Goal: Task Accomplishment & Management: Manage account settings

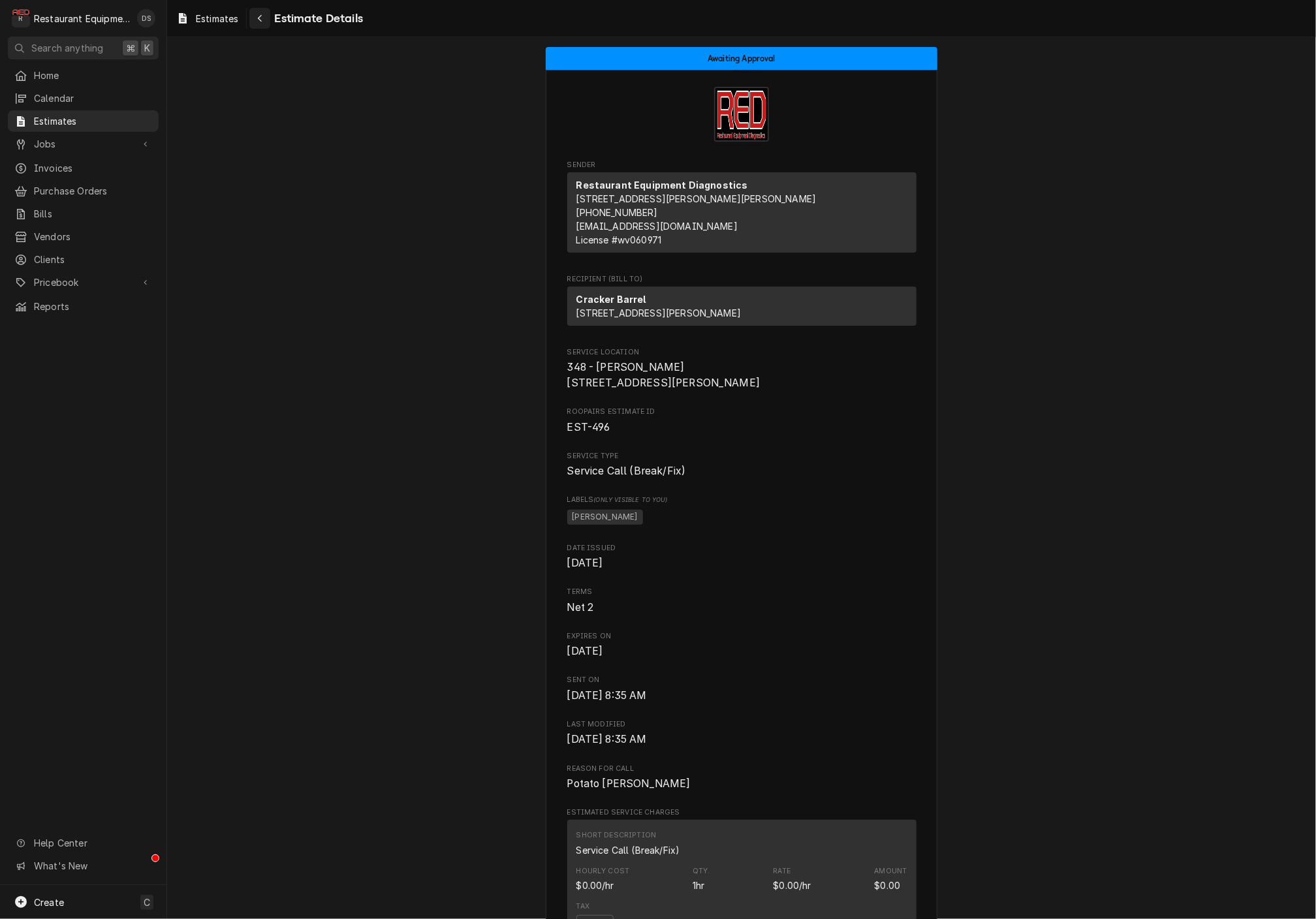
click at [255, 20] on div "Navigate back" at bounding box center [259, 18] width 13 height 13
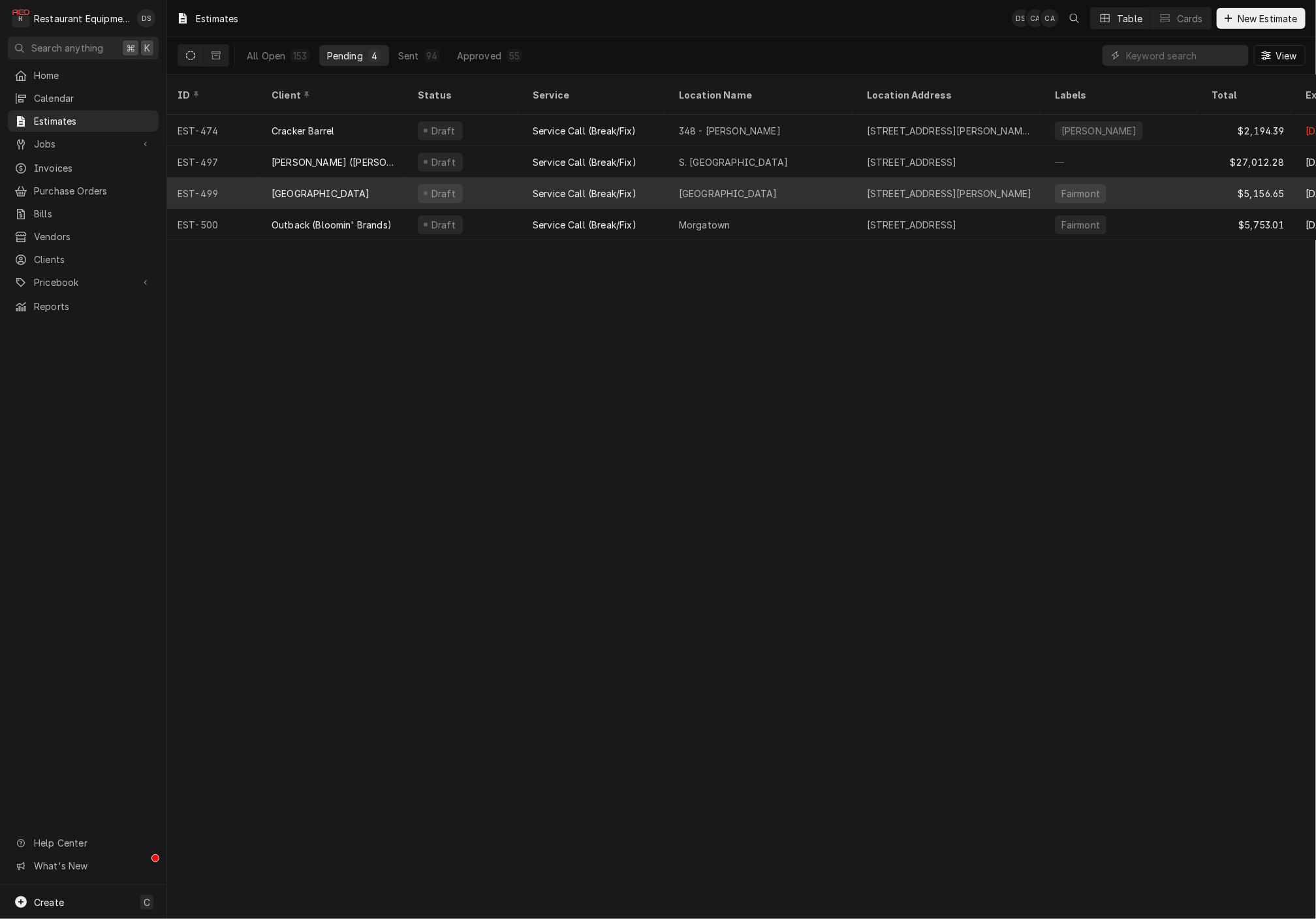
click at [489, 178] on div "Draft" at bounding box center [465, 193] width 115 height 31
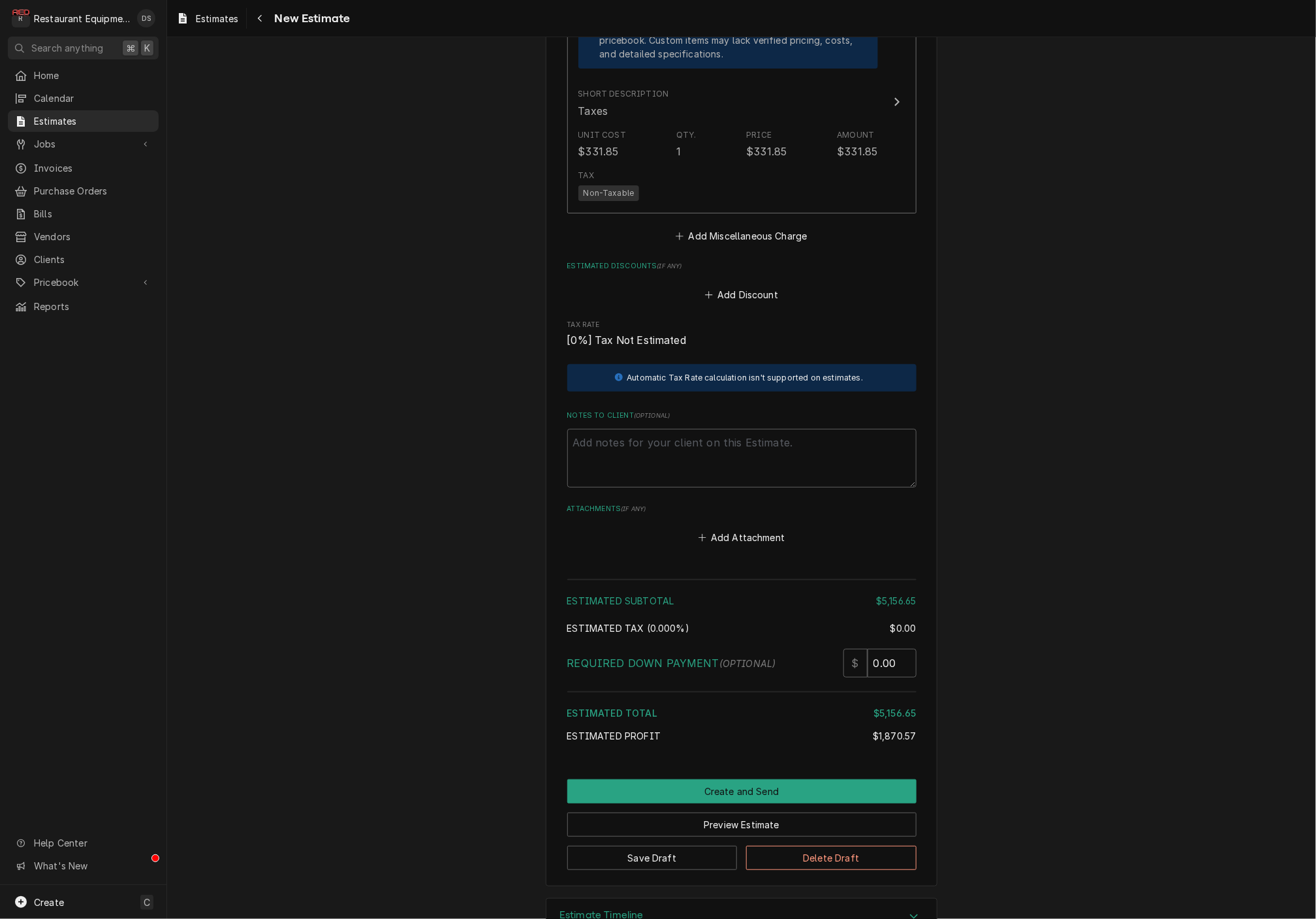
scroll to position [3052, 0]
click at [729, 781] on button "Create and Send" at bounding box center [742, 793] width 349 height 24
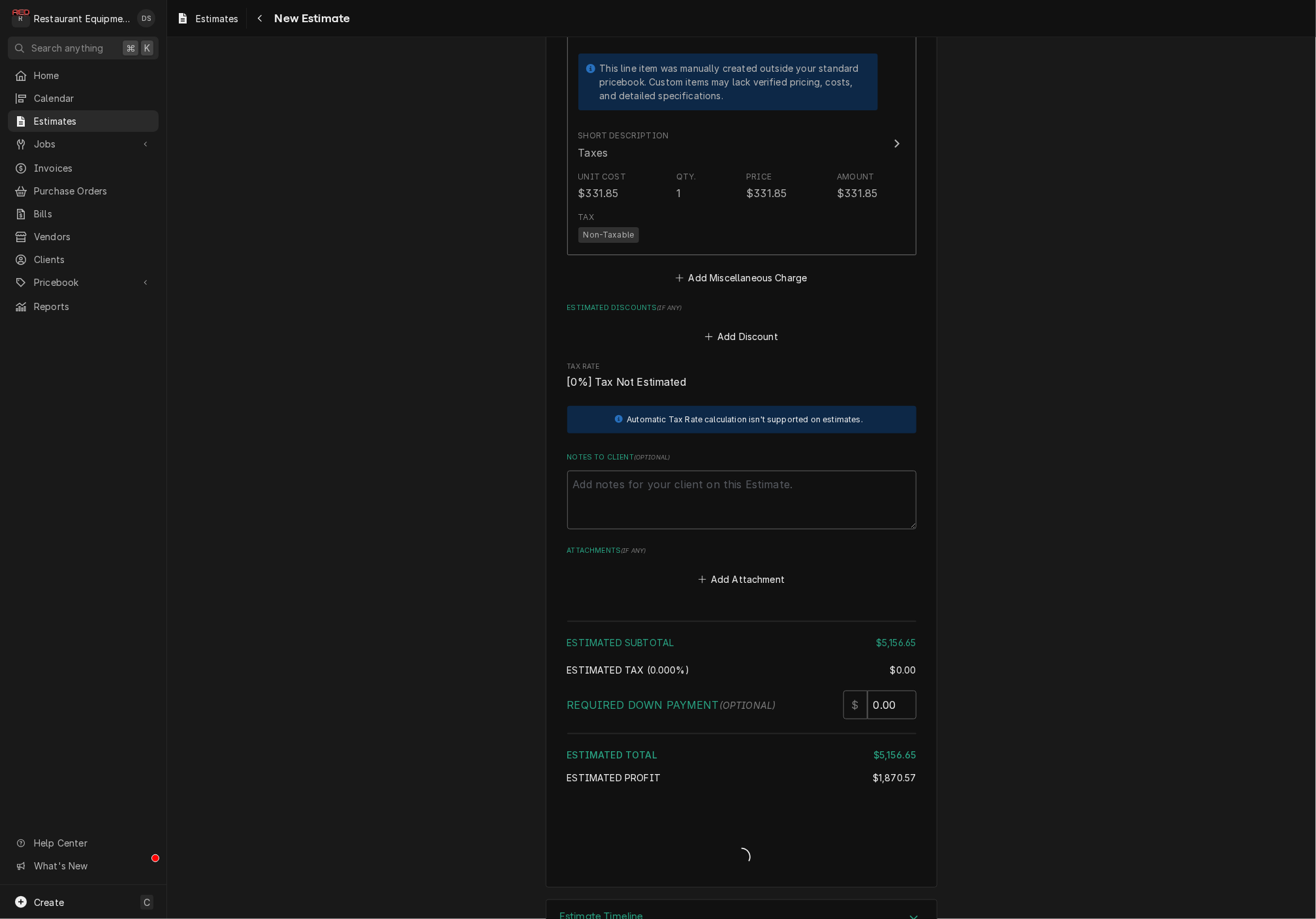
type textarea "x"
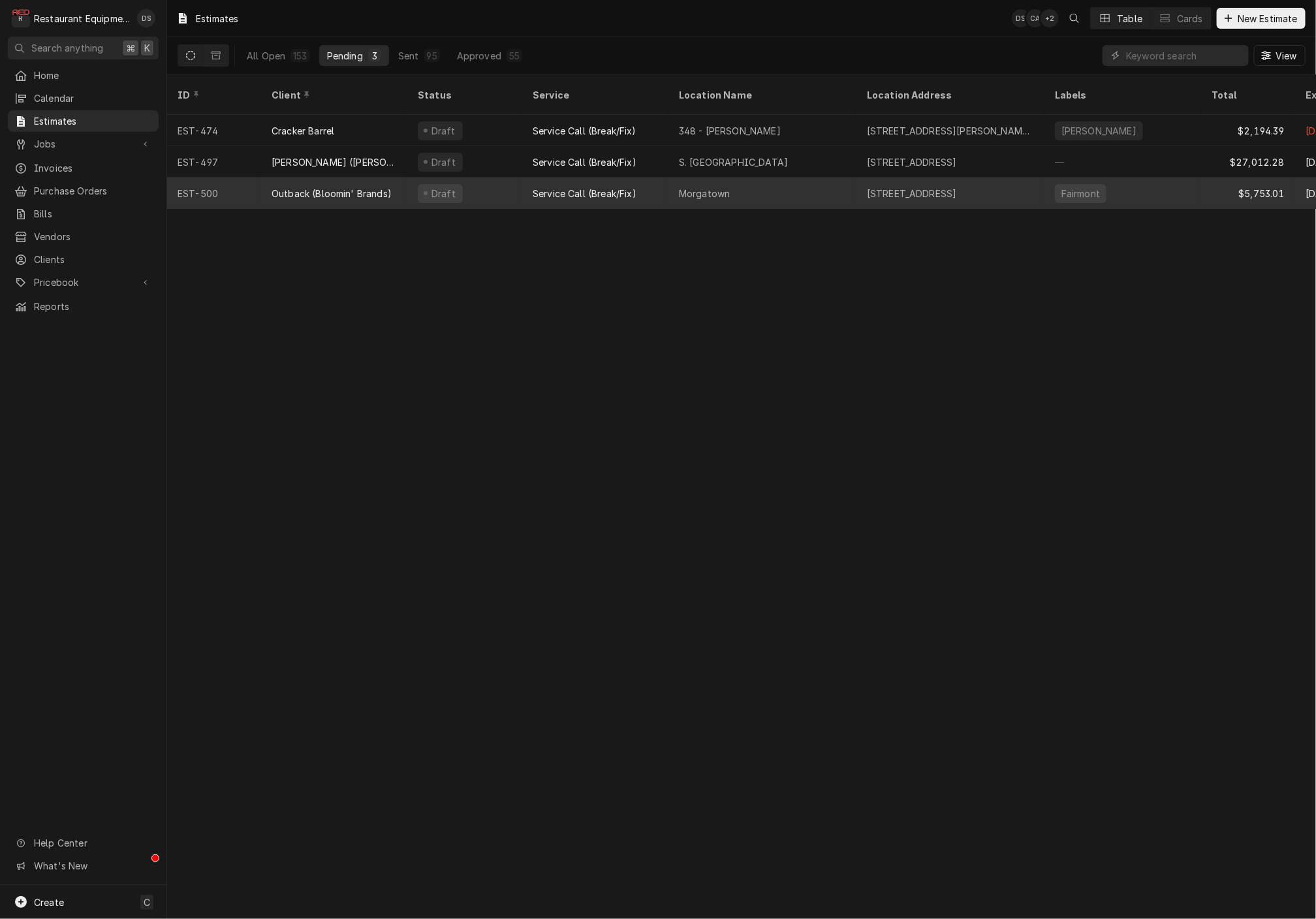
click at [788, 184] on div "Morgatown" at bounding box center [763, 193] width 188 height 31
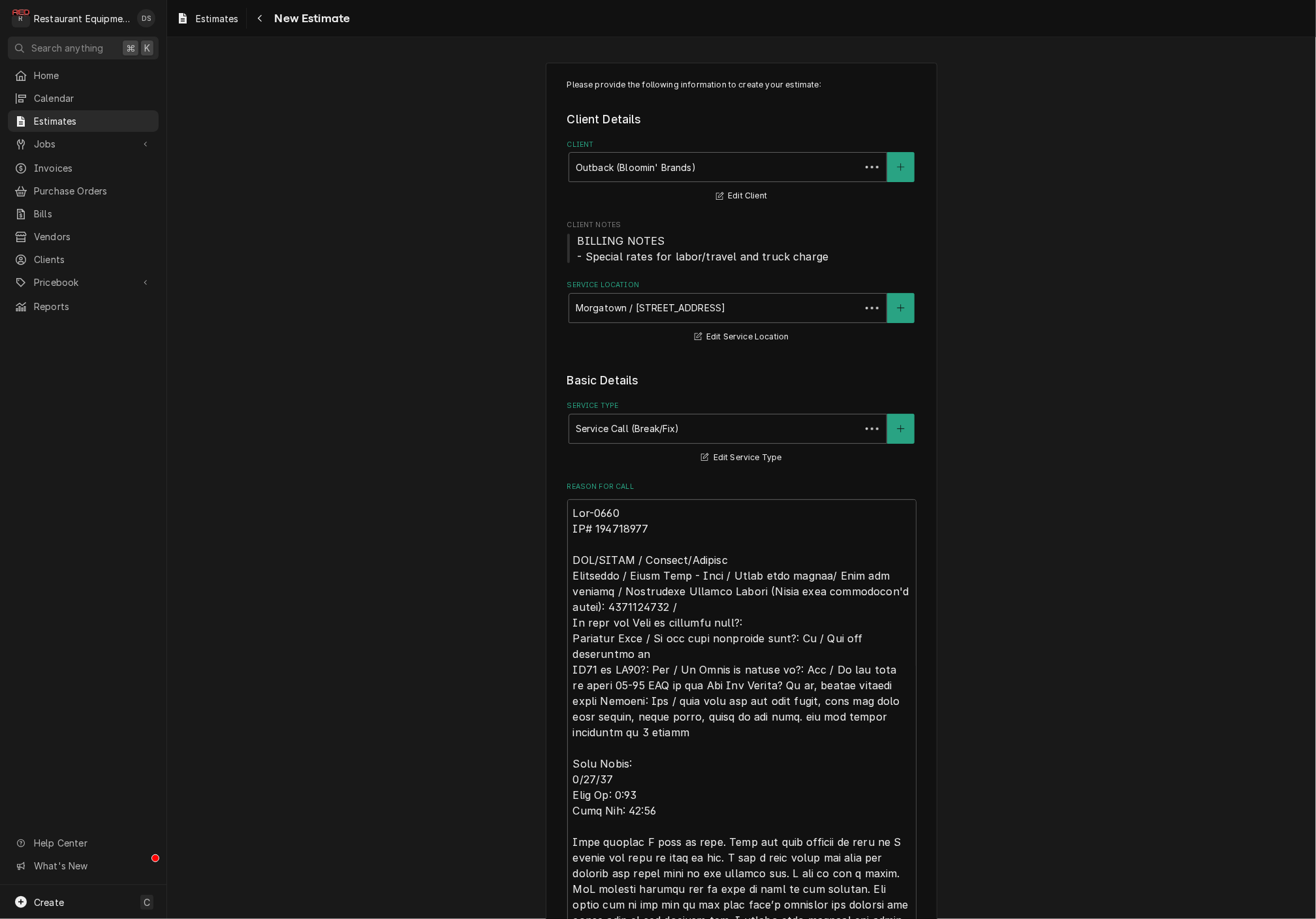
type textarea "x"
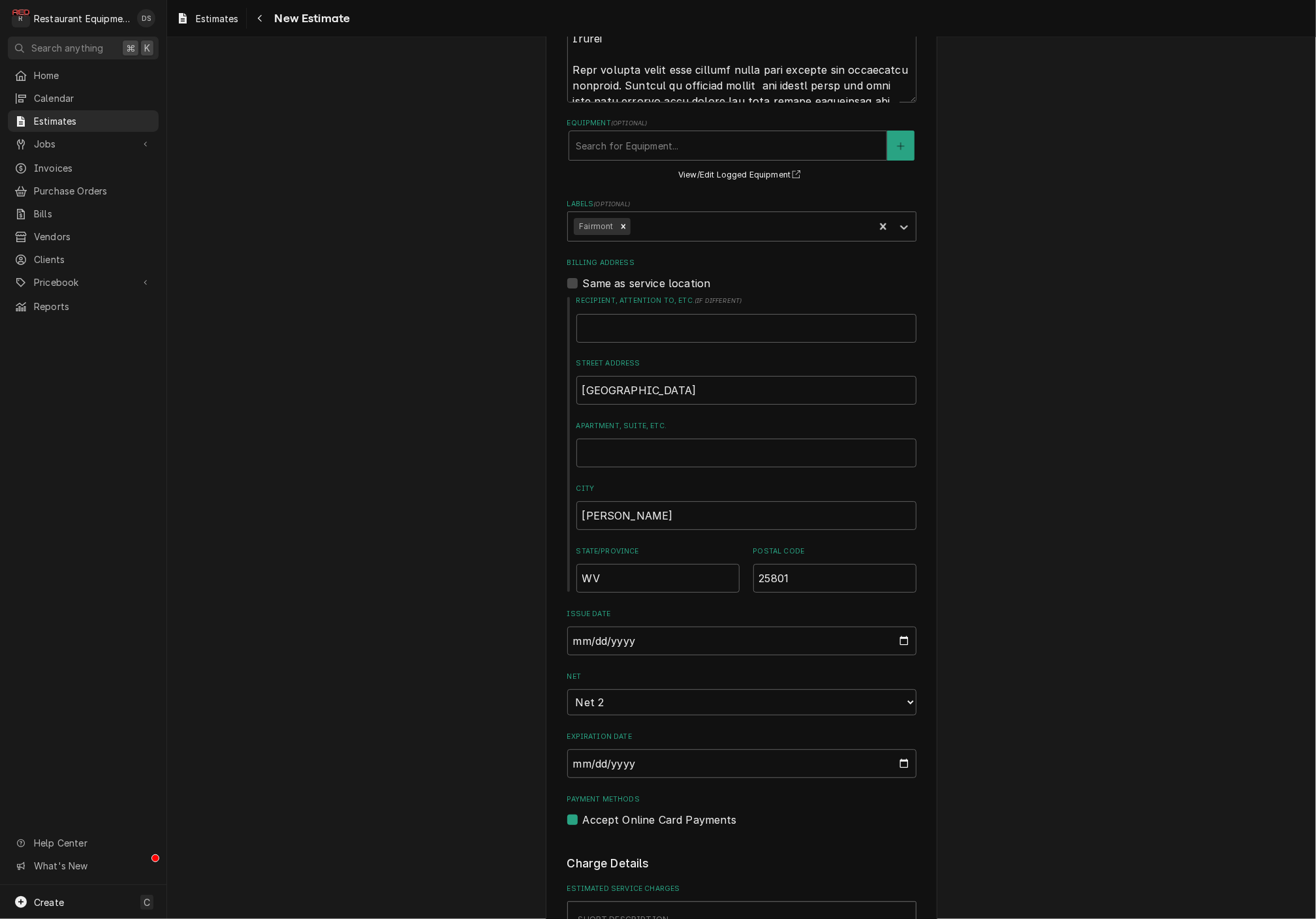
scroll to position [2587, 0]
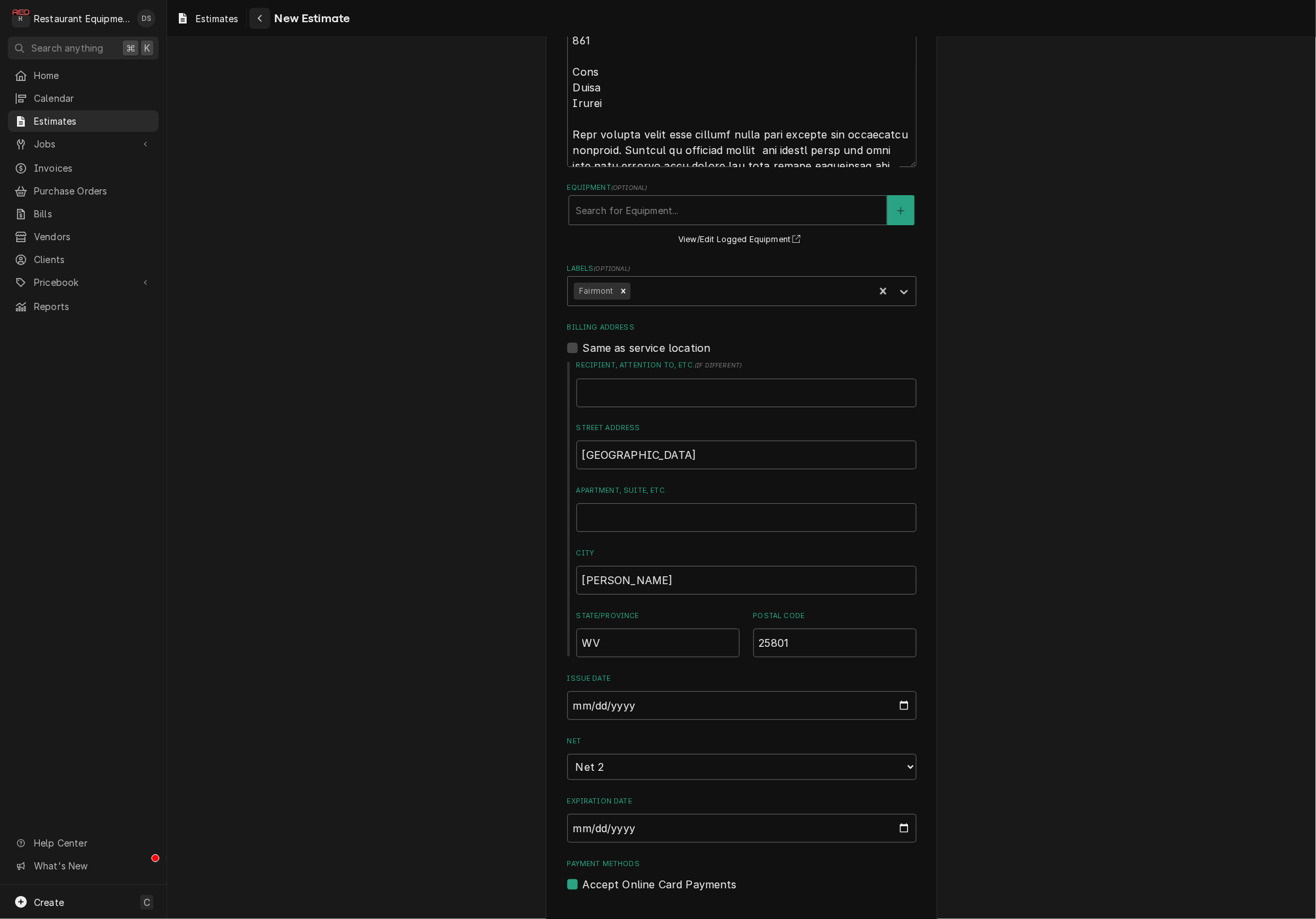
click at [265, 17] on div "Navigate back" at bounding box center [259, 18] width 13 height 13
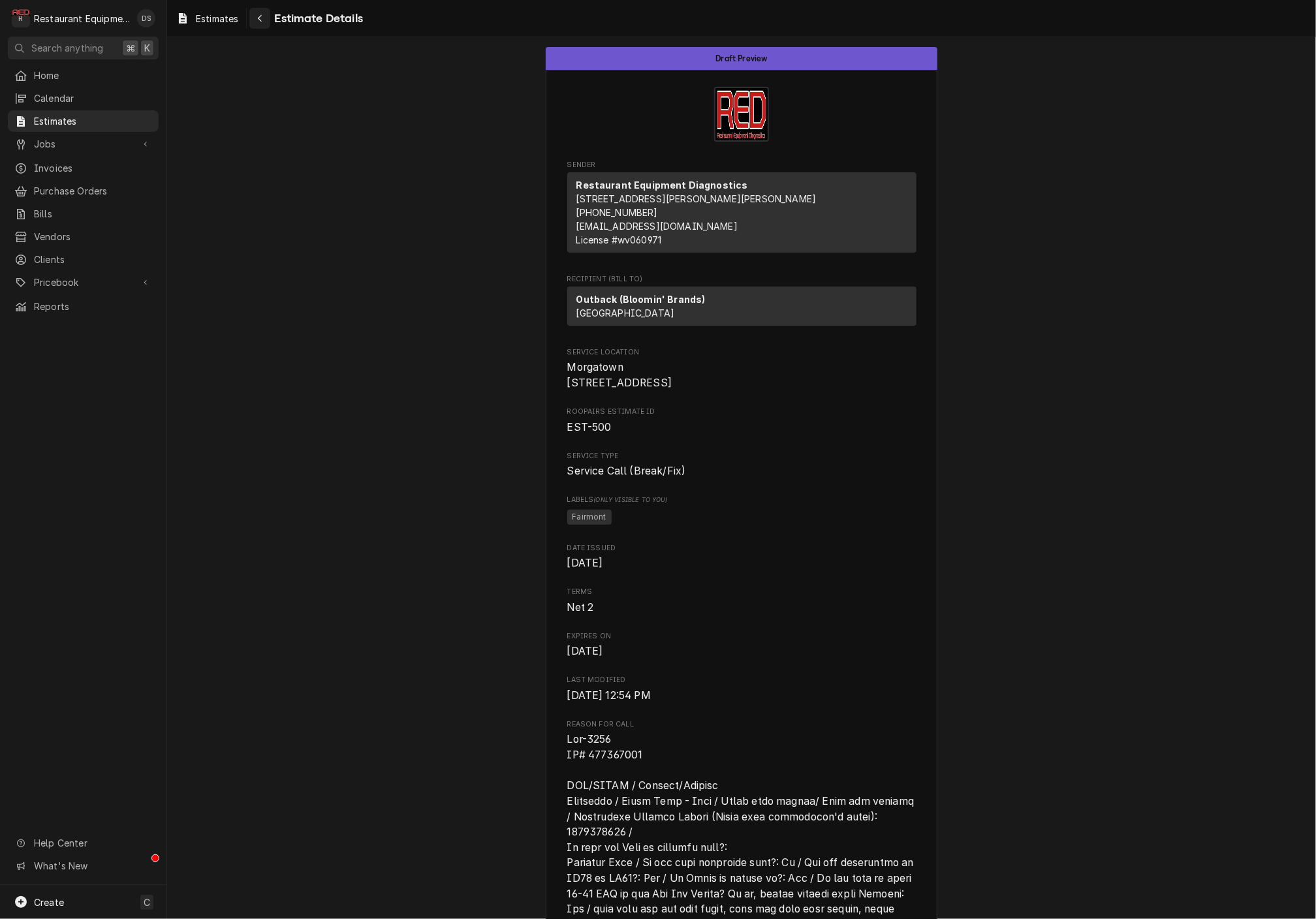
click at [259, 16] on icon "Navigate back" at bounding box center [260, 18] width 6 height 9
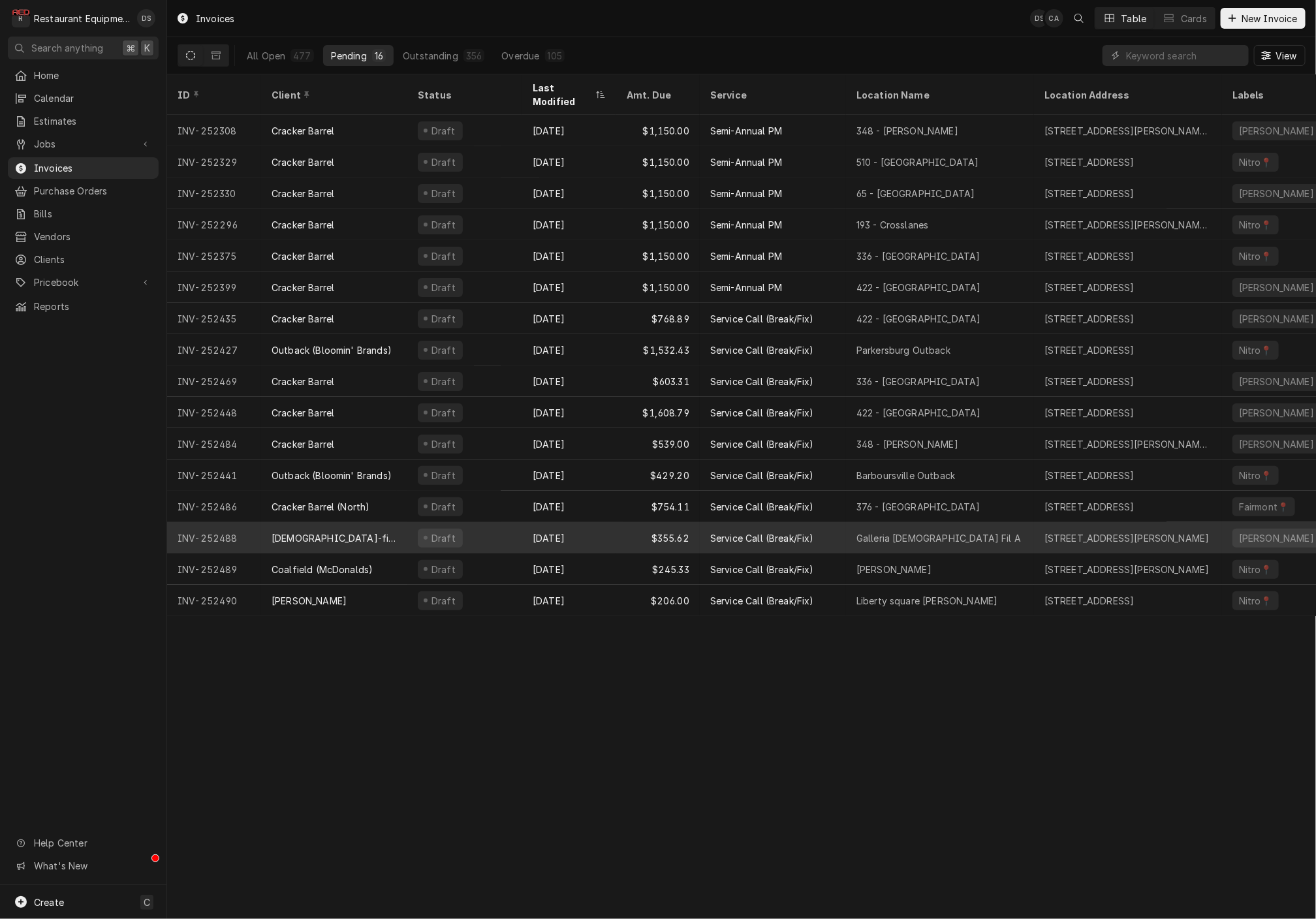
click at [389, 522] on div "Chick-fil-a Galleria" at bounding box center [334, 537] width 146 height 31
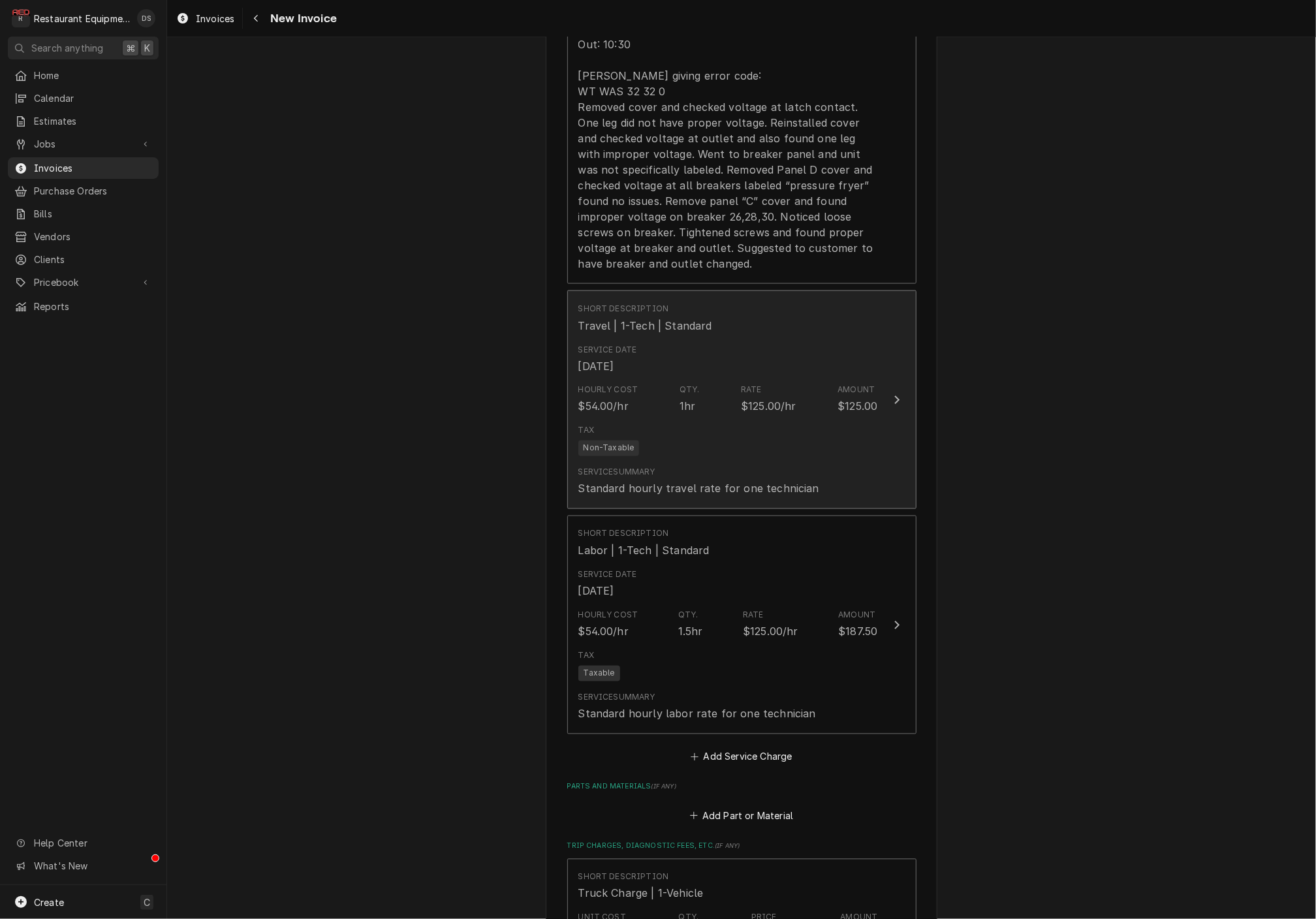
scroll to position [1047, 0]
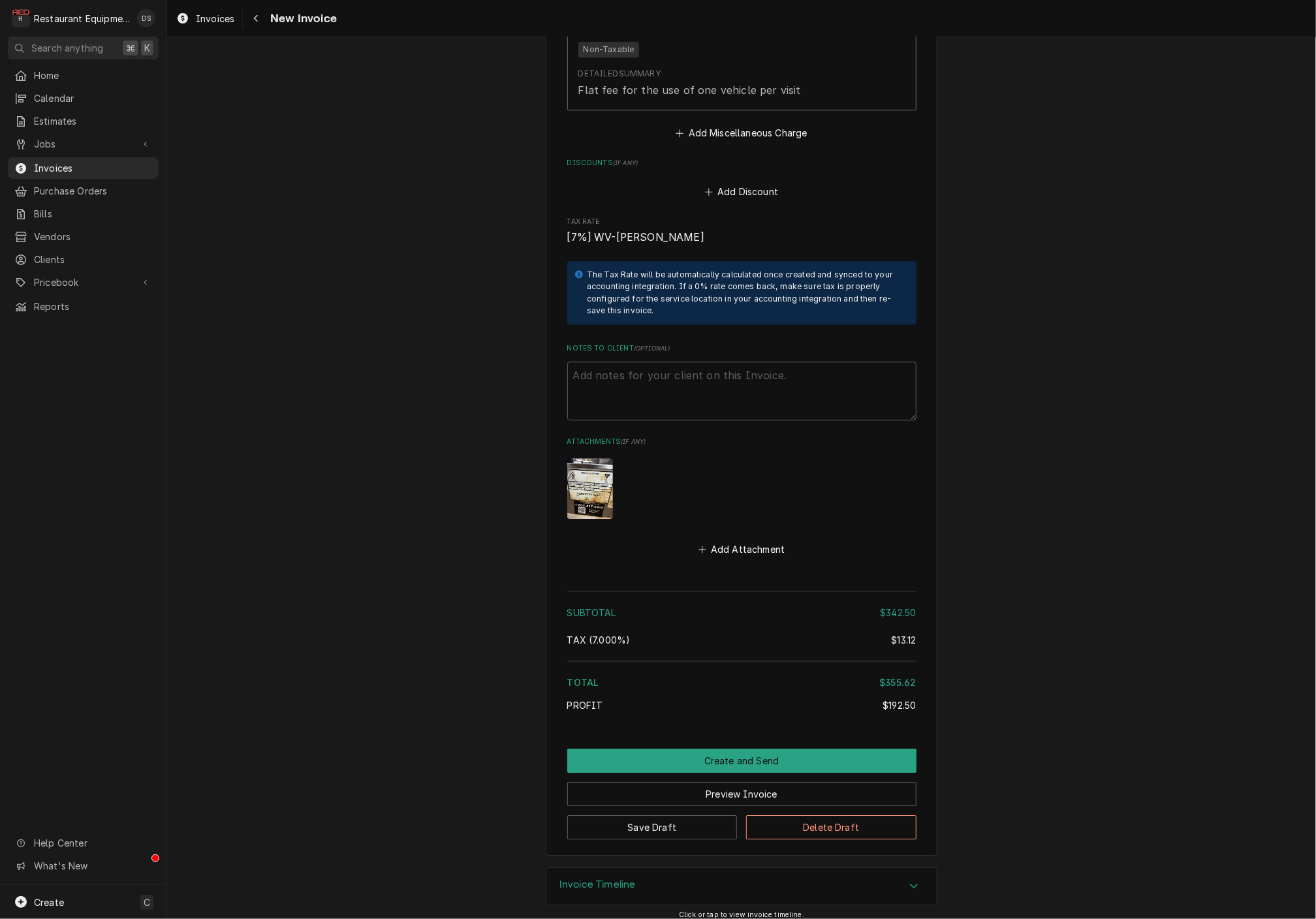
click at [749, 756] on button "Create and Send" at bounding box center [742, 761] width 349 height 24
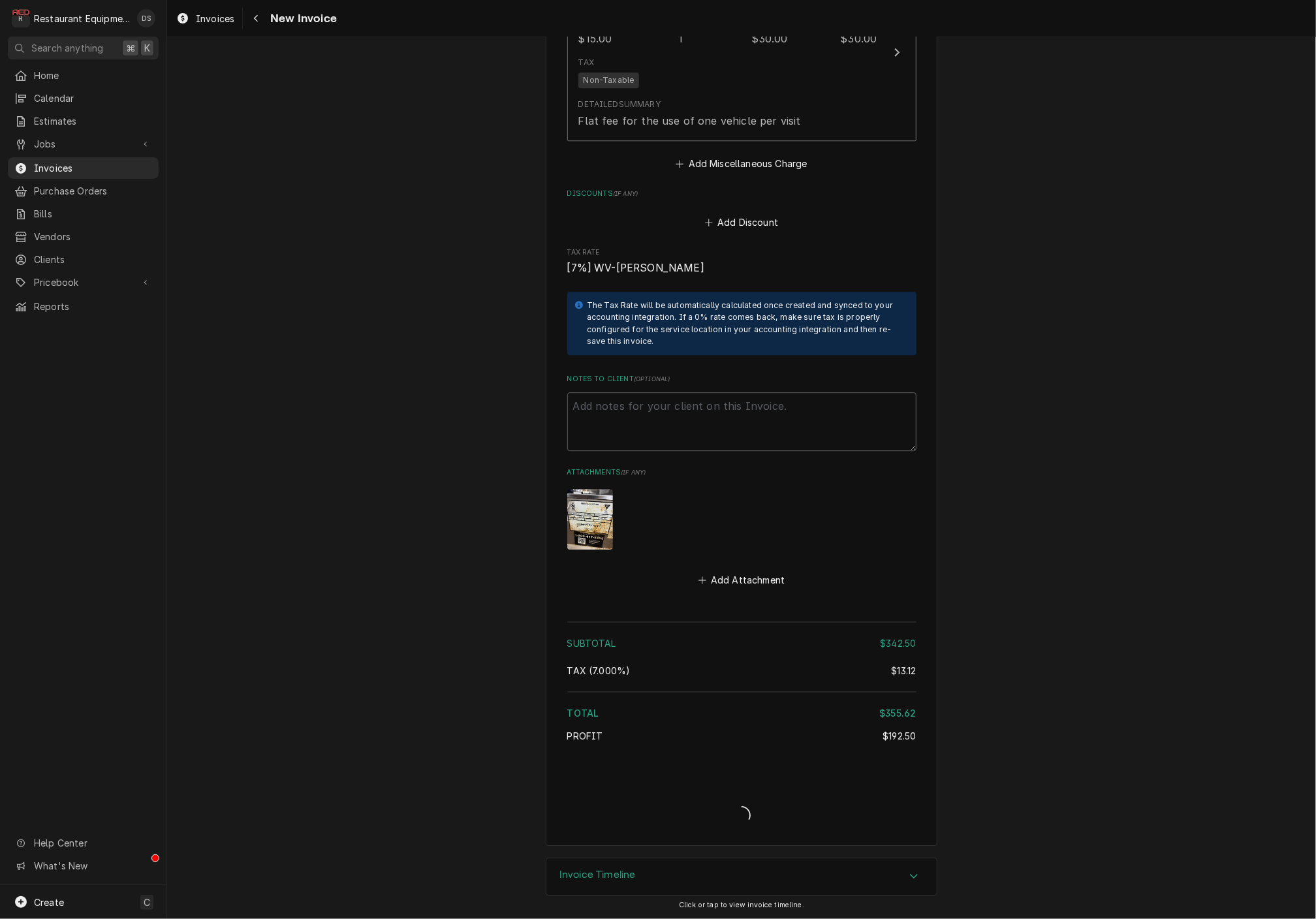
scroll to position [1933, 0]
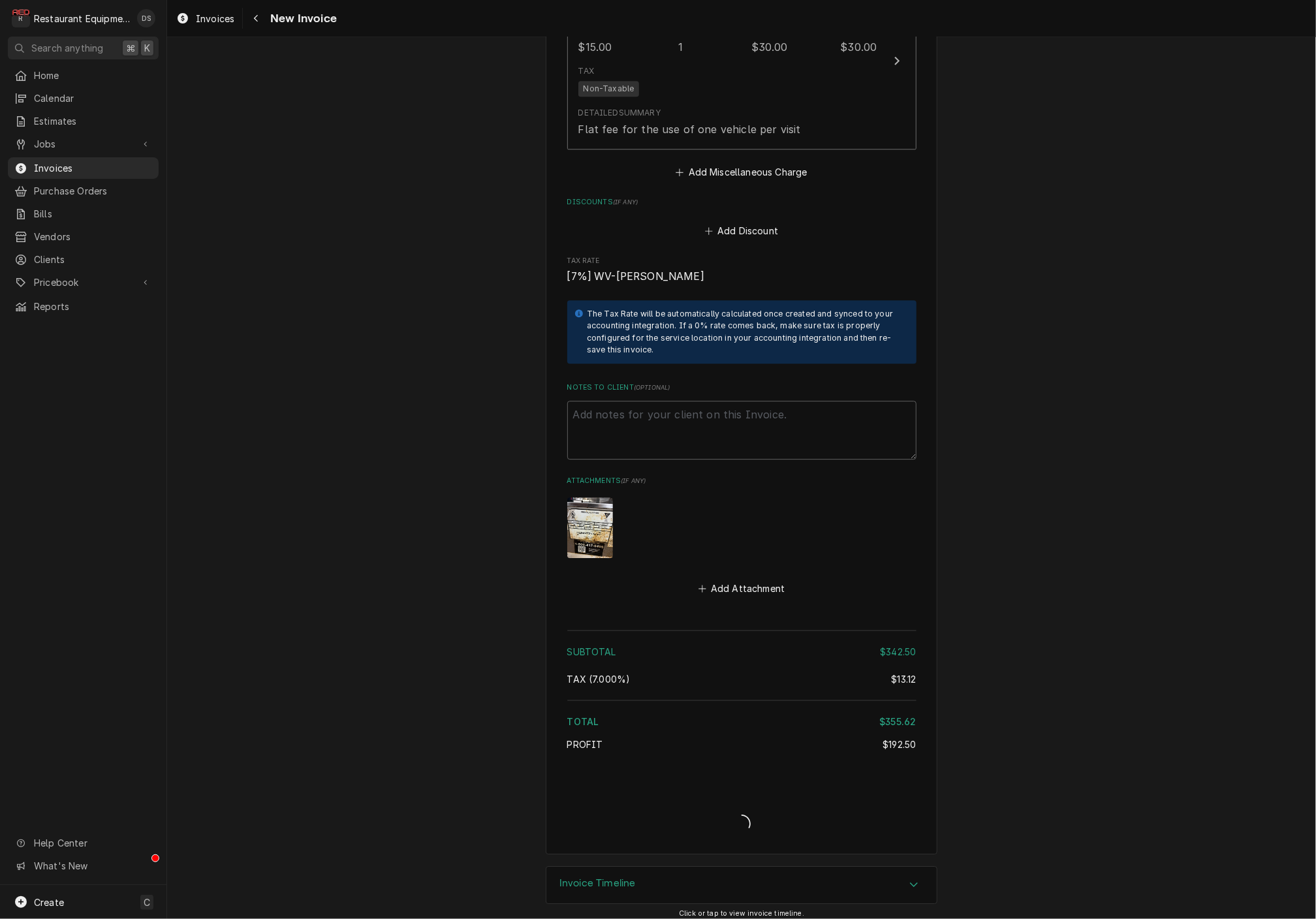
type textarea "x"
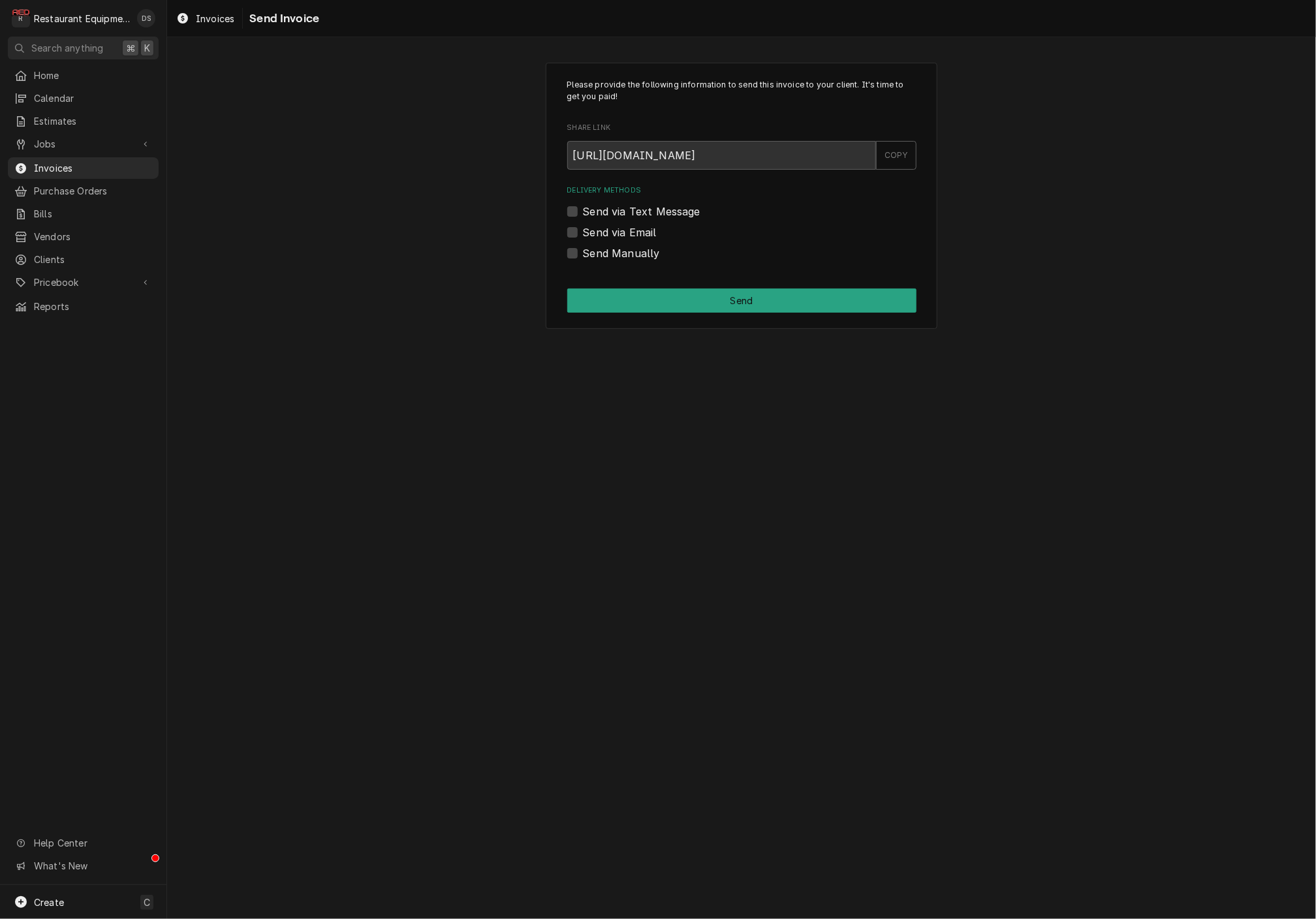
click at [583, 231] on label "Send via Email" at bounding box center [620, 232] width 74 height 16
click at [583, 231] on input "Send via Email" at bounding box center [757, 239] width 349 height 29
checkbox input "true"
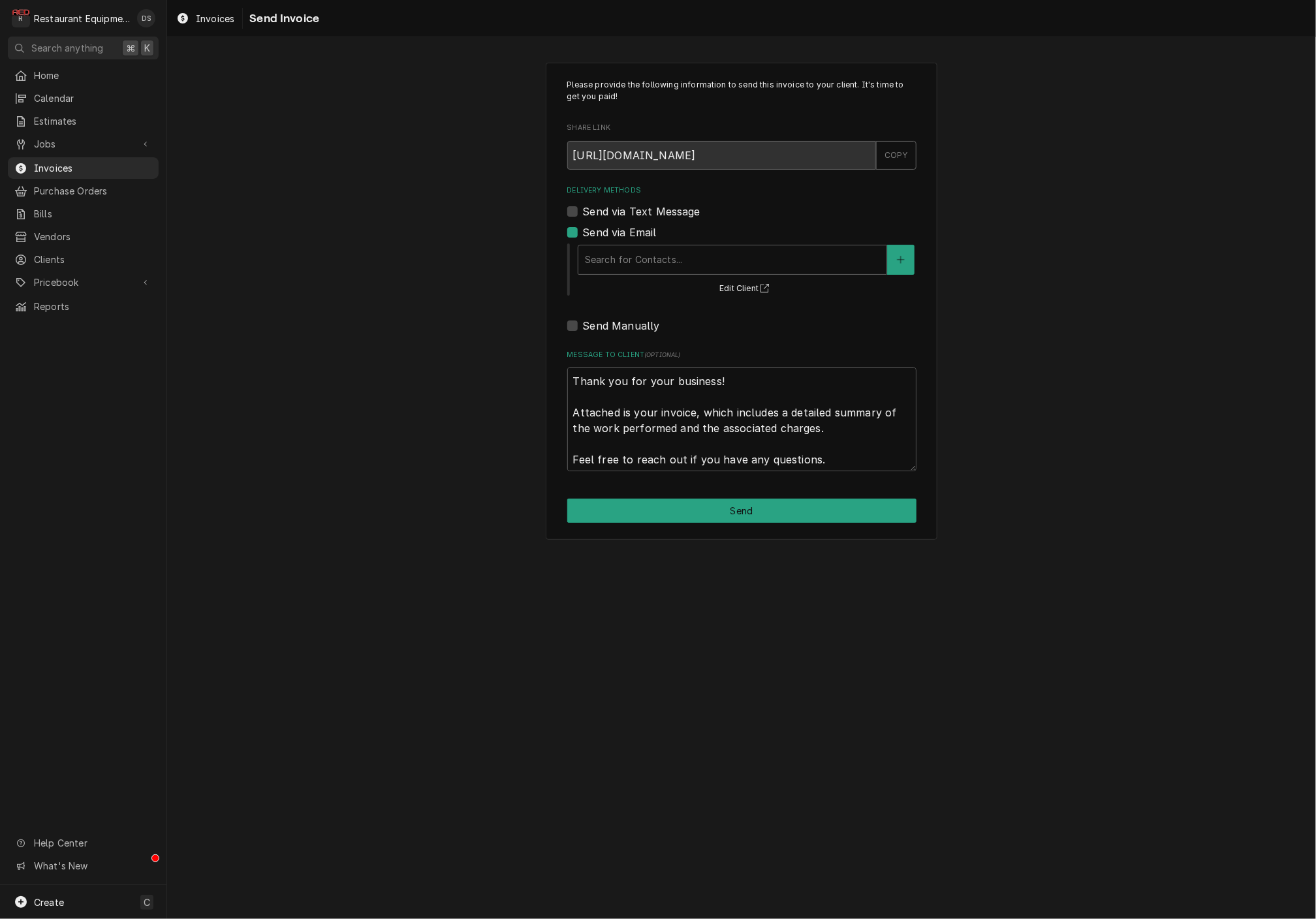
drag, startPoint x: 719, startPoint y: 286, endPoint x: 717, endPoint y: 276, distance: 10.2
click at [719, 280] on button "Edit Client" at bounding box center [745, 289] width 57 height 17
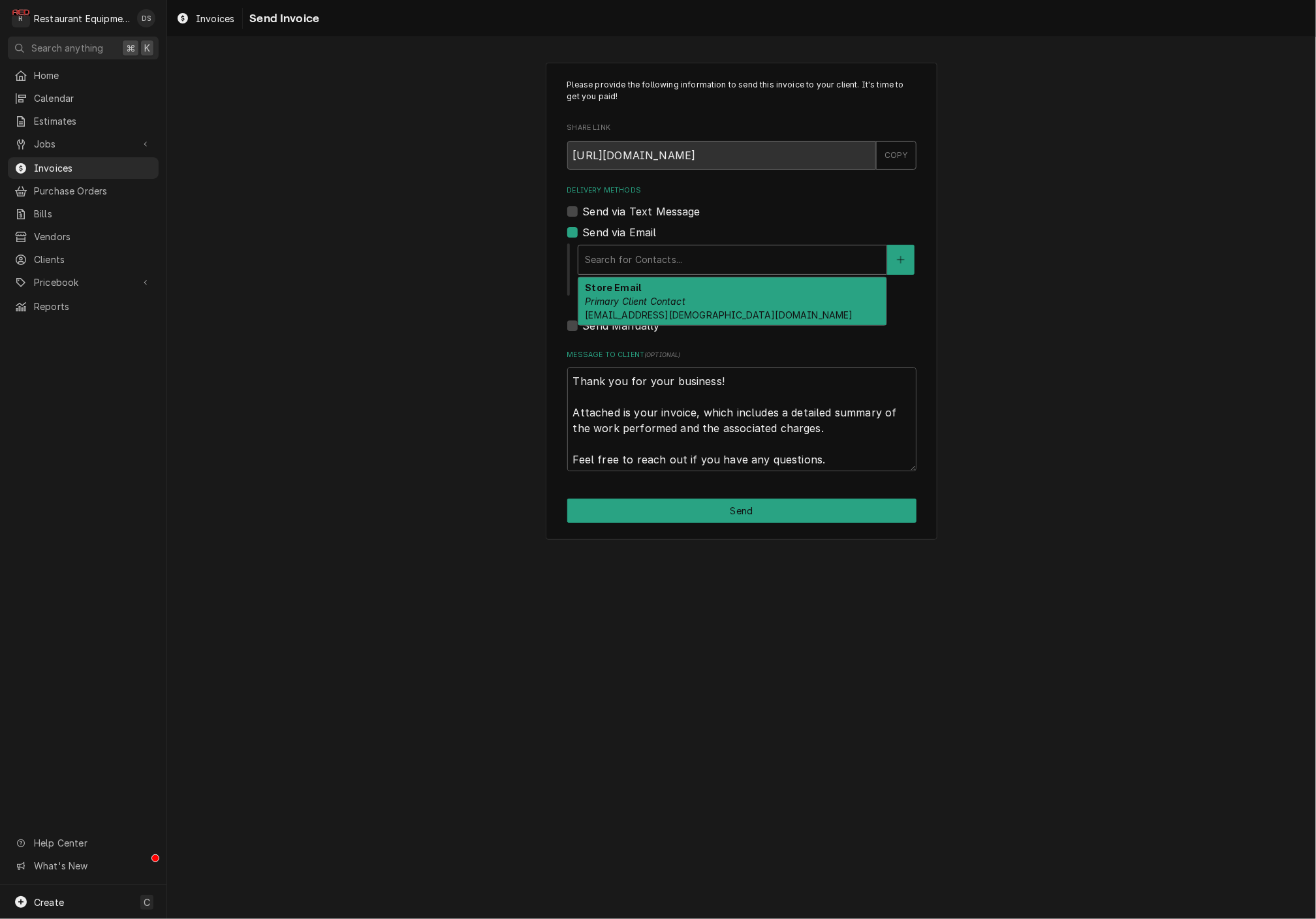
click at [630, 249] on div "Delivery Methods" at bounding box center [732, 259] width 295 height 23
click at [646, 299] on em "Primary Client Contact" at bounding box center [635, 301] width 101 height 11
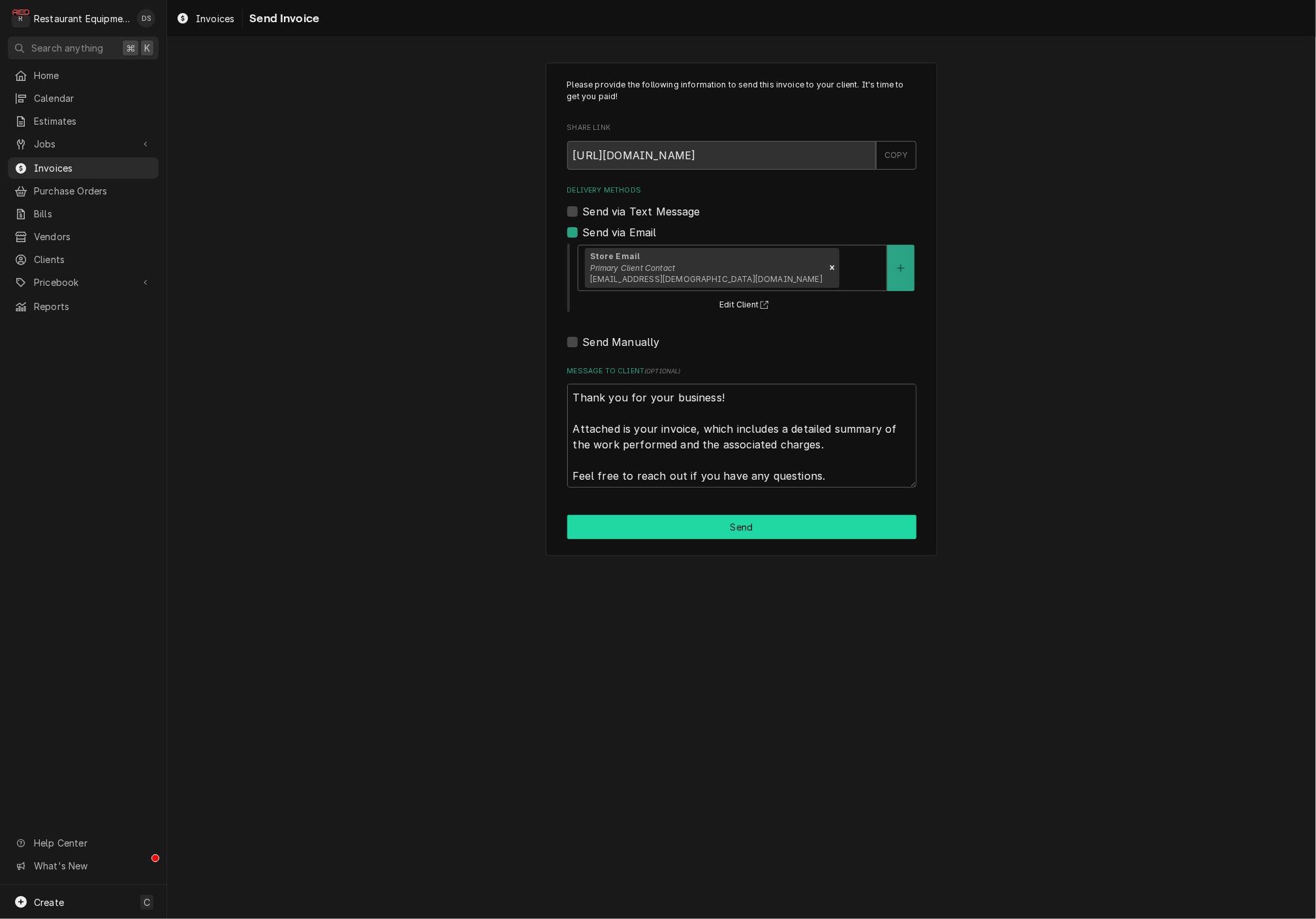
click at [762, 523] on button "Send" at bounding box center [742, 528] width 349 height 24
type textarea "x"
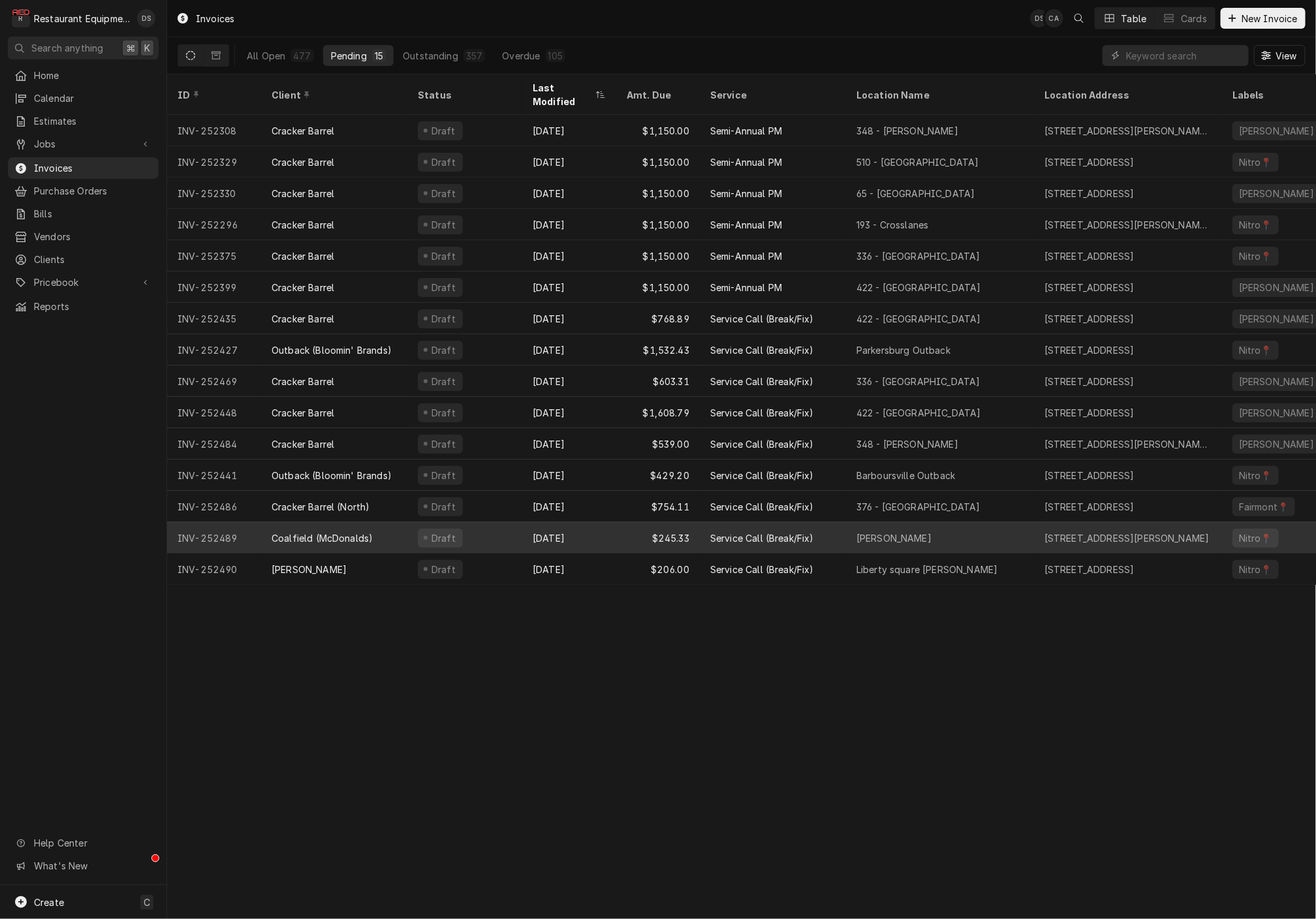
click at [592, 522] on div "Aug 19" at bounding box center [569, 537] width 94 height 31
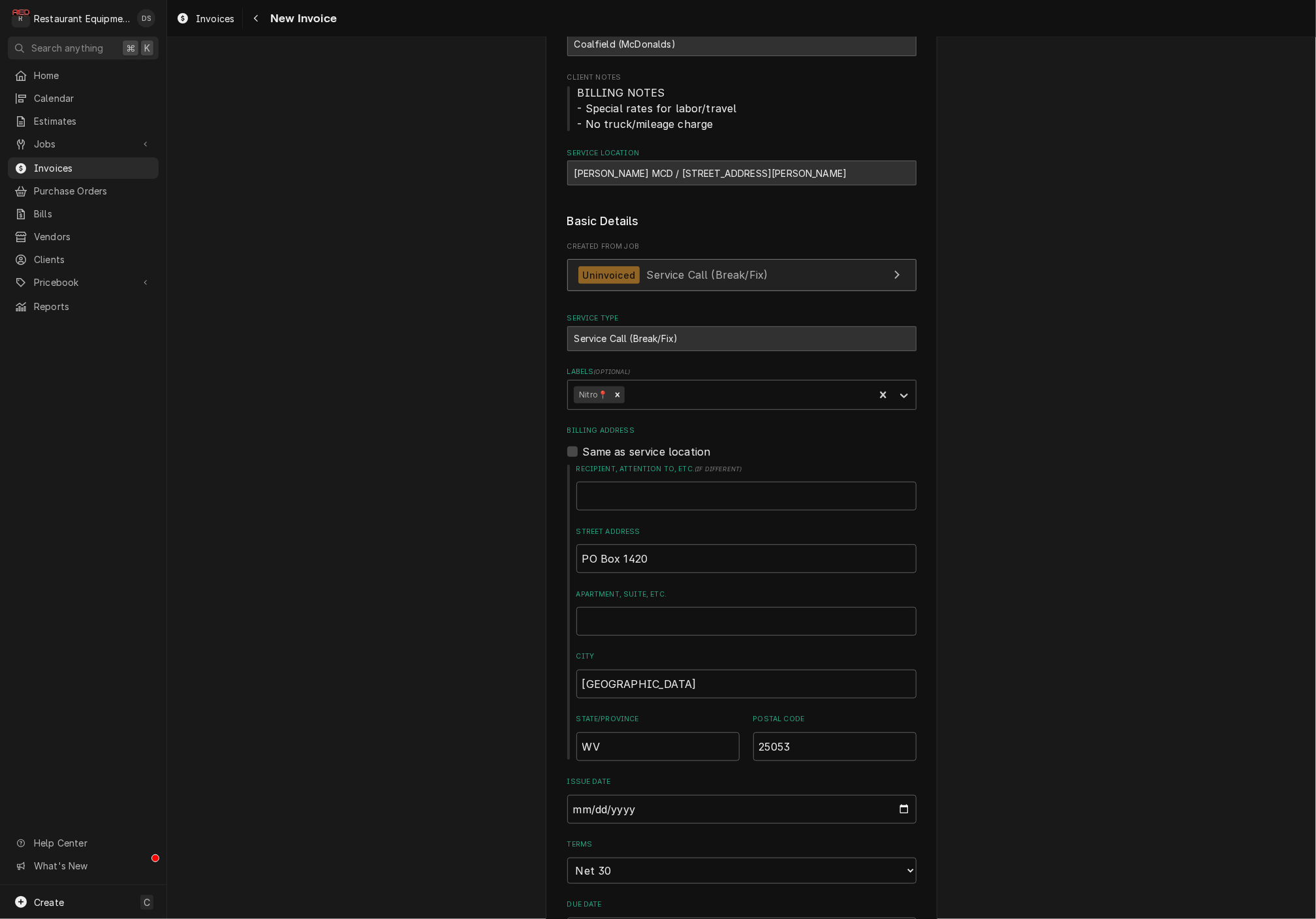
click at [777, 262] on link "Uninvoiced Service Call (Break/Fix)" at bounding box center [742, 275] width 349 height 32
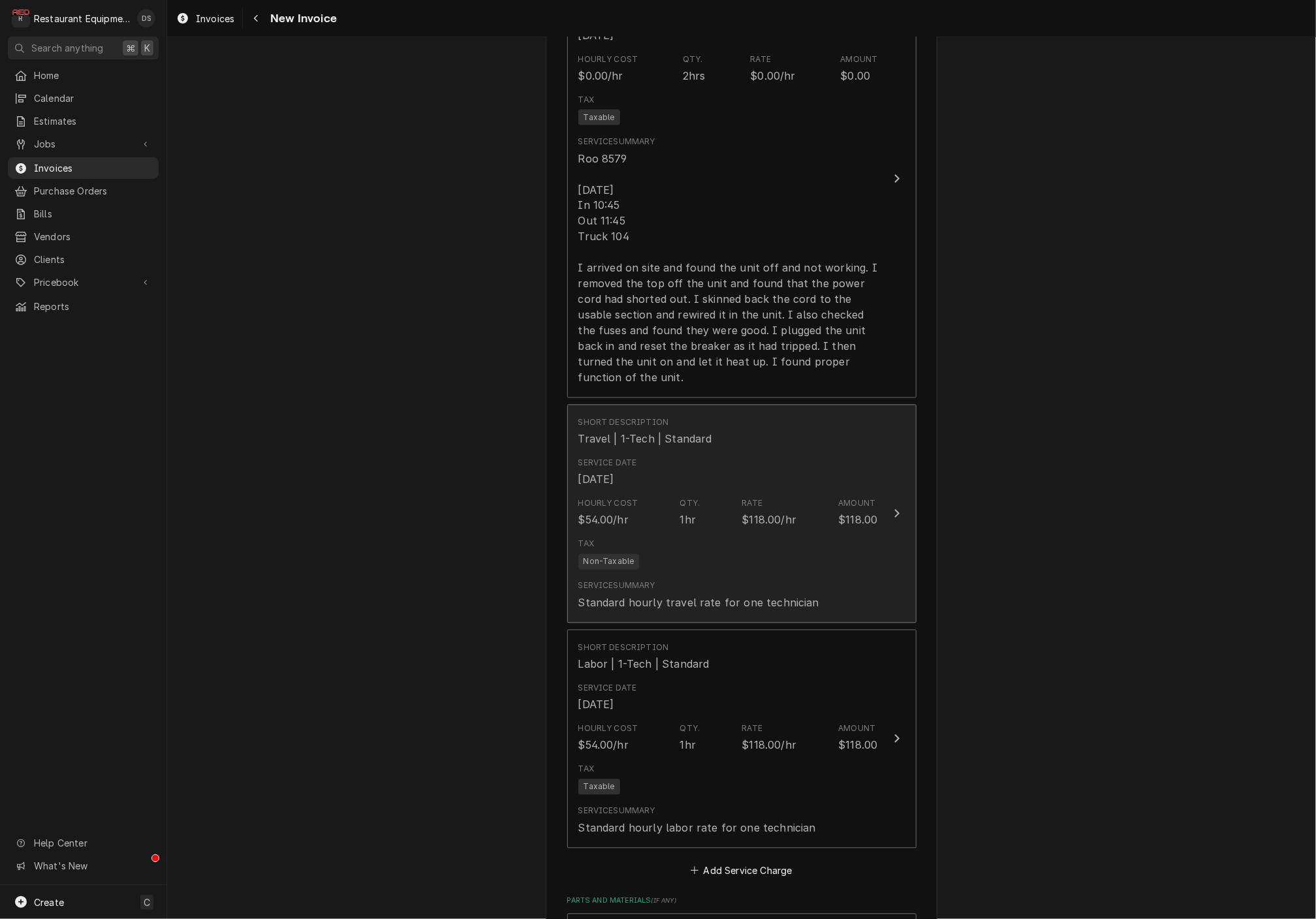
scroll to position [1293, 0]
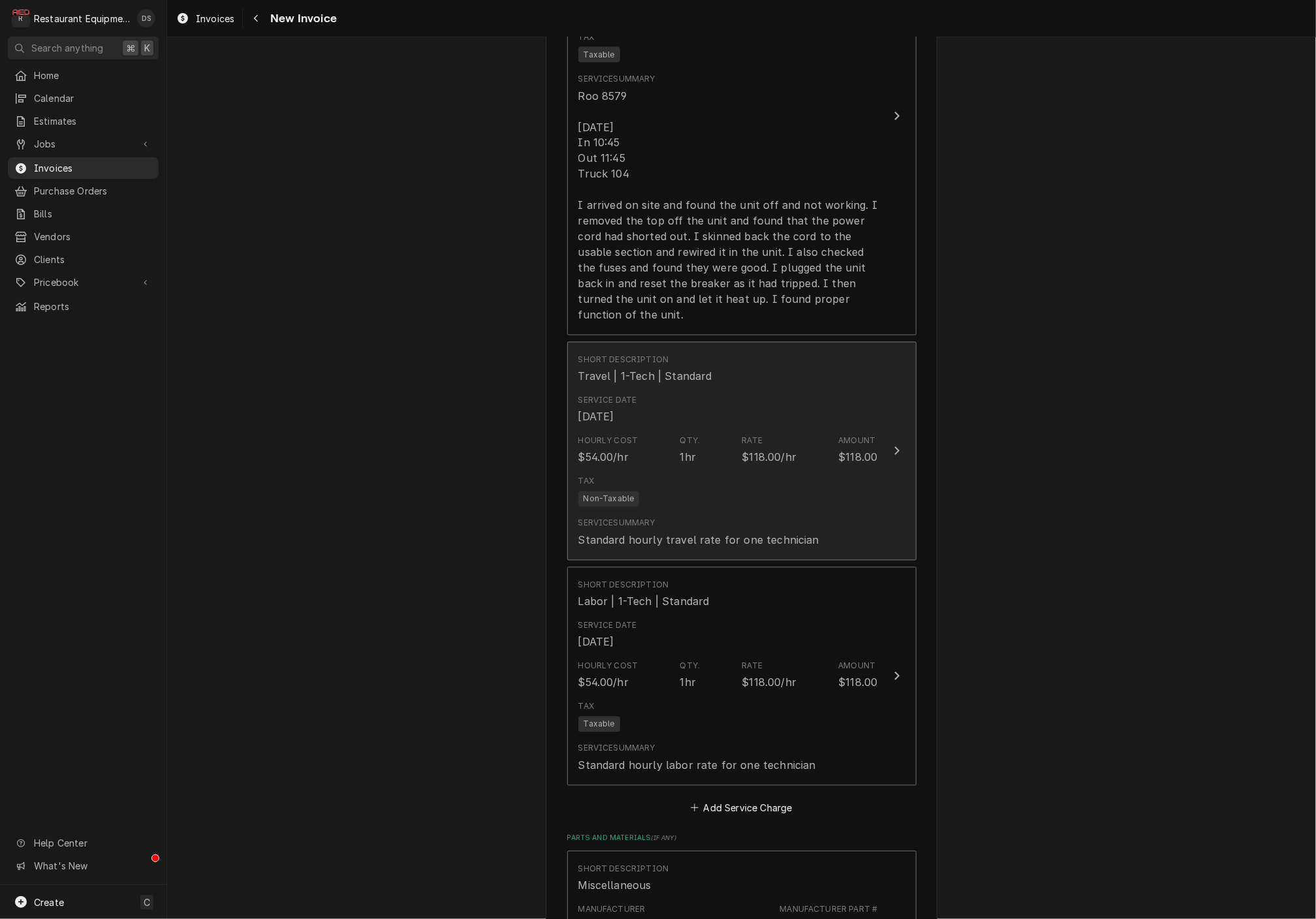
click at [798, 430] on div "Hourly Cost $54.00/hr Qty. 1hr Rate $118.00/hr Amount $118.00" at bounding box center [728, 450] width 299 height 41
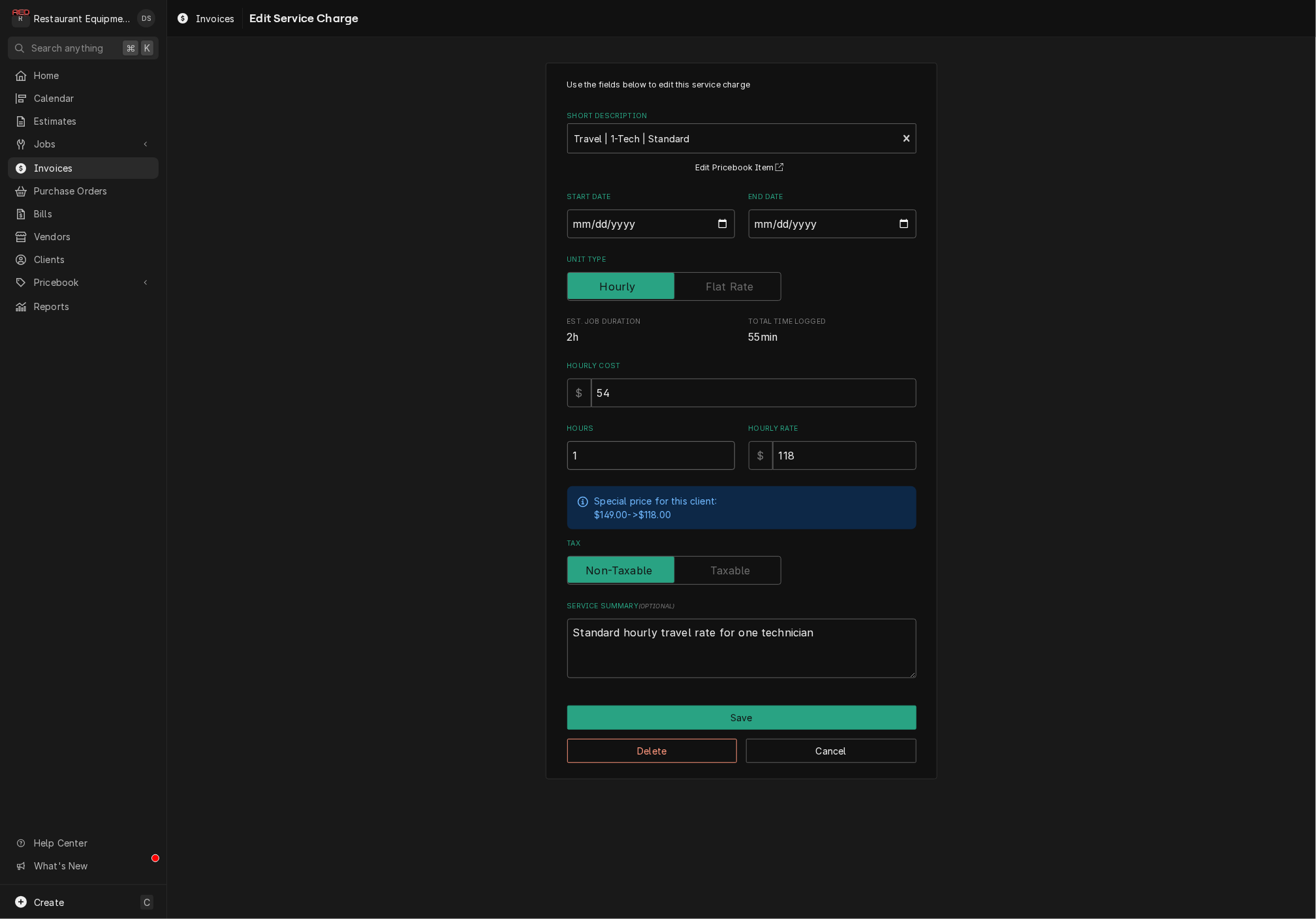
drag, startPoint x: 581, startPoint y: 460, endPoint x: 428, endPoint y: 447, distance: 153.6
click at [455, 450] on div "Use the fields below to edit this service charge Short Description Travel | 1-T…" at bounding box center [742, 421] width 1149 height 741
type textarea "x"
type input "2"
type textarea "x"
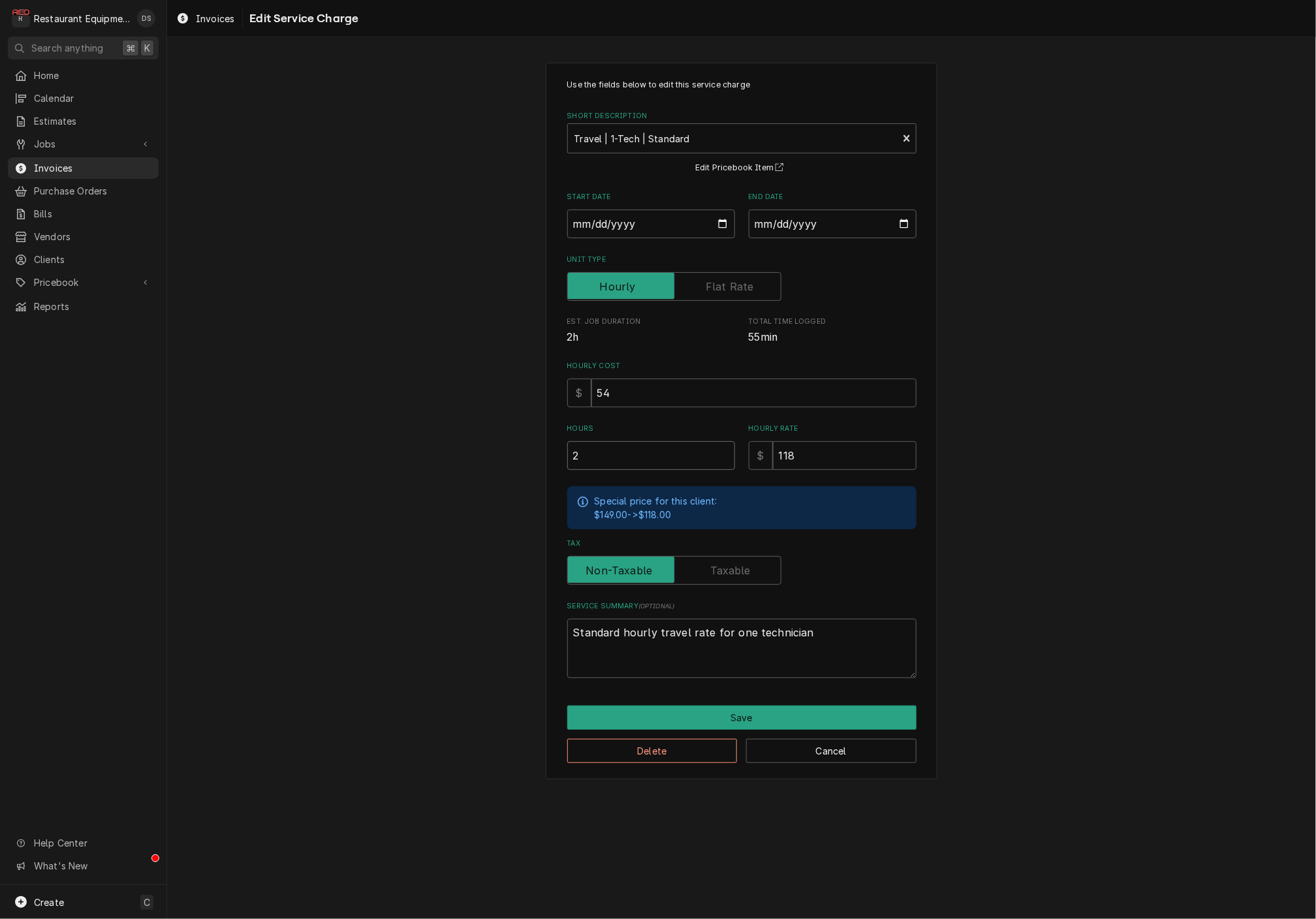
type input "25"
type textarea "x"
type input "2"
type textarea "x"
type input "2.2"
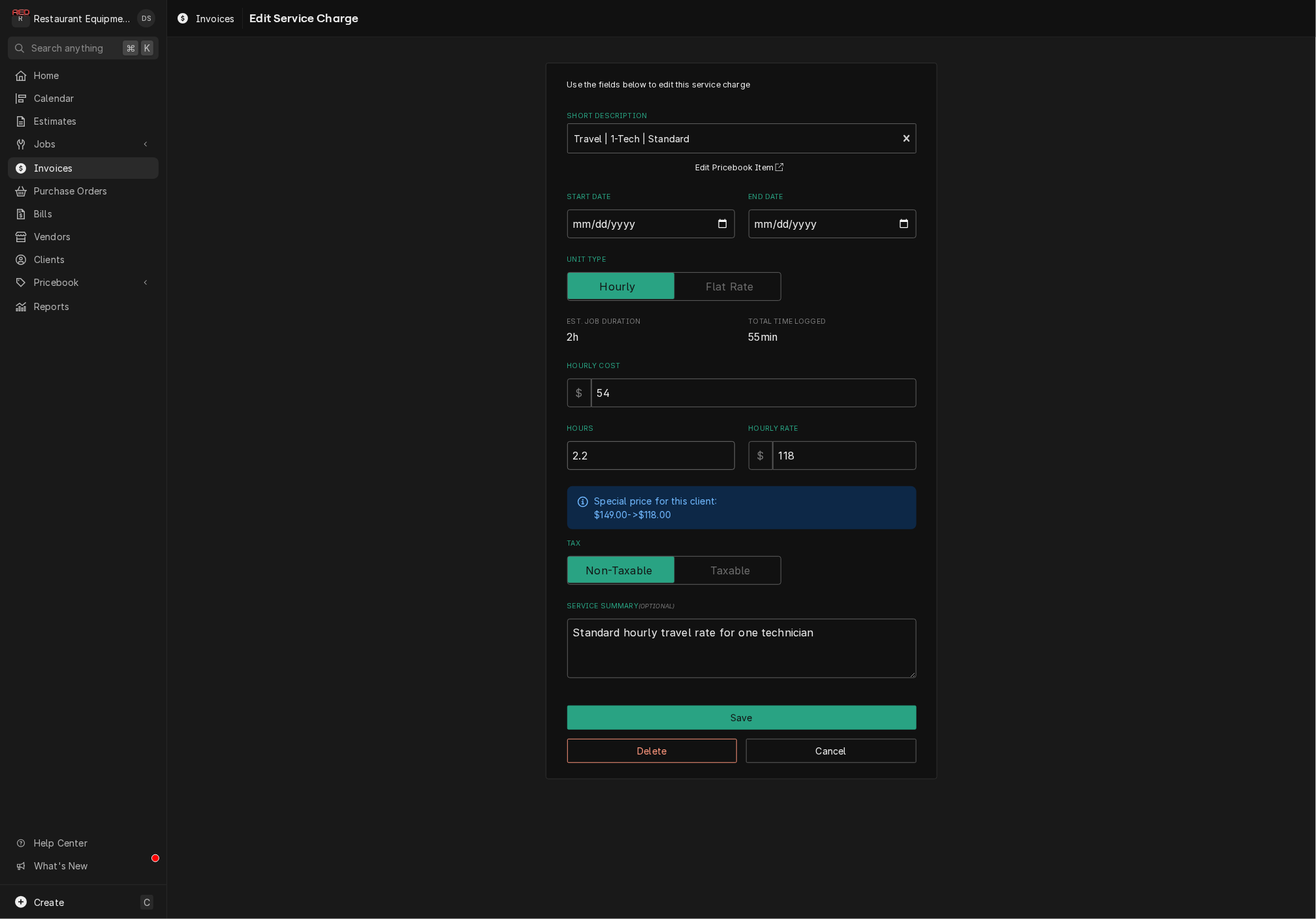
type textarea "x"
type input "2.25"
click at [754, 710] on button "Save" at bounding box center [742, 718] width 349 height 24
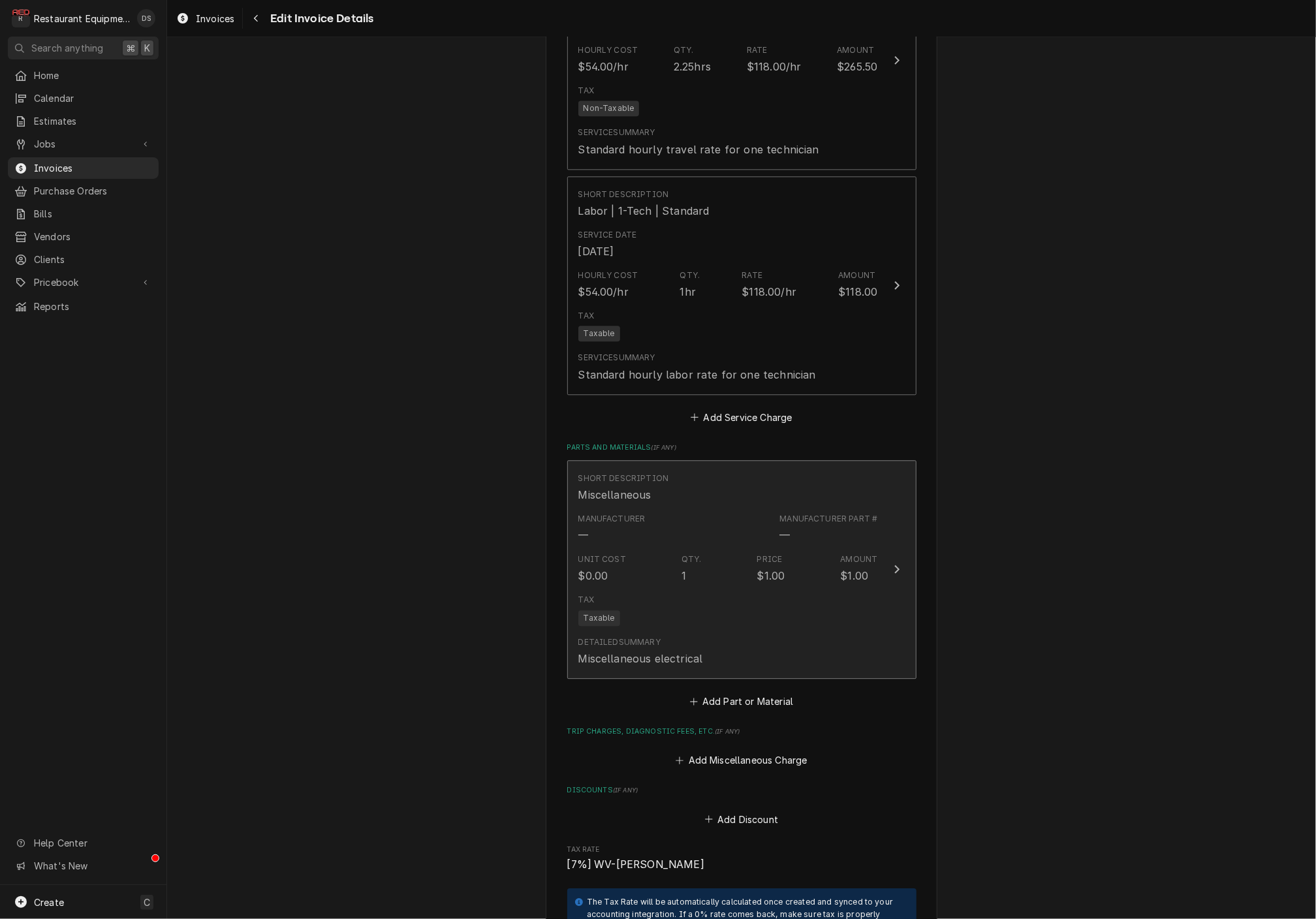
scroll to position [1697, 0]
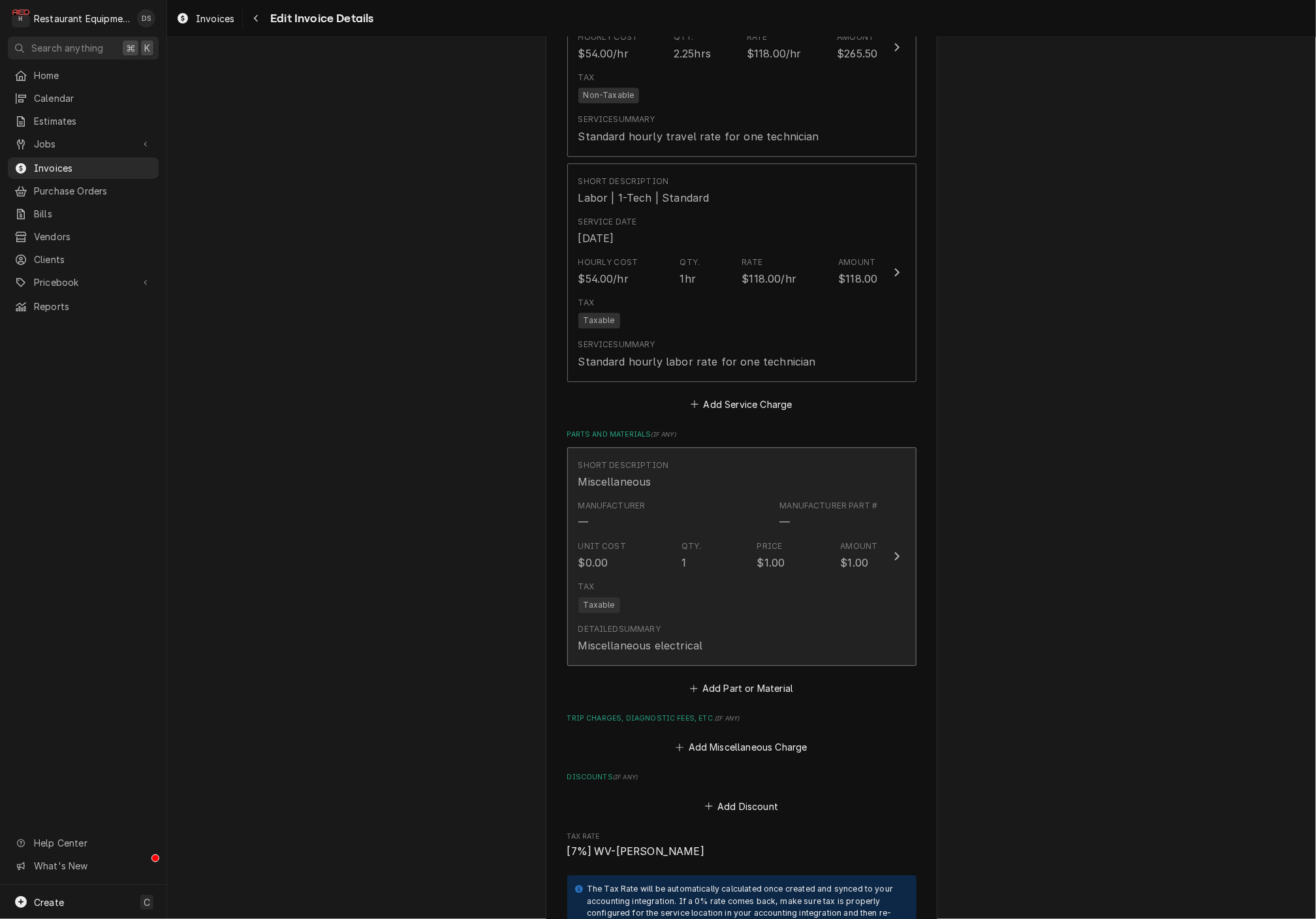
click at [819, 576] on div "Tax Taxable" at bounding box center [728, 596] width 299 height 42
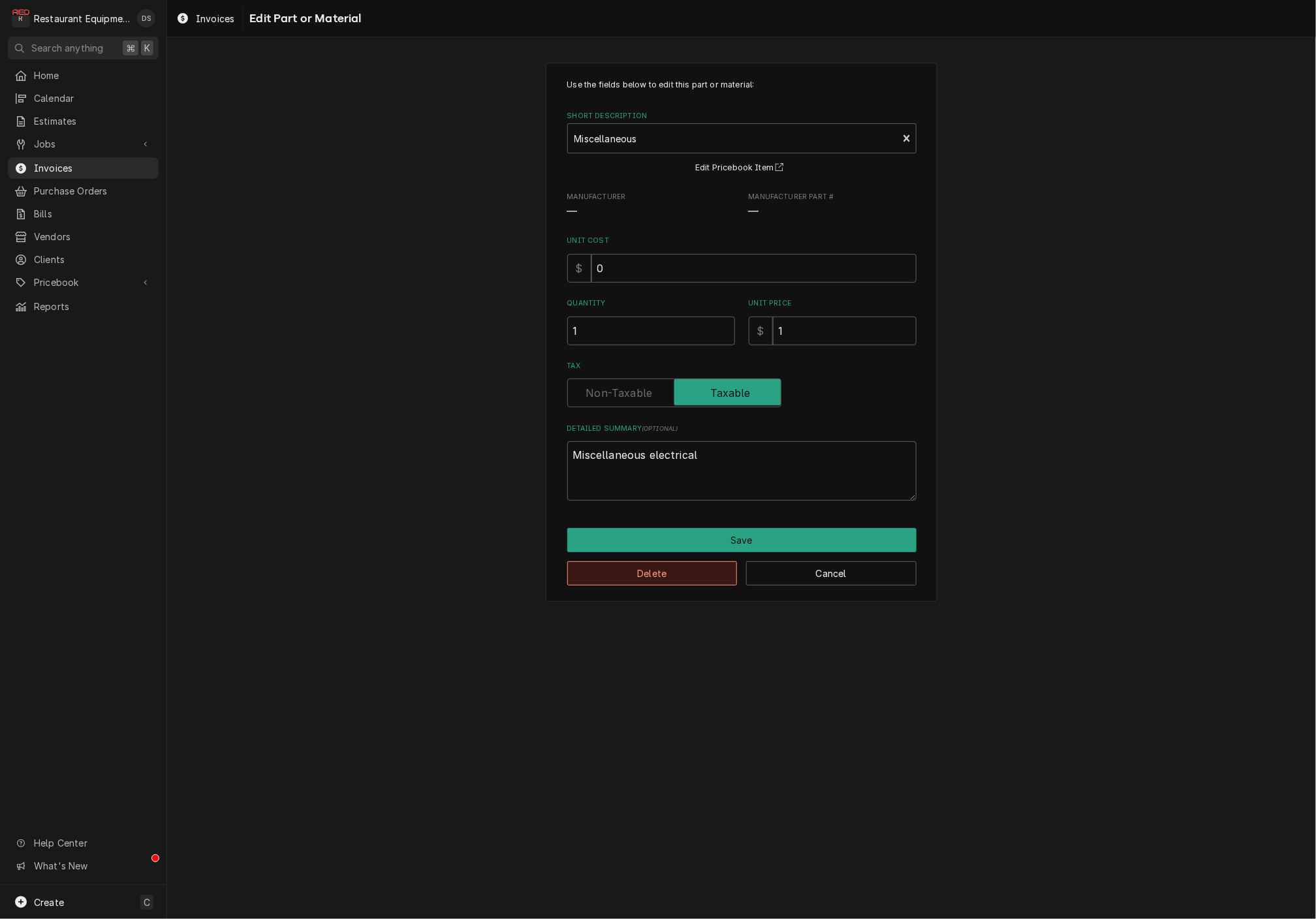
click at [667, 568] on button "Delete" at bounding box center [652, 574] width 170 height 24
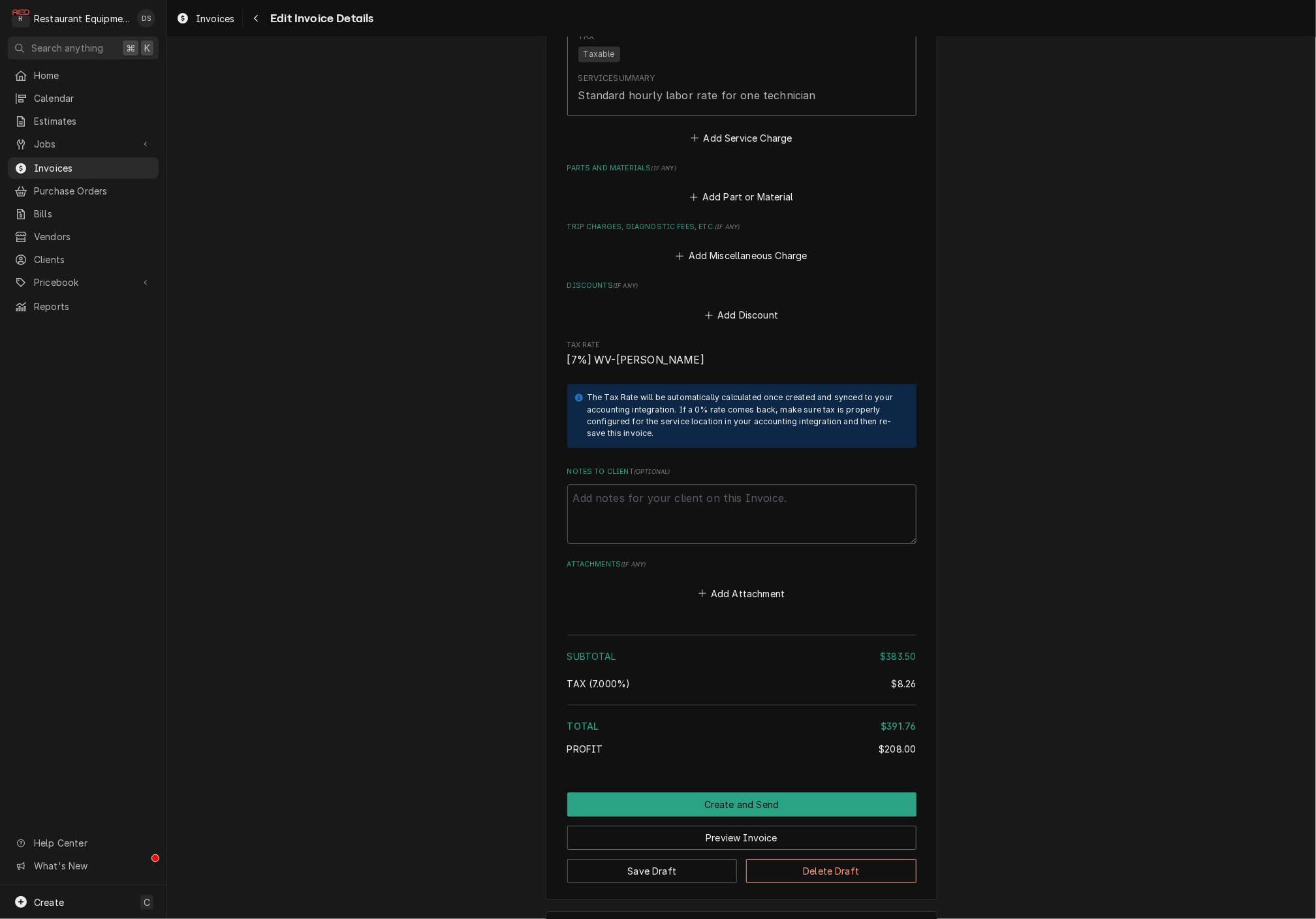
scroll to position [1962, 0]
click at [741, 794] on button "Create and Send" at bounding box center [742, 806] width 349 height 24
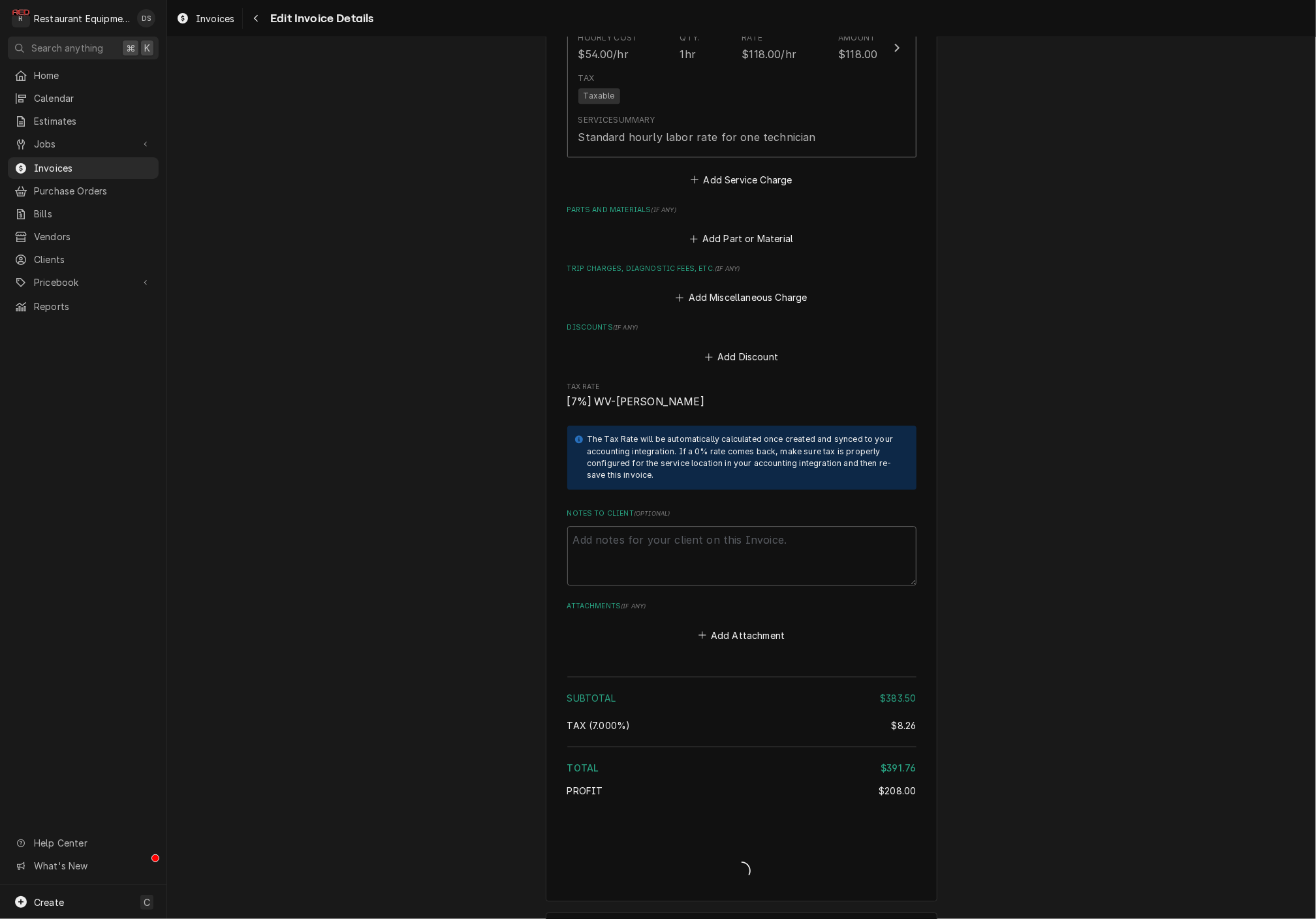
type textarea "x"
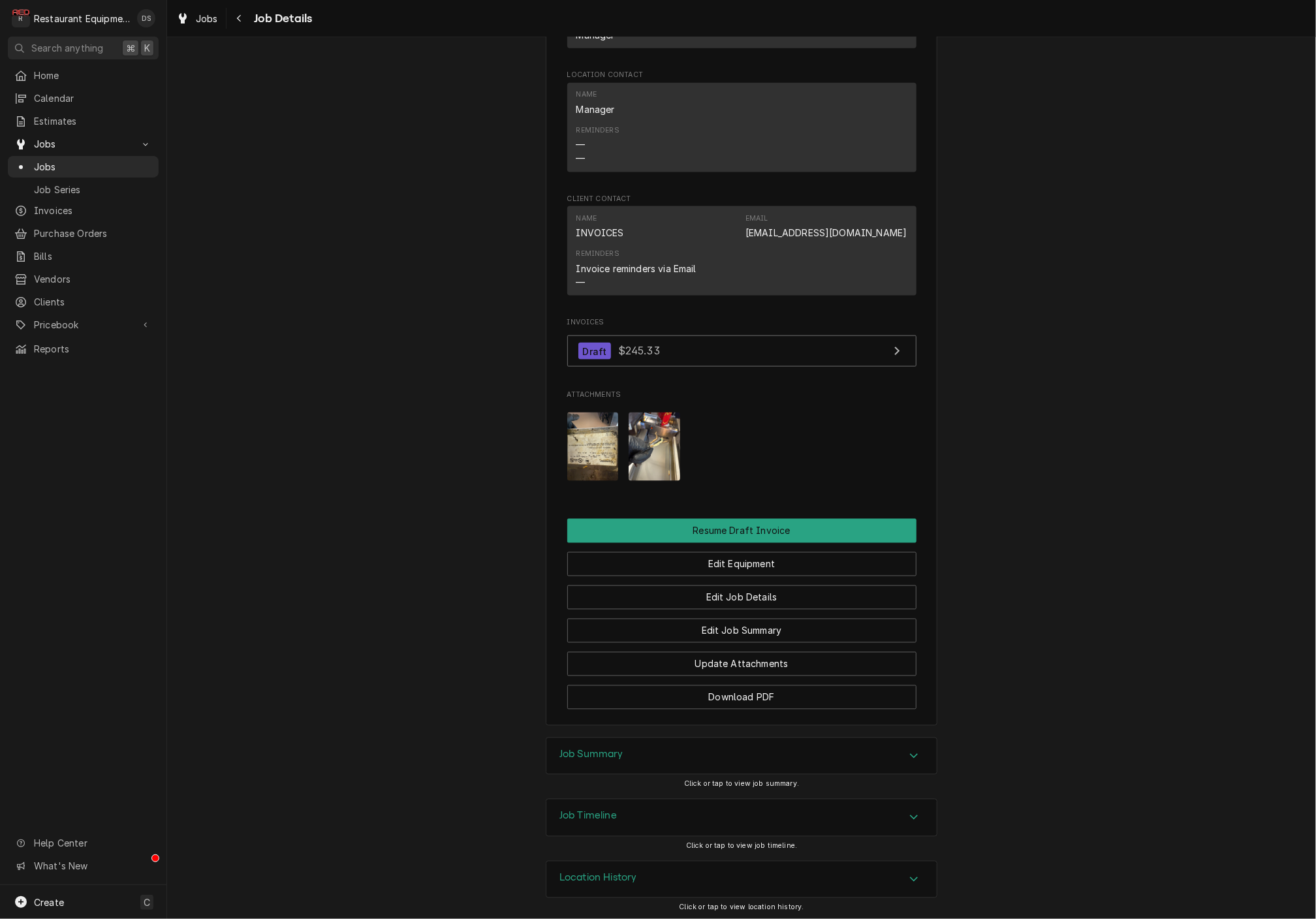
scroll to position [965, 0]
click at [590, 453] on img "Attachments" at bounding box center [593, 448] width 51 height 69
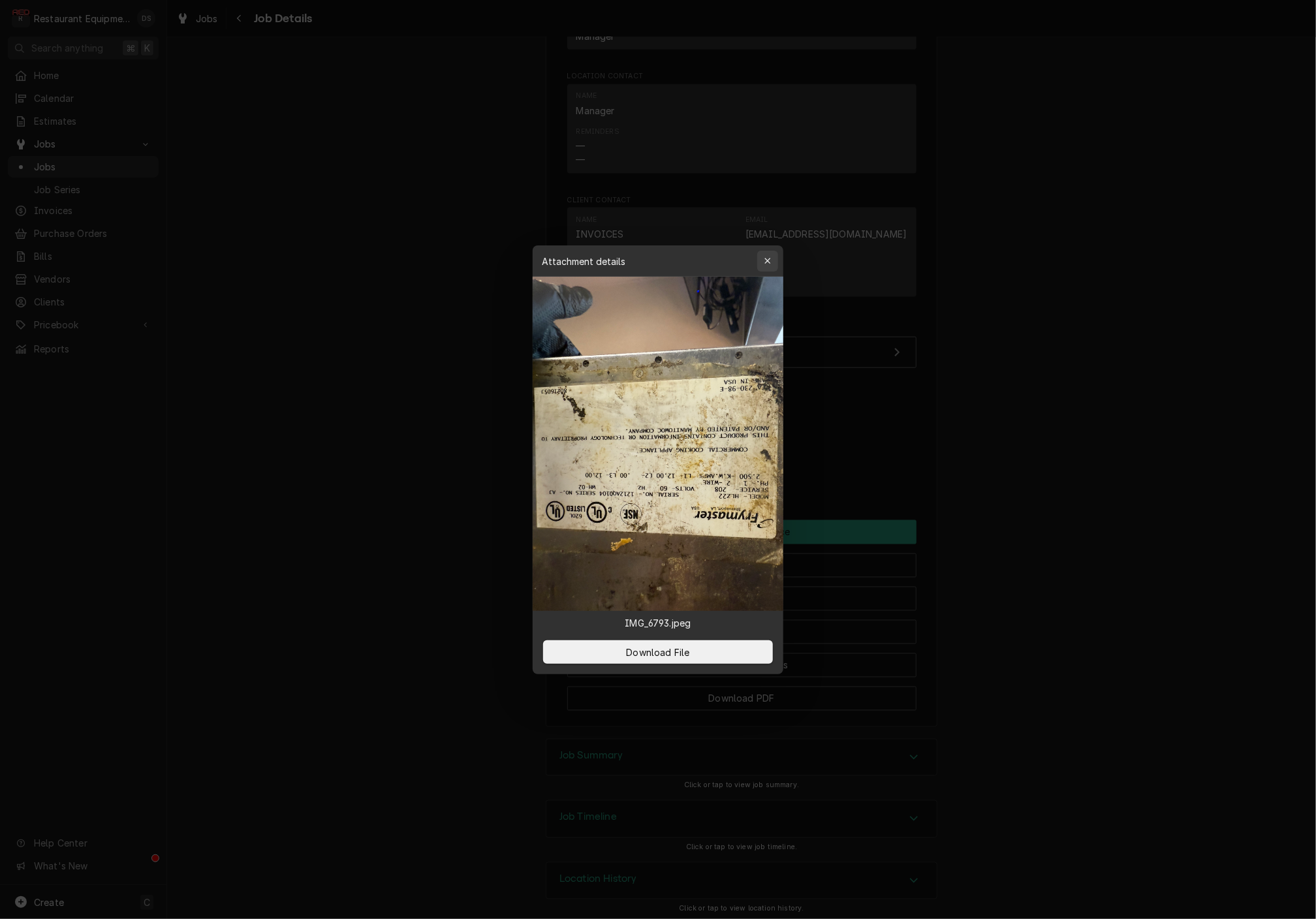
click at [776, 253] on button "button" at bounding box center [768, 261] width 21 height 21
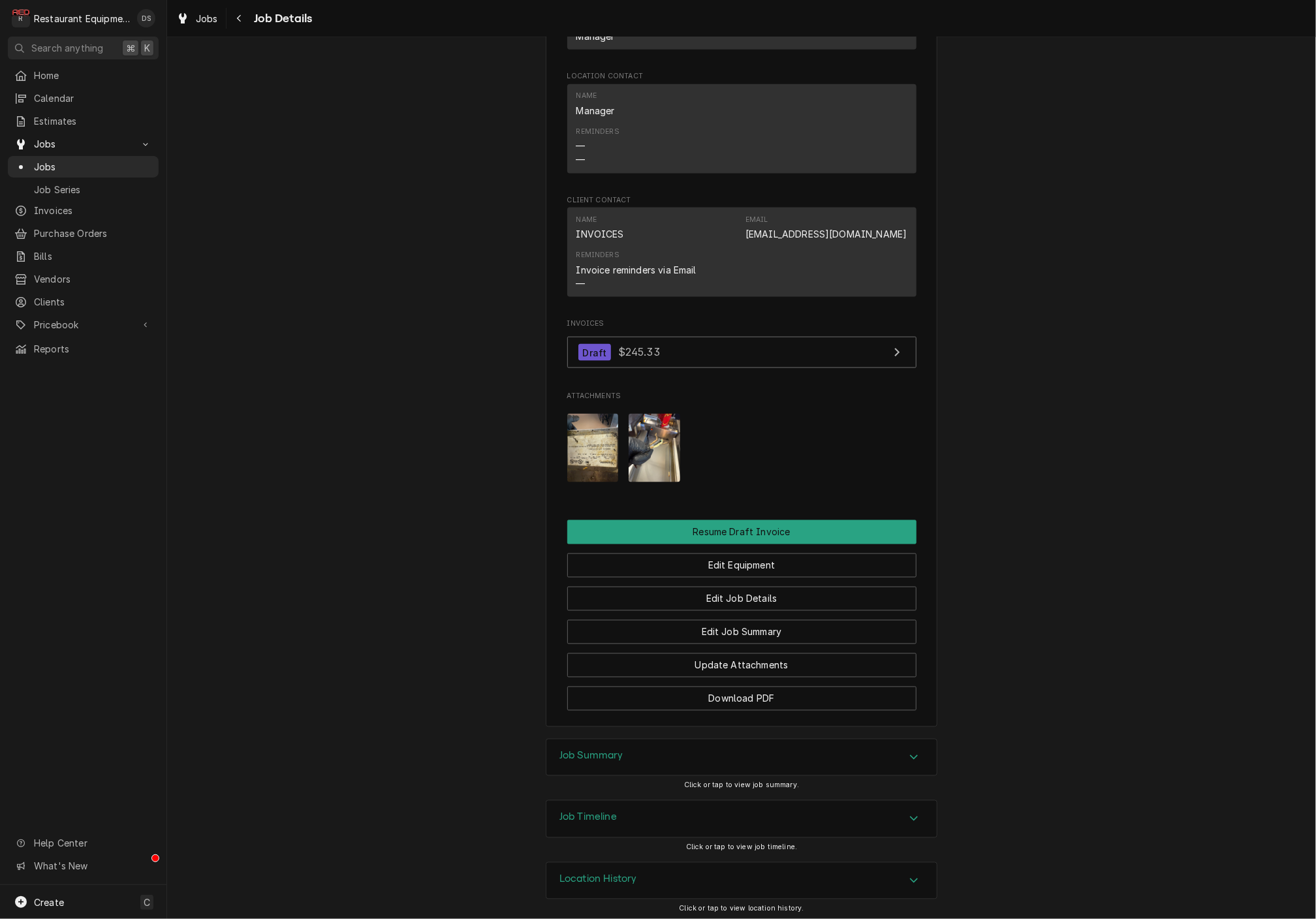
click at [632, 456] on img "Attachments" at bounding box center [655, 448] width 51 height 69
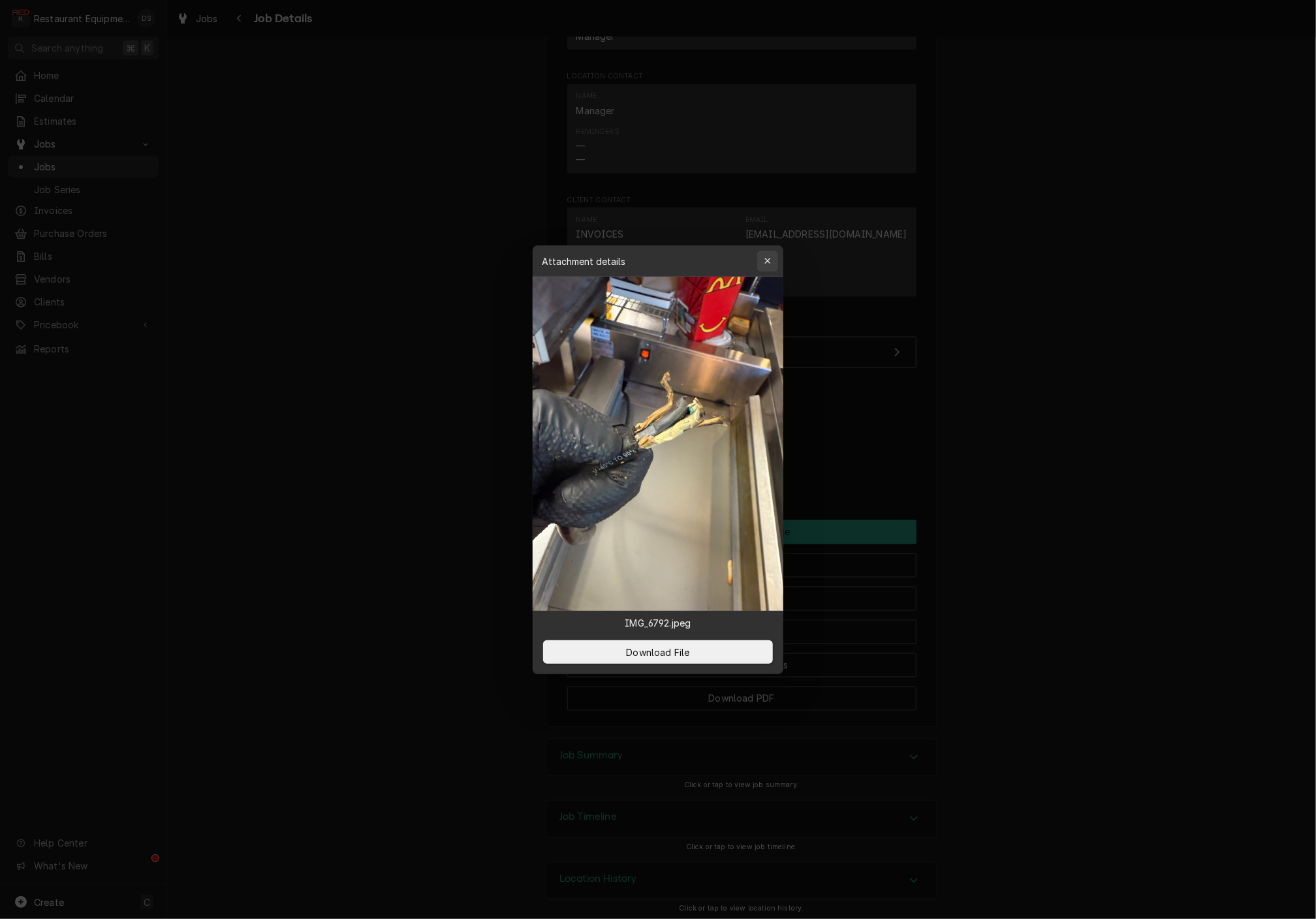
click at [773, 263] on div "button" at bounding box center [767, 261] width 13 height 13
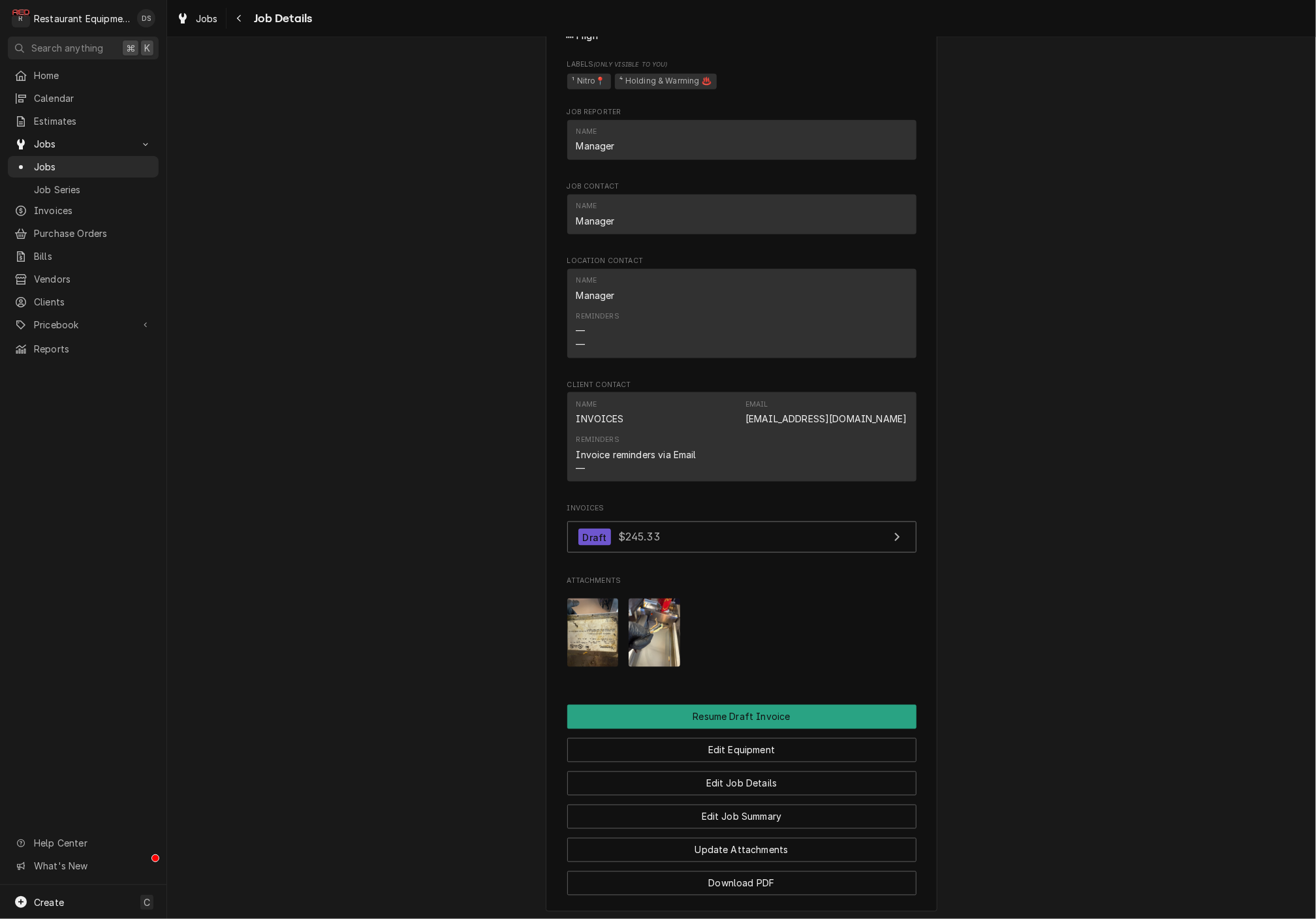
scroll to position [776, 0]
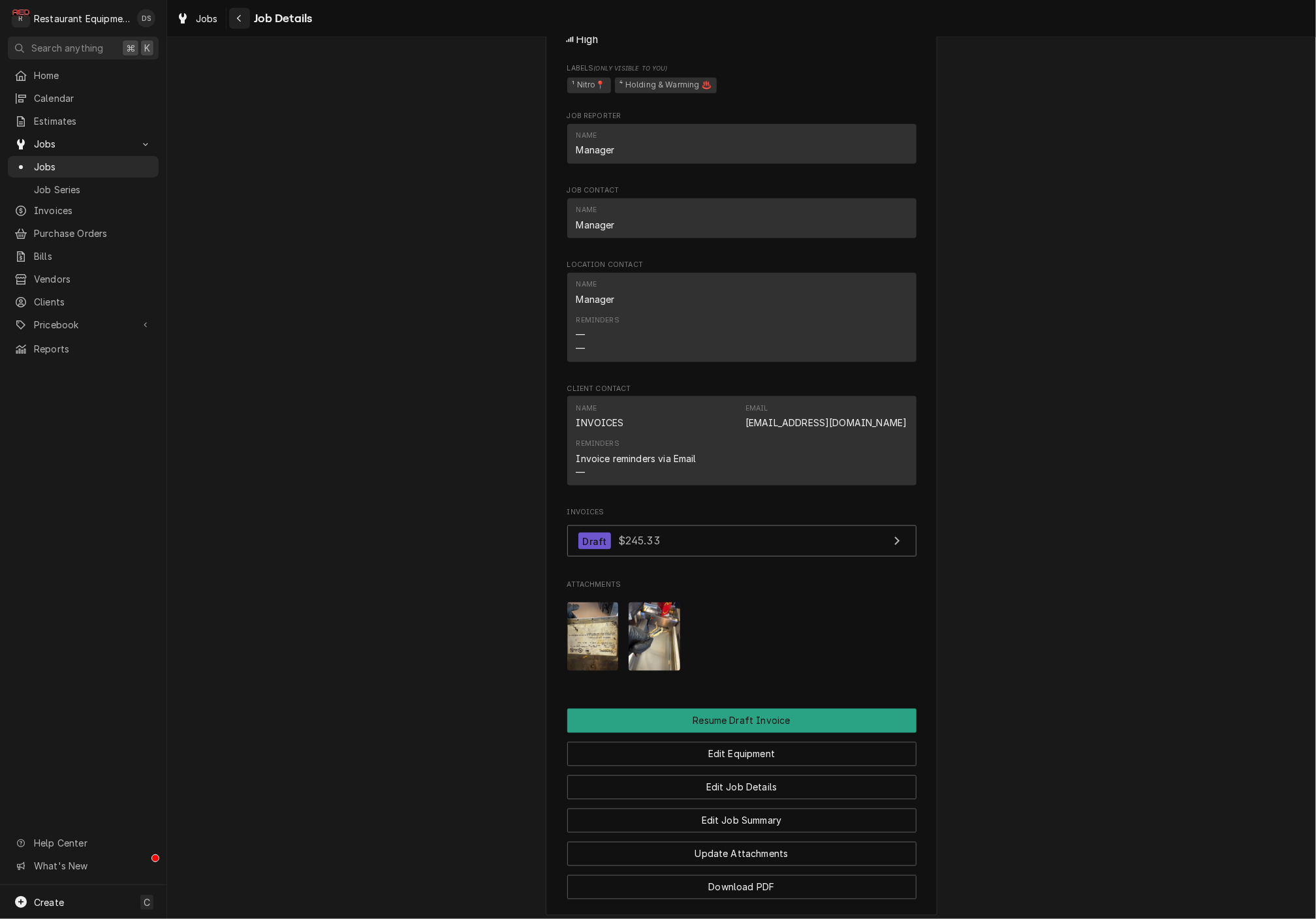
click at [241, 23] on div "Navigate back" at bounding box center [239, 18] width 13 height 13
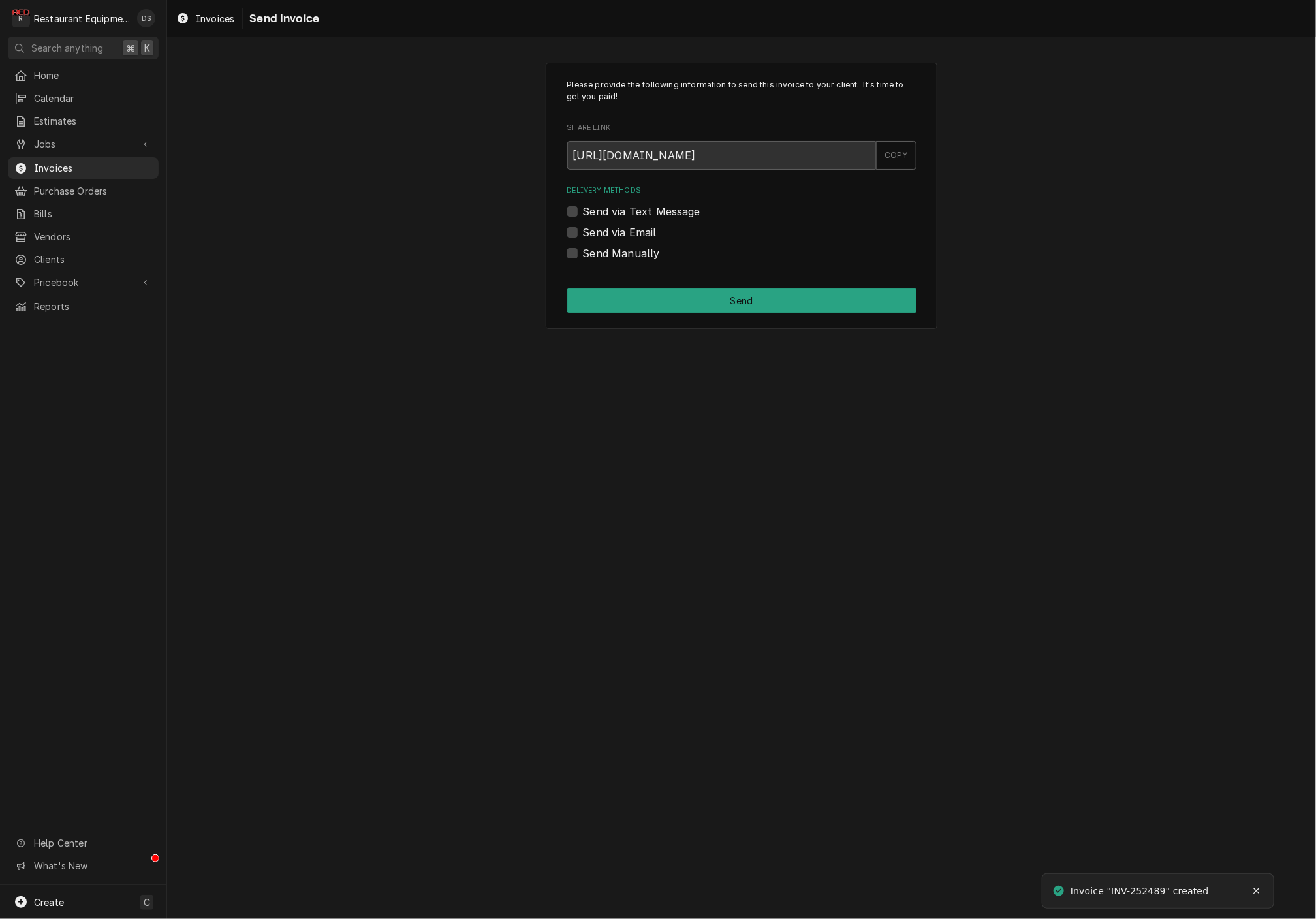
click at [583, 232] on label "Send via Email" at bounding box center [620, 232] width 74 height 16
click at [583, 232] on input "Send via Email" at bounding box center [757, 239] width 349 height 29
checkbox input "true"
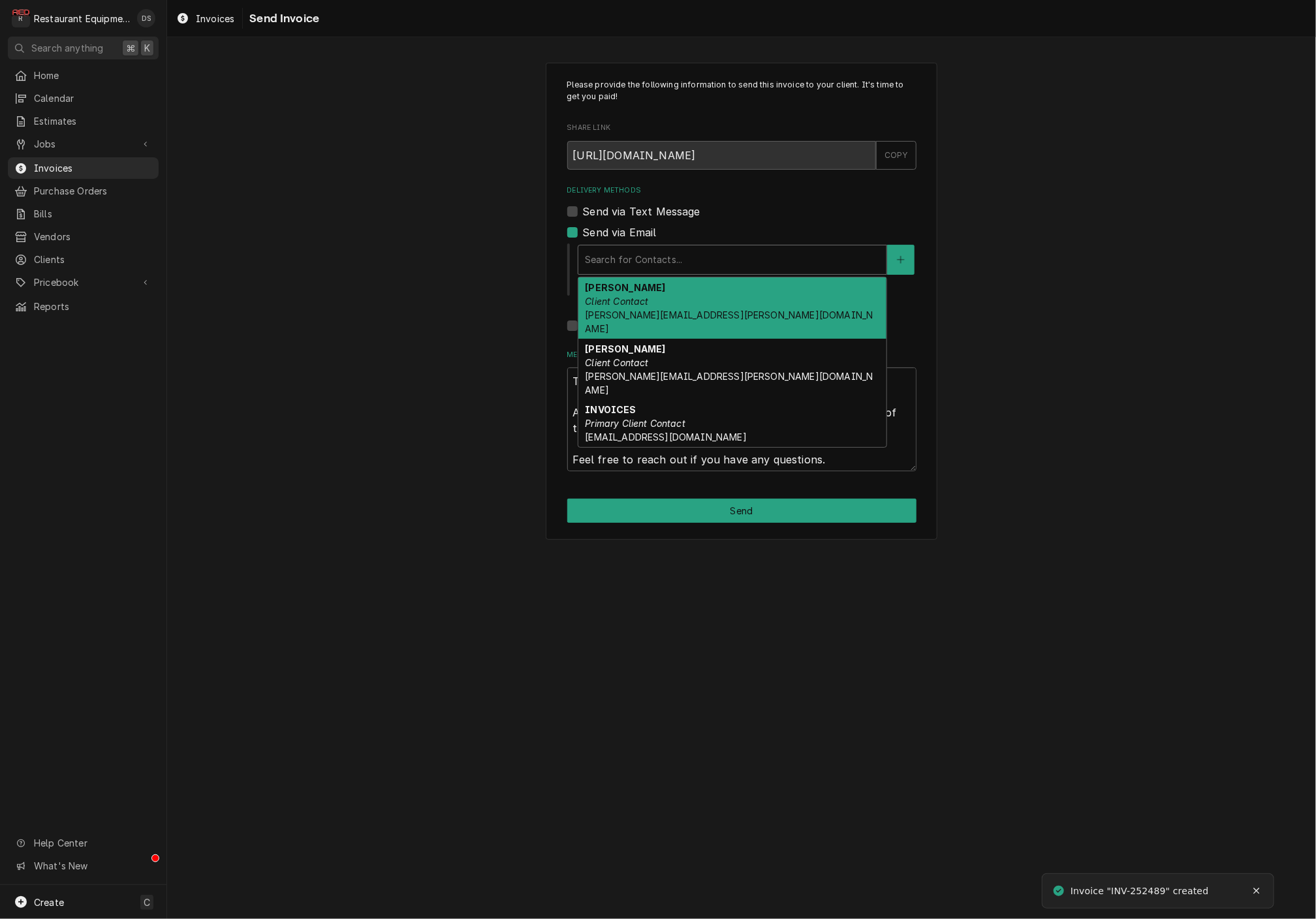
click at [660, 251] on div "Delivery Methods" at bounding box center [732, 259] width 295 height 23
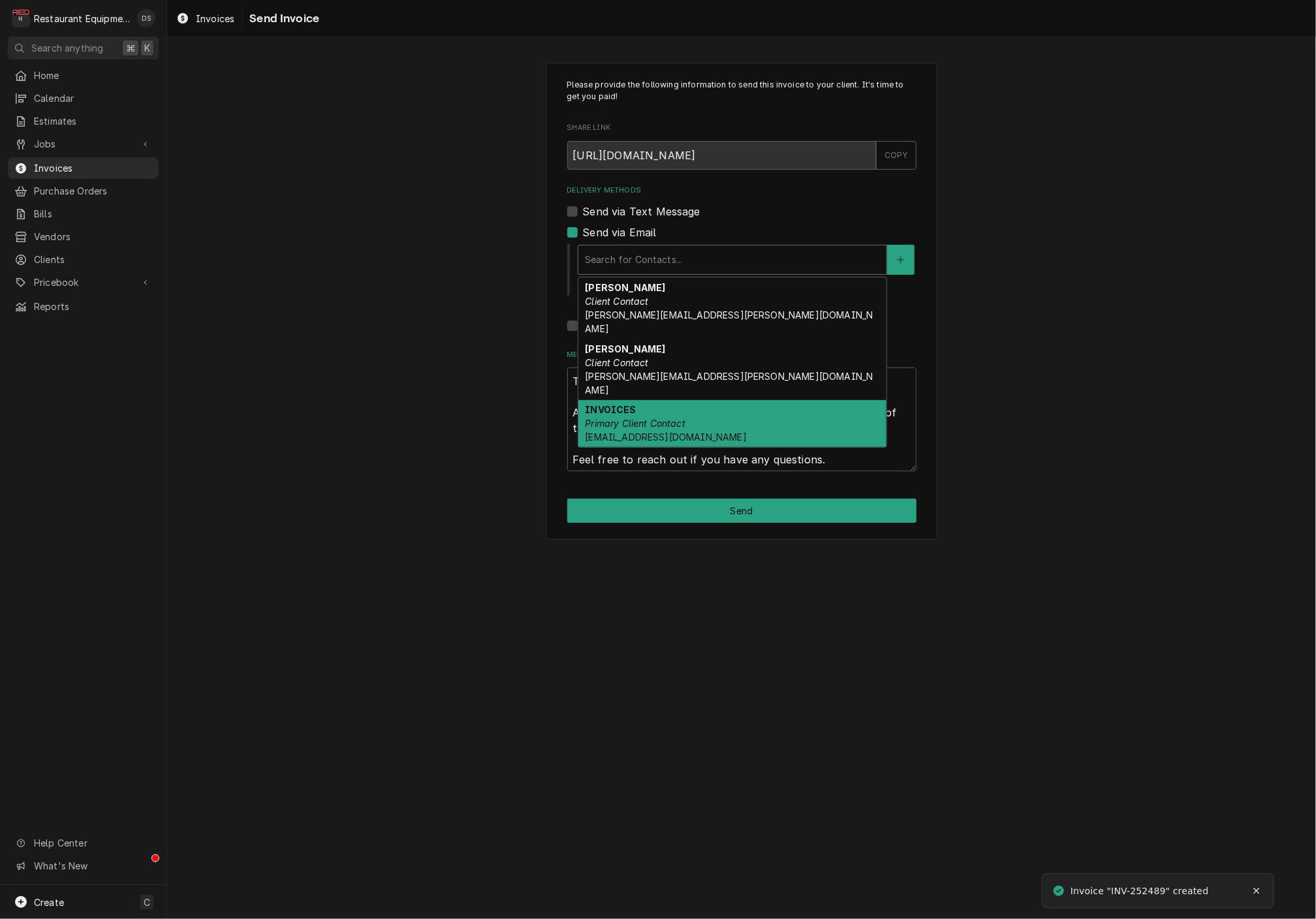
click at [667, 418] on em "Primary Client Contact" at bounding box center [635, 423] width 101 height 11
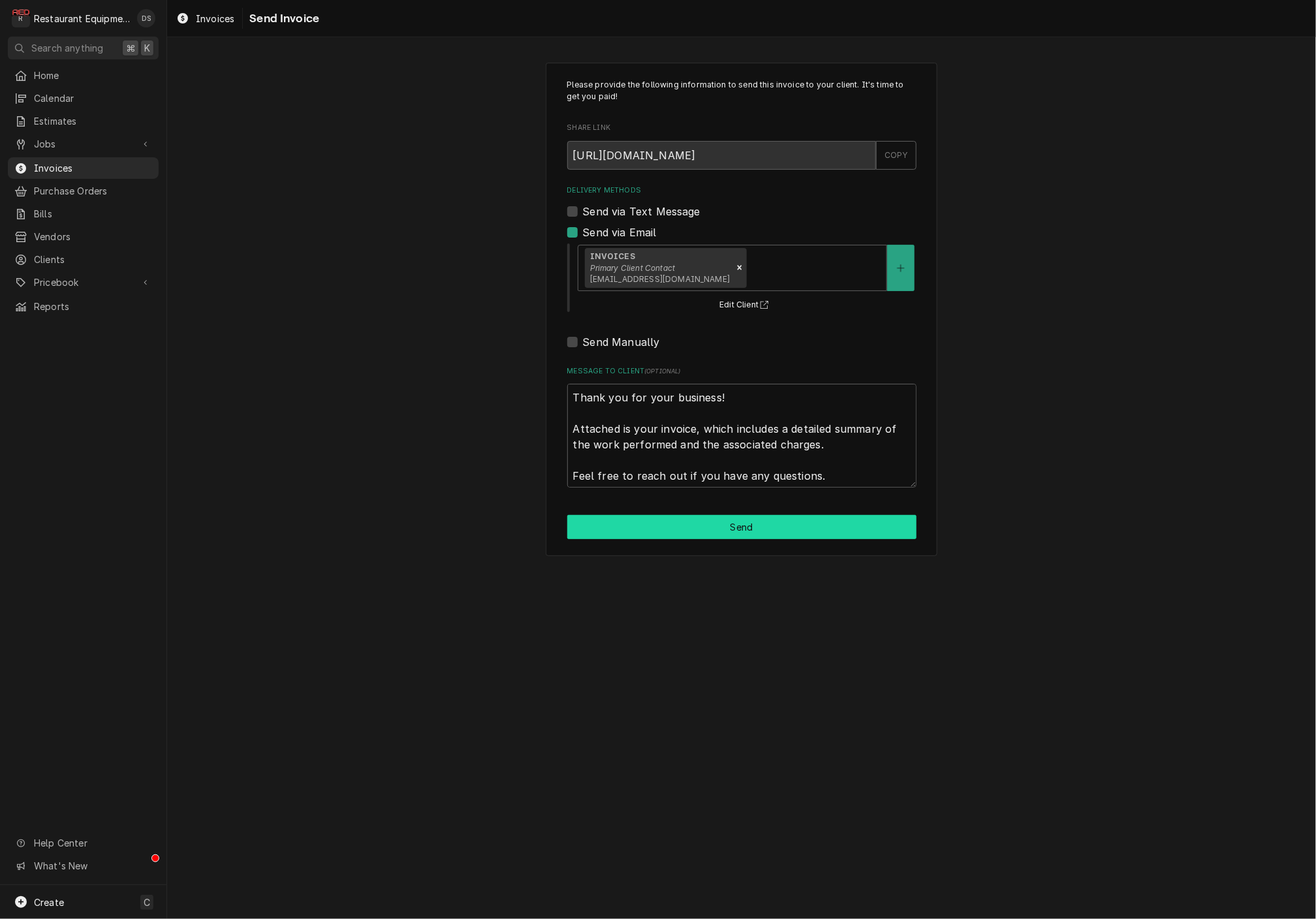
click at [769, 520] on button "Send" at bounding box center [742, 528] width 349 height 24
type textarea "x"
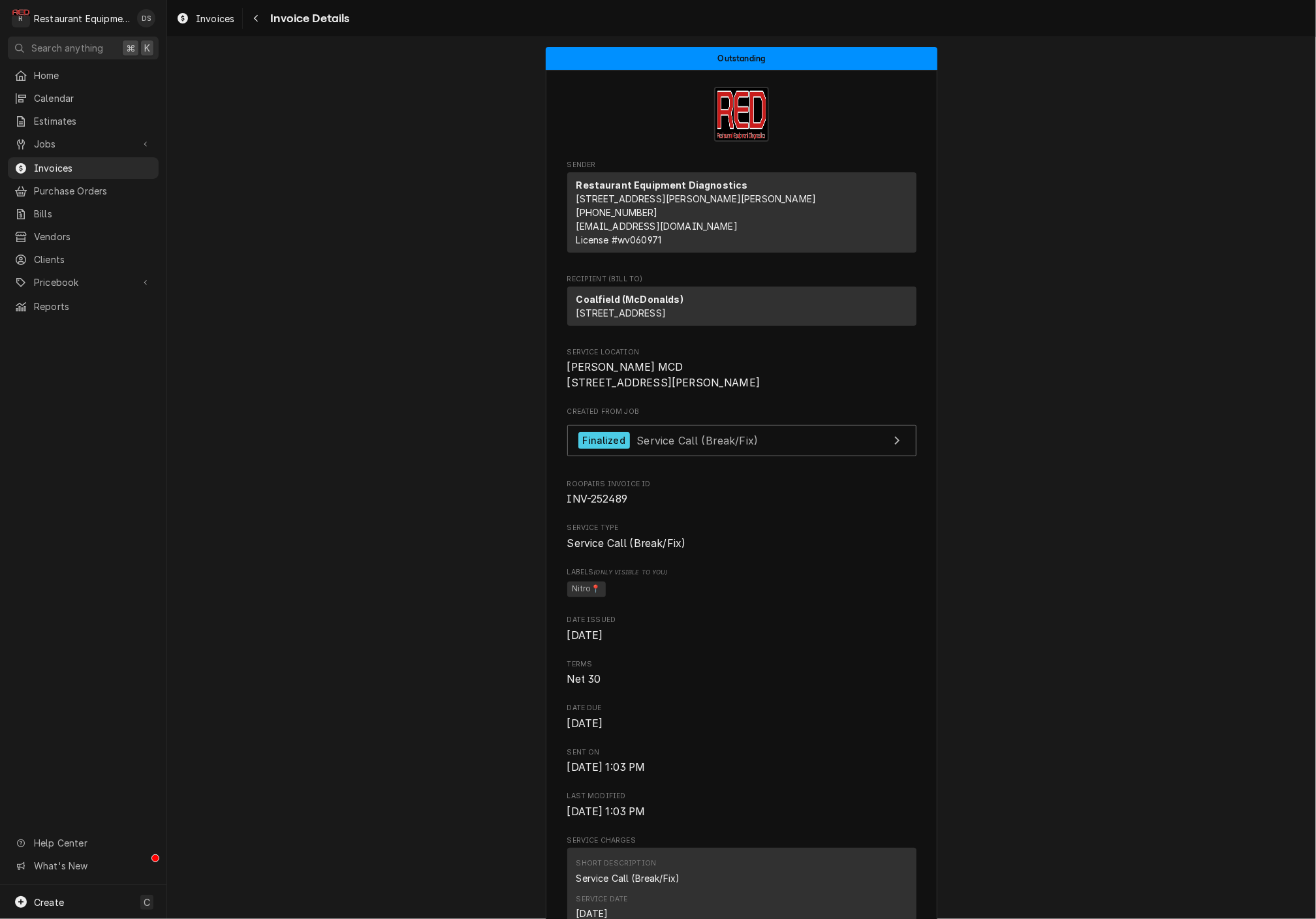
click at [261, 29] on div "Invoices Invoice Details" at bounding box center [742, 18] width 1149 height 36
click at [258, 24] on div "Navigate back" at bounding box center [255, 18] width 13 height 13
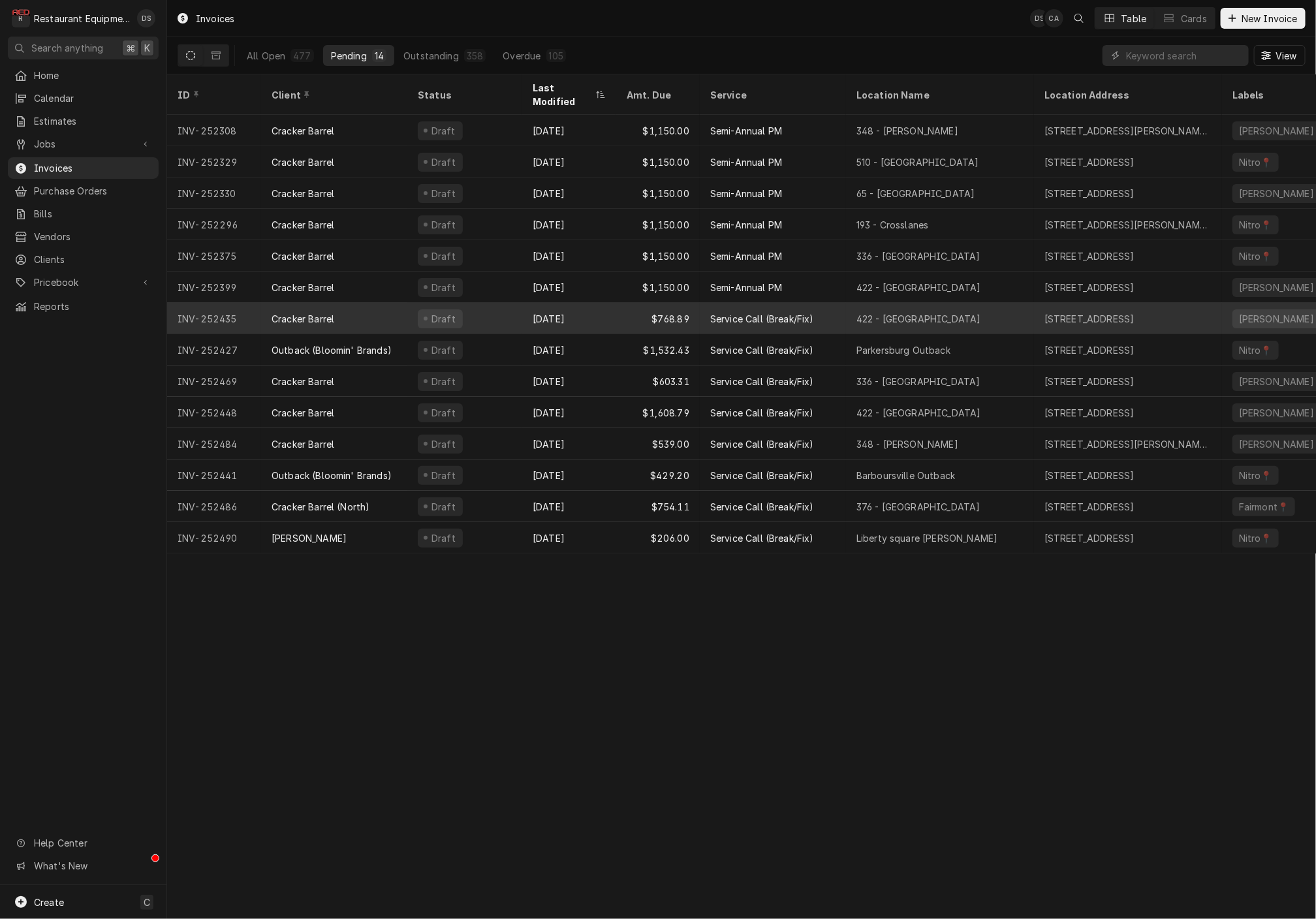
click at [571, 303] on div "[DATE]" at bounding box center [569, 318] width 94 height 31
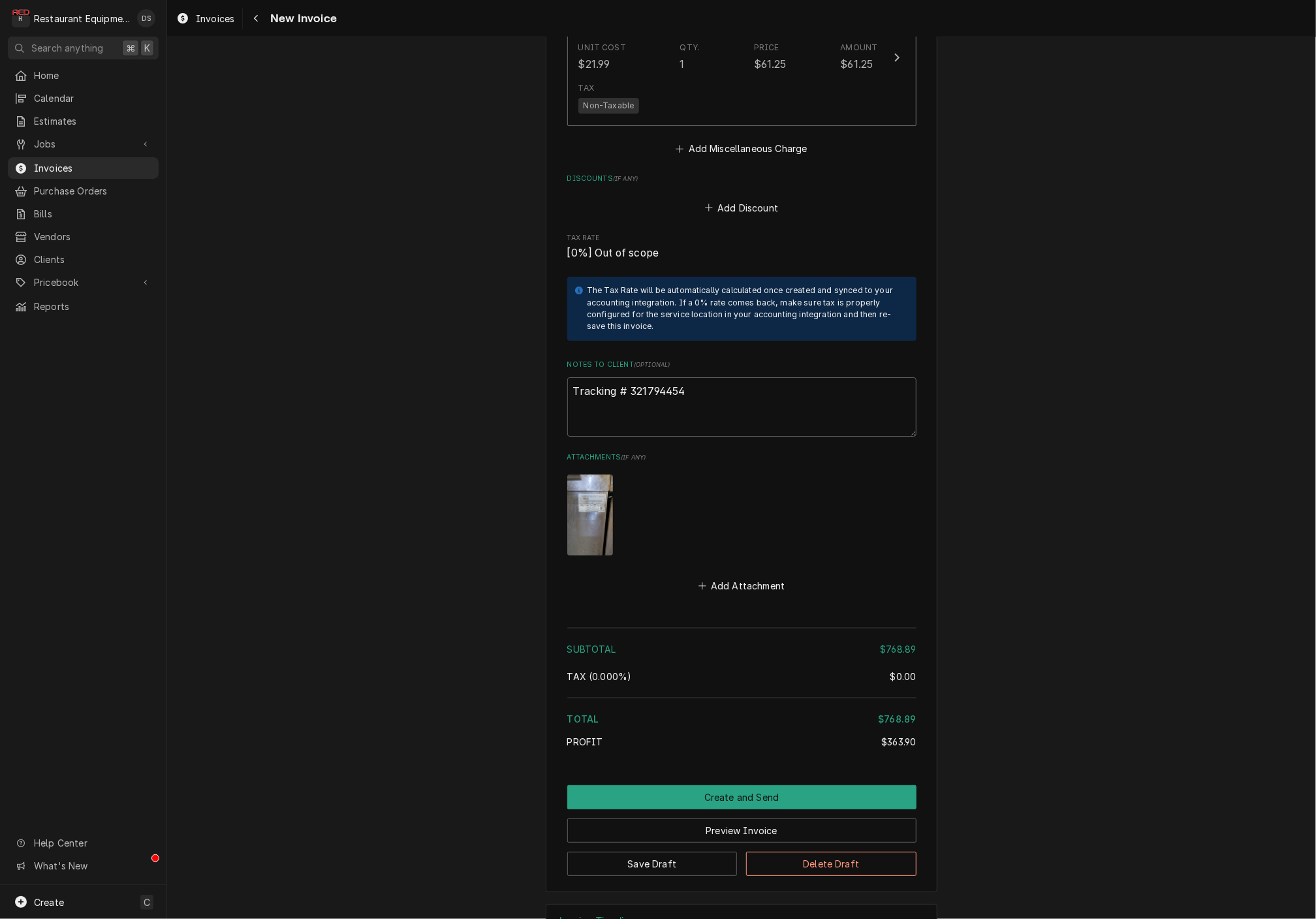
scroll to position [2479, 0]
drag, startPoint x: 704, startPoint y: 356, endPoint x: 629, endPoint y: 351, distance: 75.2
click at [629, 378] on textarea "Tracking # 321794454" at bounding box center [742, 407] width 349 height 59
click at [259, 25] on button "Navigate back" at bounding box center [256, 18] width 21 height 21
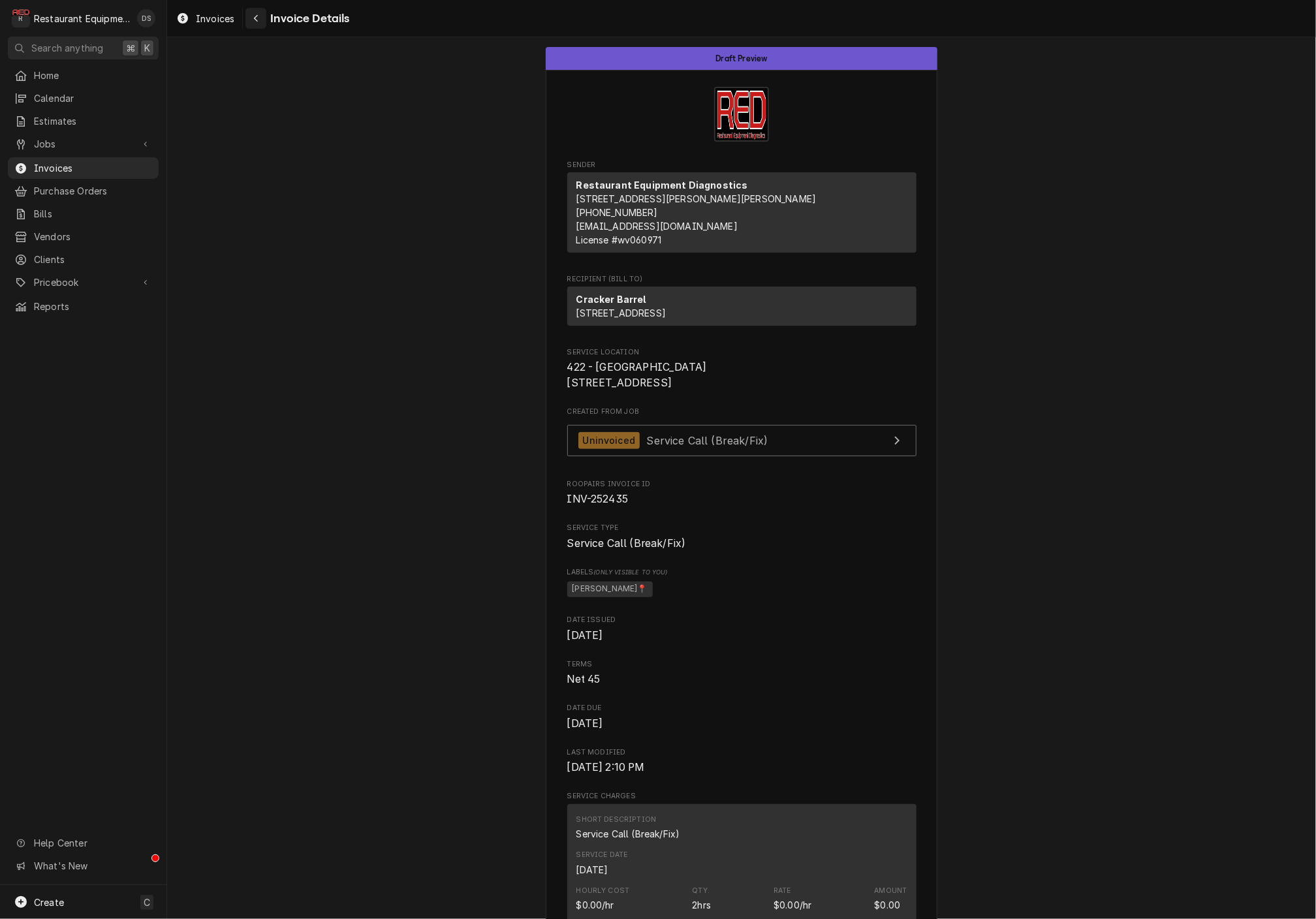
click at [260, 24] on div "Navigate back" at bounding box center [255, 18] width 13 height 13
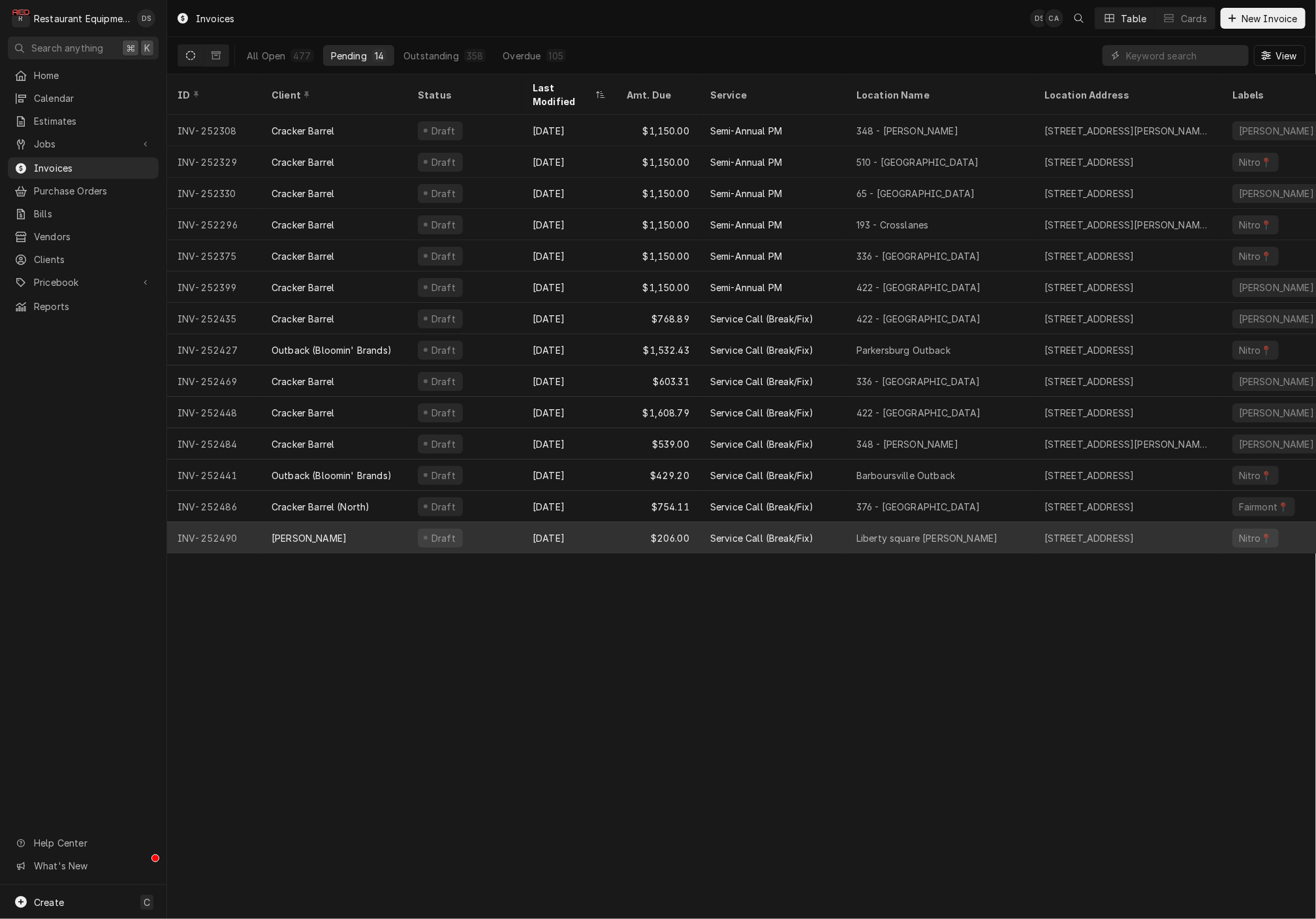
click at [591, 525] on div "Aug 19" at bounding box center [569, 537] width 94 height 31
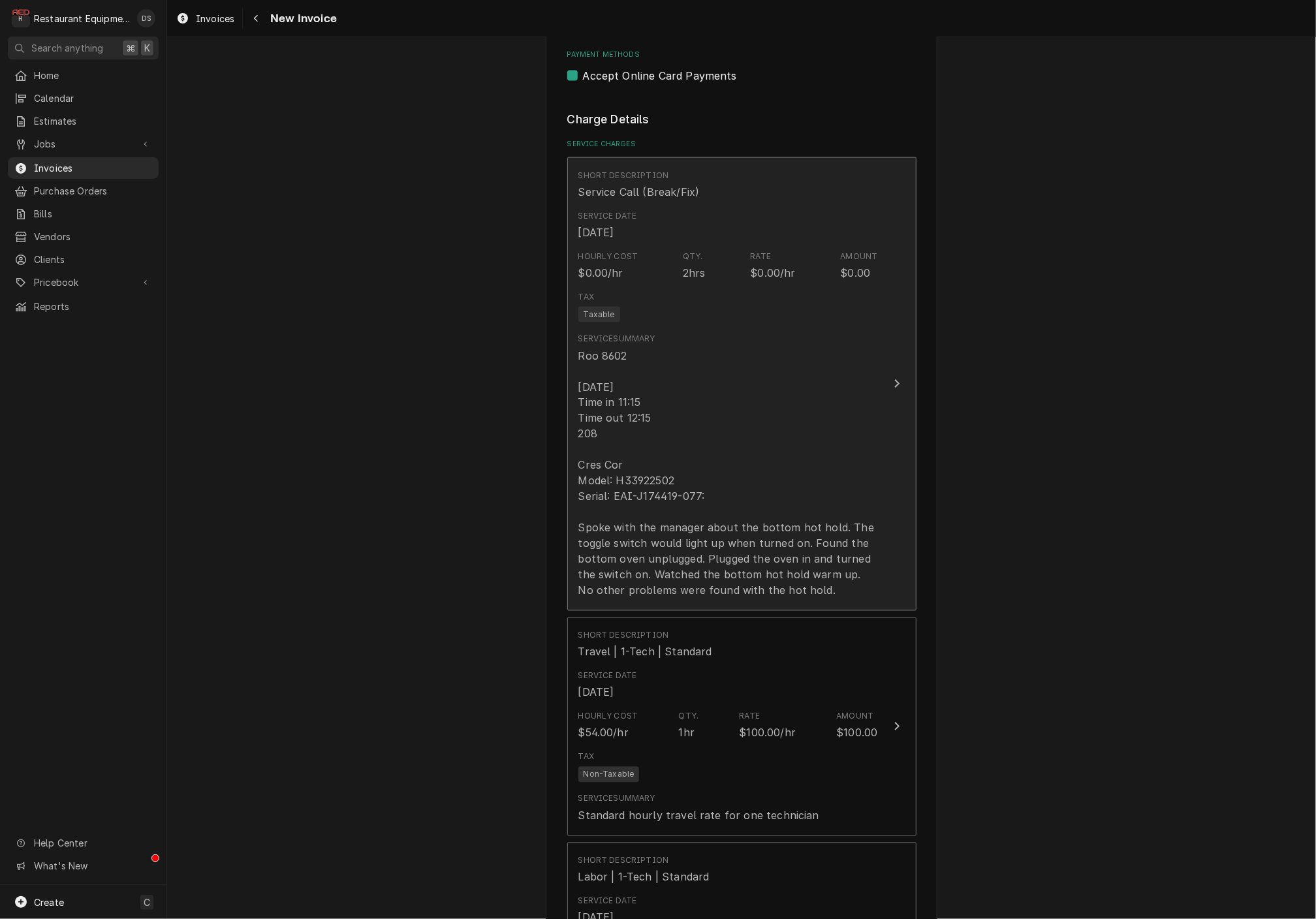
scroll to position [1034, 0]
click at [652, 411] on div "Roo 8602 [DATE] Time in 11:15 Time out 12:15 208 Cres Cor Model: H33922502 Seri…" at bounding box center [728, 473] width 299 height 251
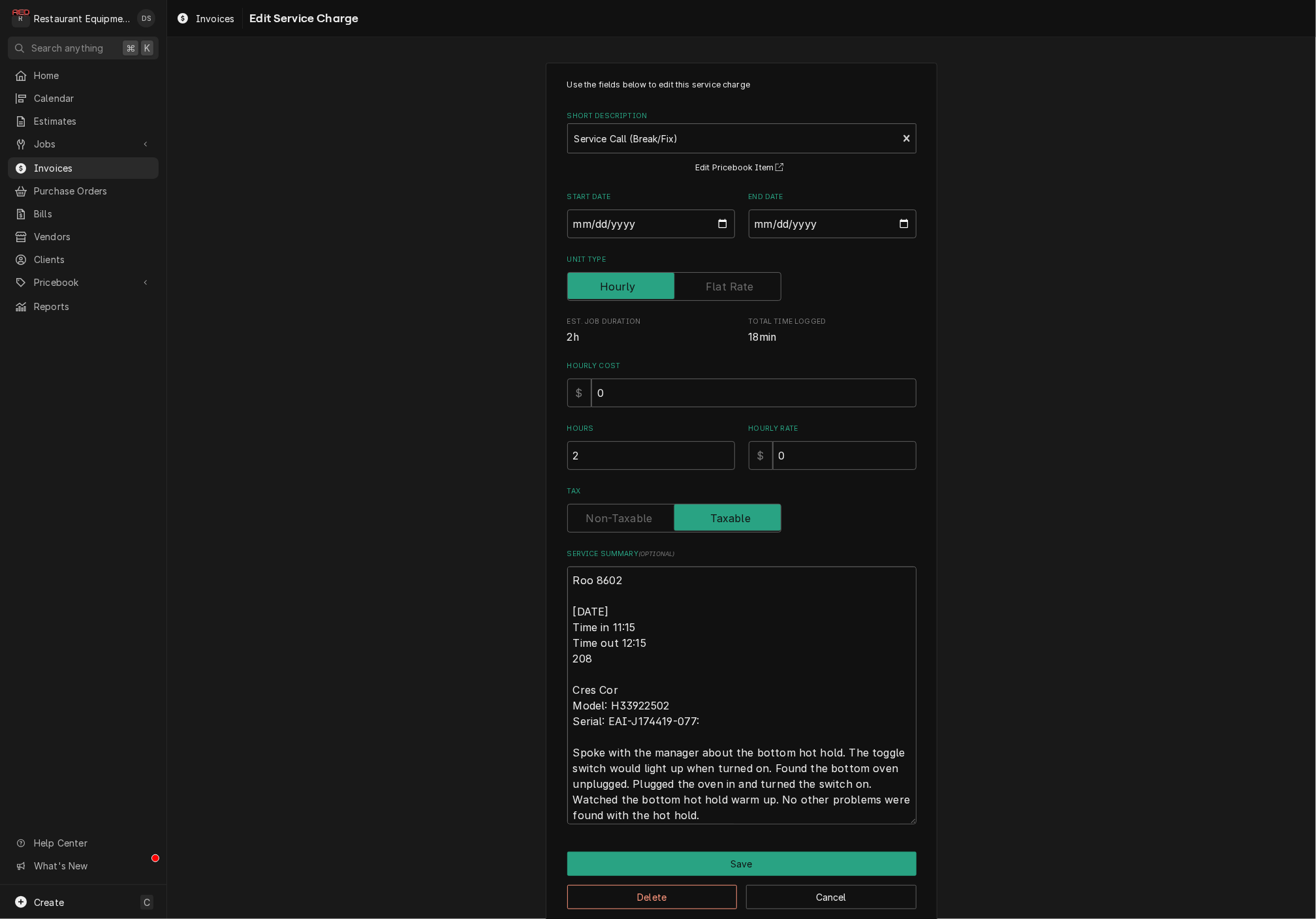
click at [664, 643] on textarea "Roo 8602 [DATE] Time in 11:15 Time out 12:15 208 Cres Cor Model: H33922502 Seri…" at bounding box center [742, 695] width 349 height 257
type textarea "x"
type textarea "Roo 8602 [DATE] Time in 11:15 Time out 12:1 208 Cres Cor Model: H33922502 Seria…"
type textarea "x"
type textarea "Roo 8602 [DATE] Time in 11:15 Time out 12: 208 Cres Cor Model: H33922502 Serial…"
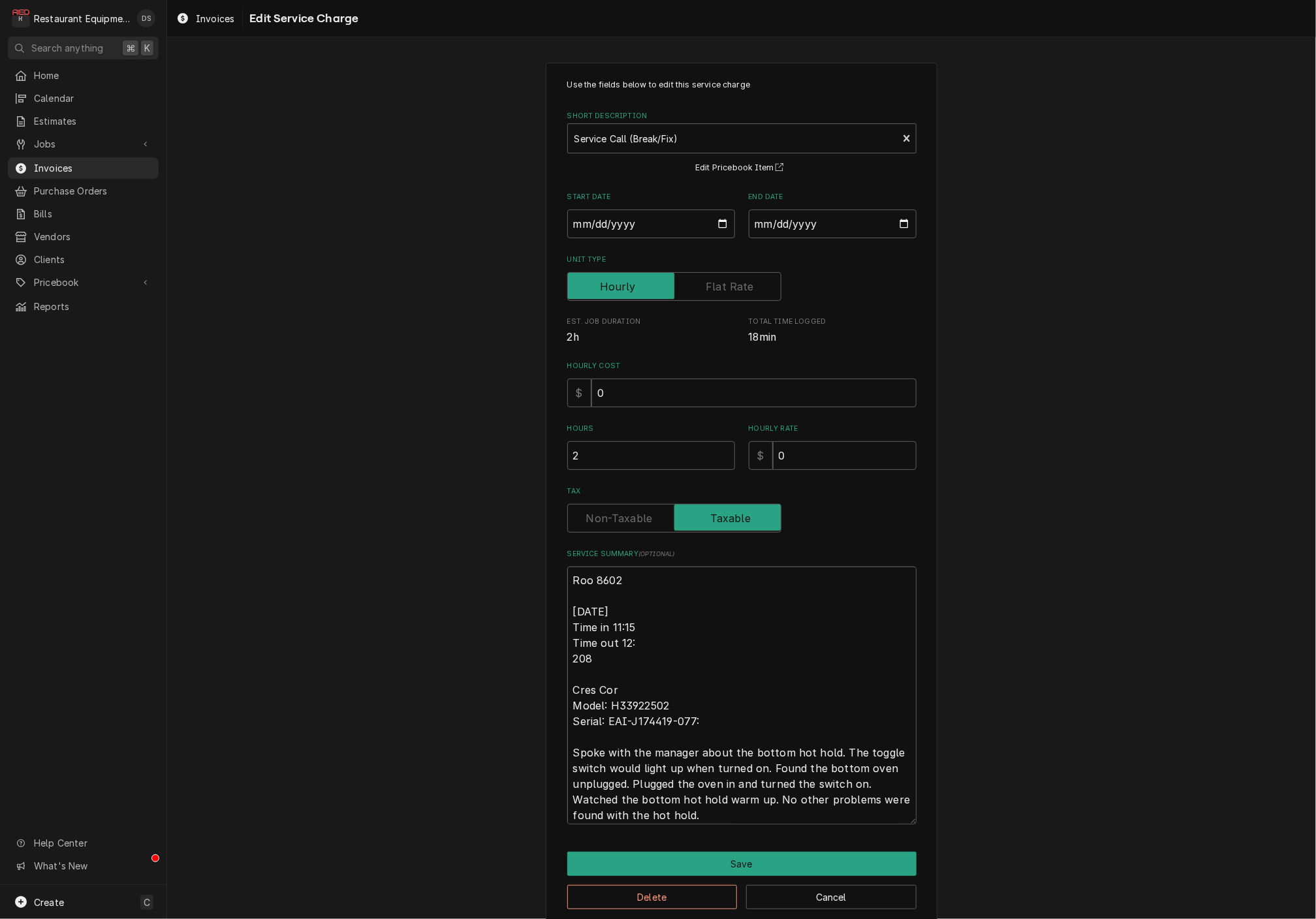
type textarea "x"
type textarea "Roo 8602 [DATE] Time in 11:15 Time out 12 208 Cres Cor Model: H33922502 Serial:…"
type textarea "x"
type textarea "Roo 8602 [DATE] Time in 11:15 Time out 1 208 Cres Cor Model: H33922502 Serial: …"
type textarea "x"
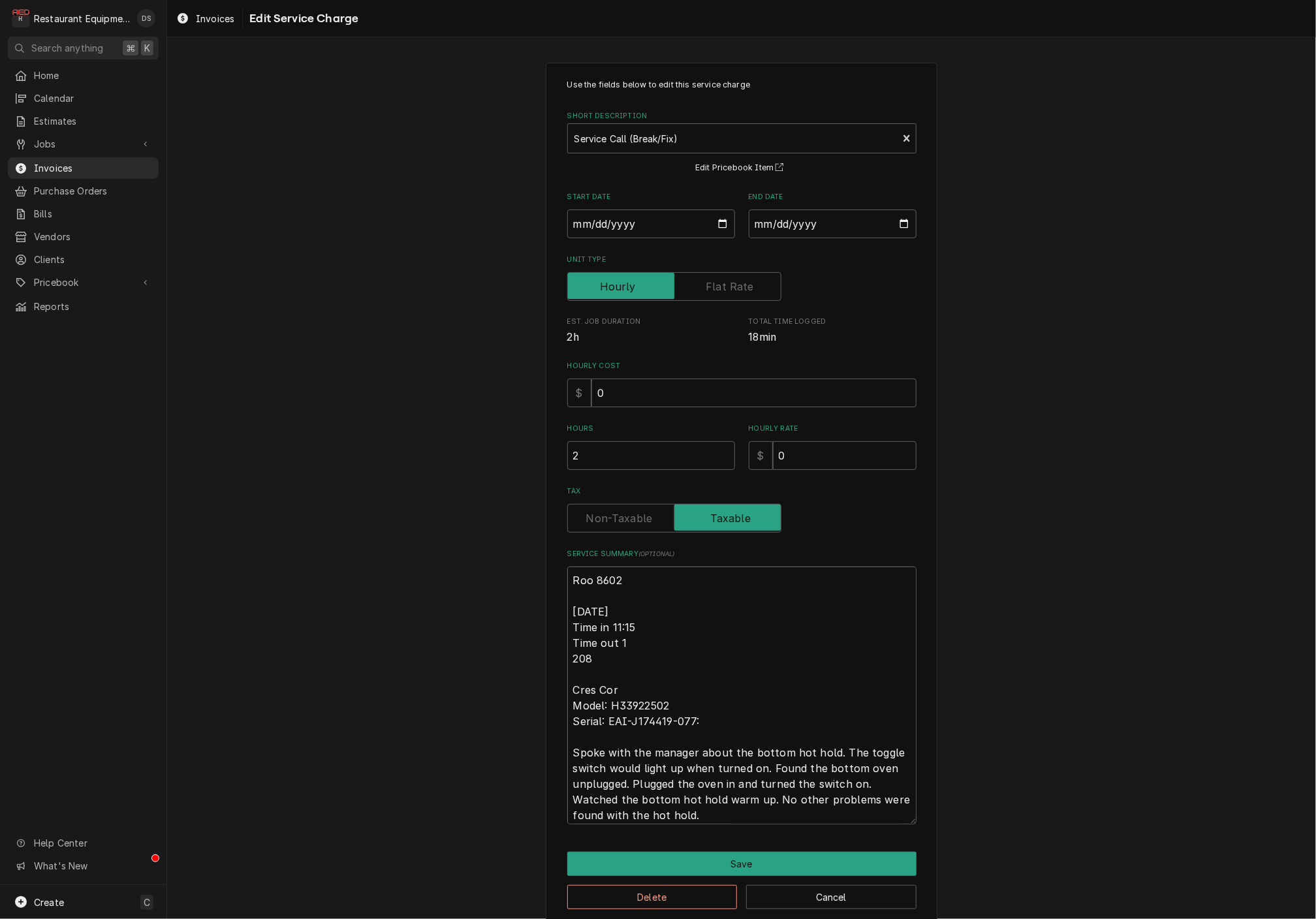
type textarea "Roo 8602 [DATE] Time in 11:15 Time out 11 208 Cres Cor Model: H33922502 Serial:…"
type textarea "x"
type textarea "Roo 8602 [DATE] Time in 11:15 Time out 11: 208 Cres Cor Model: H33922502 Serial…"
type textarea "x"
type textarea "Roo 8602 [DATE] Time in 11:15 Time out 11:4 208 Cres Cor Model: H33922502 Seria…"
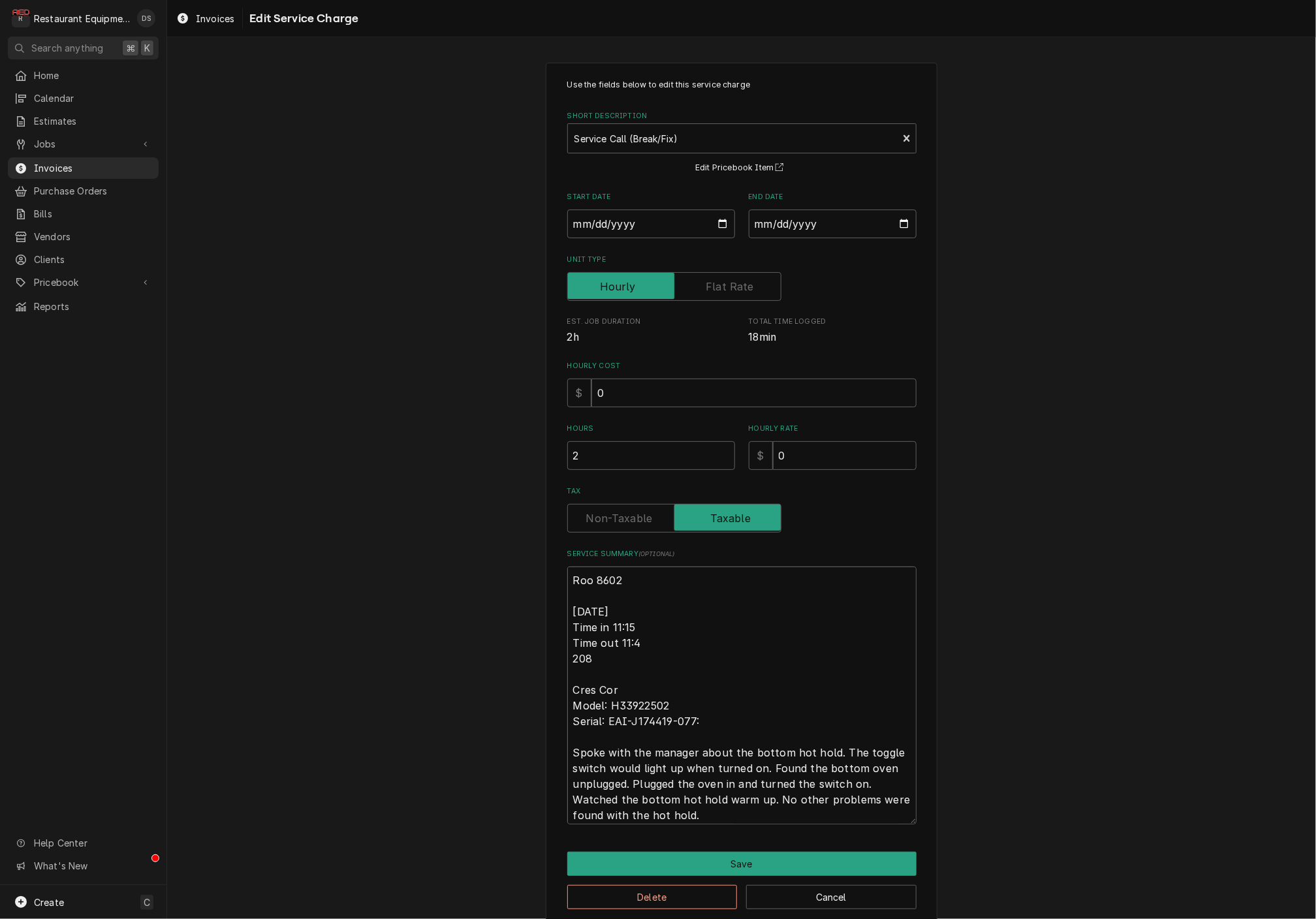
type textarea "x"
type textarea "Roo 8602 [DATE] Time in 11:15 Time out 11:45 208 Cres Cor Model: H33922502 Seri…"
click at [739, 862] on button "Save" at bounding box center [742, 864] width 349 height 24
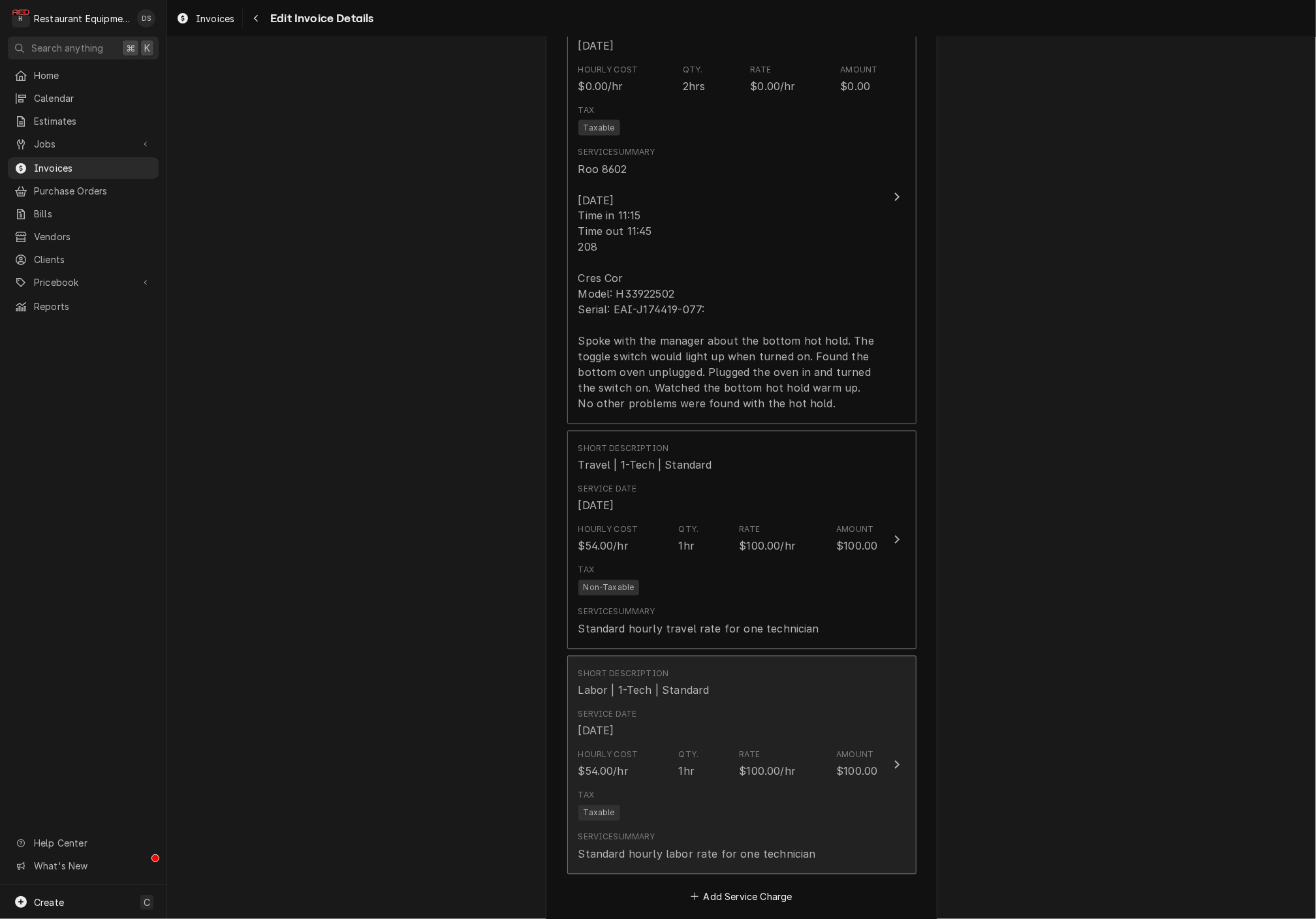
scroll to position [1264, 0]
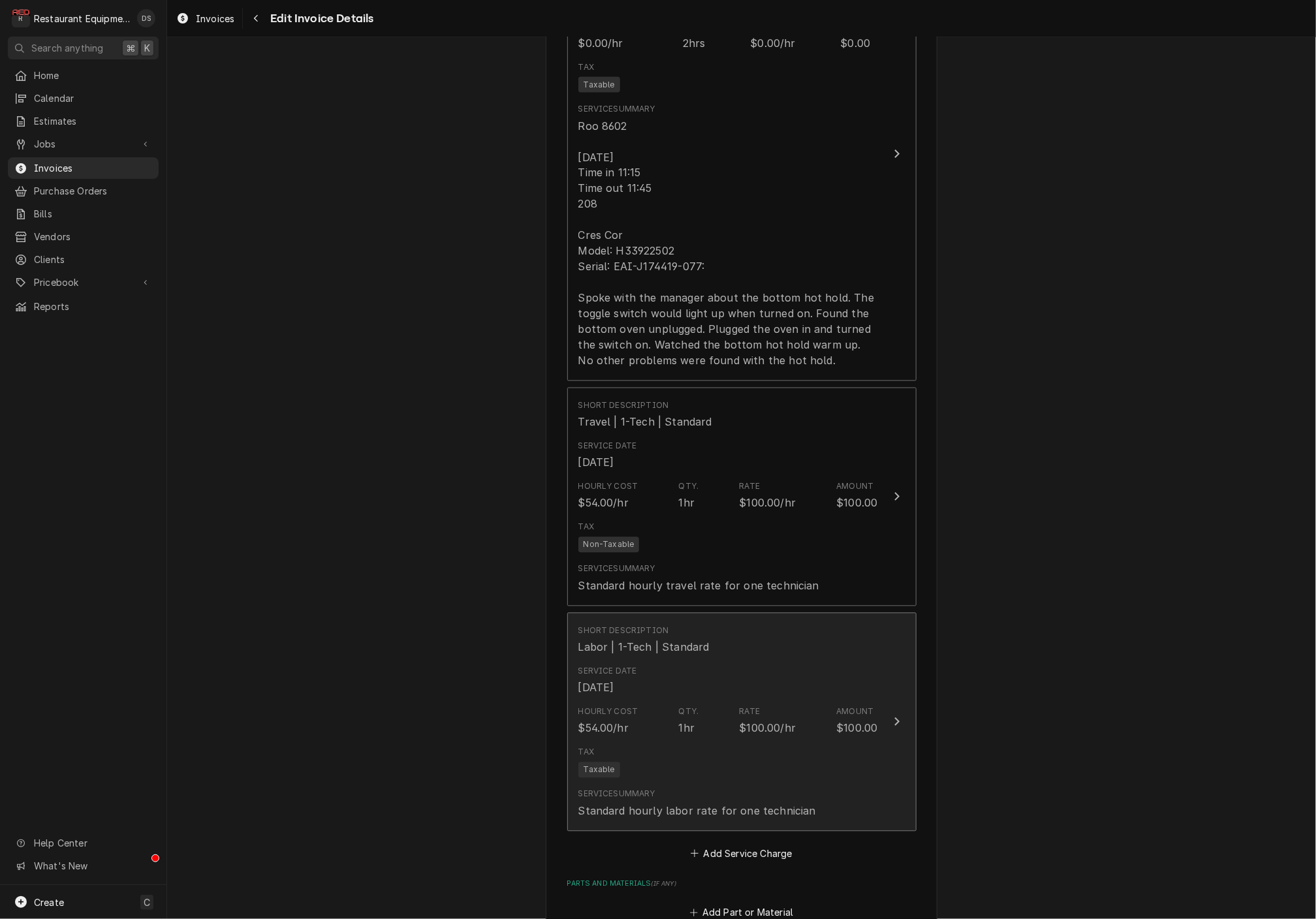
click at [781, 752] on div "Tax Taxable" at bounding box center [728, 762] width 299 height 42
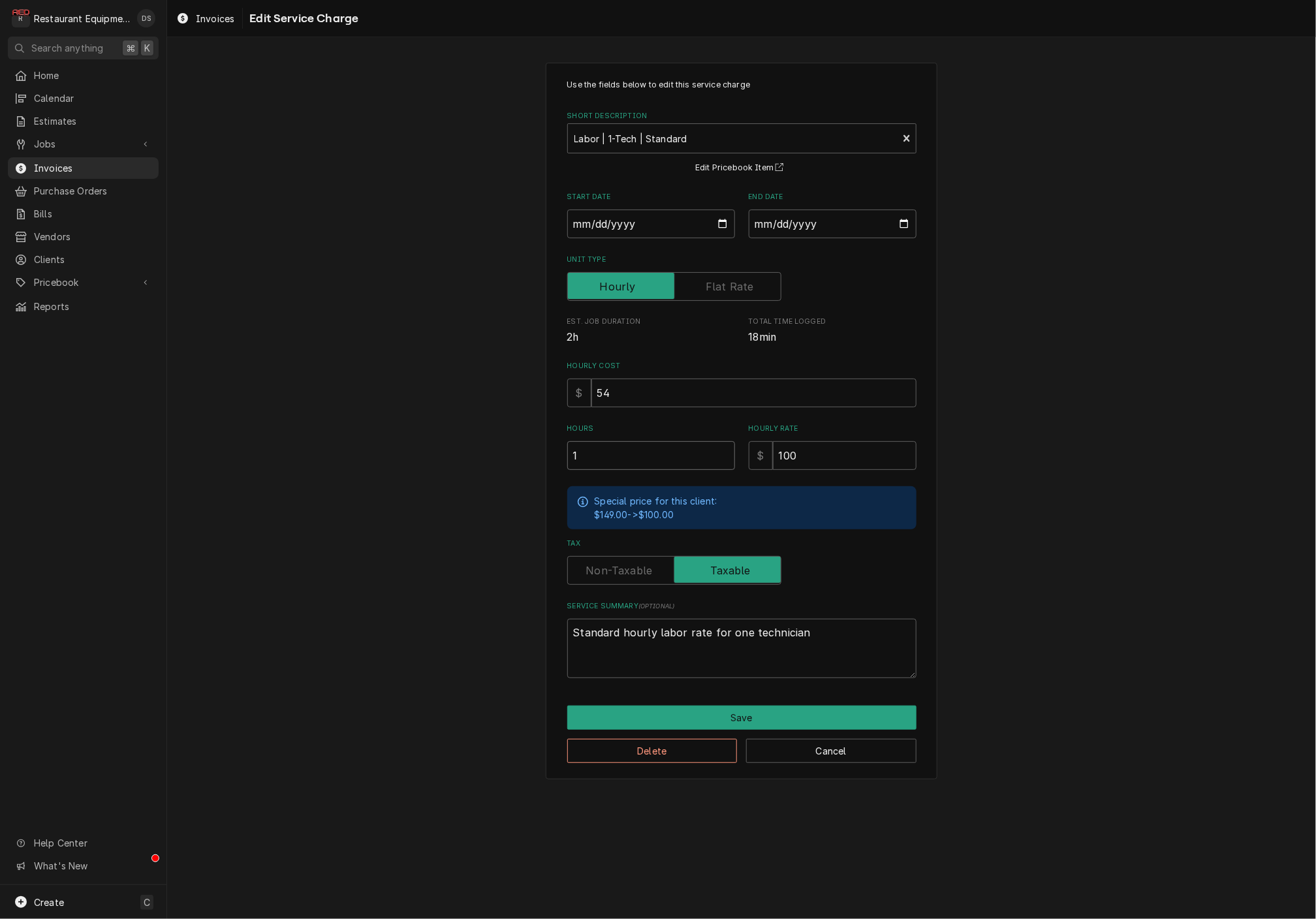
drag, startPoint x: 649, startPoint y: 456, endPoint x: 546, endPoint y: 453, distance: 103.0
click at [546, 453] on div "Use the fields below to edit this service charge Short Description Labor | 1-Te…" at bounding box center [742, 421] width 392 height 717
type textarea "x"
type input ".5"
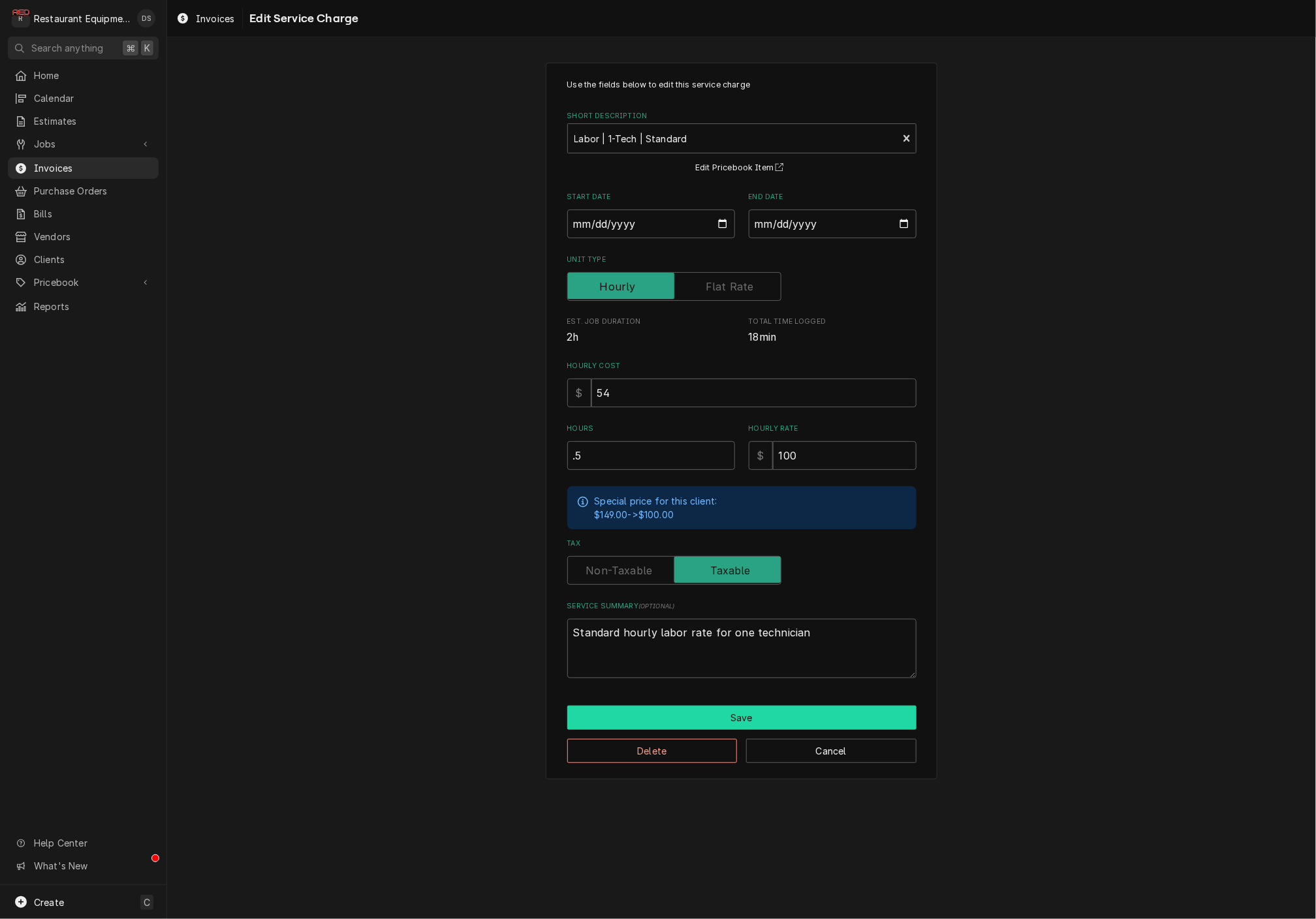
click at [729, 713] on button "Save" at bounding box center [742, 718] width 349 height 24
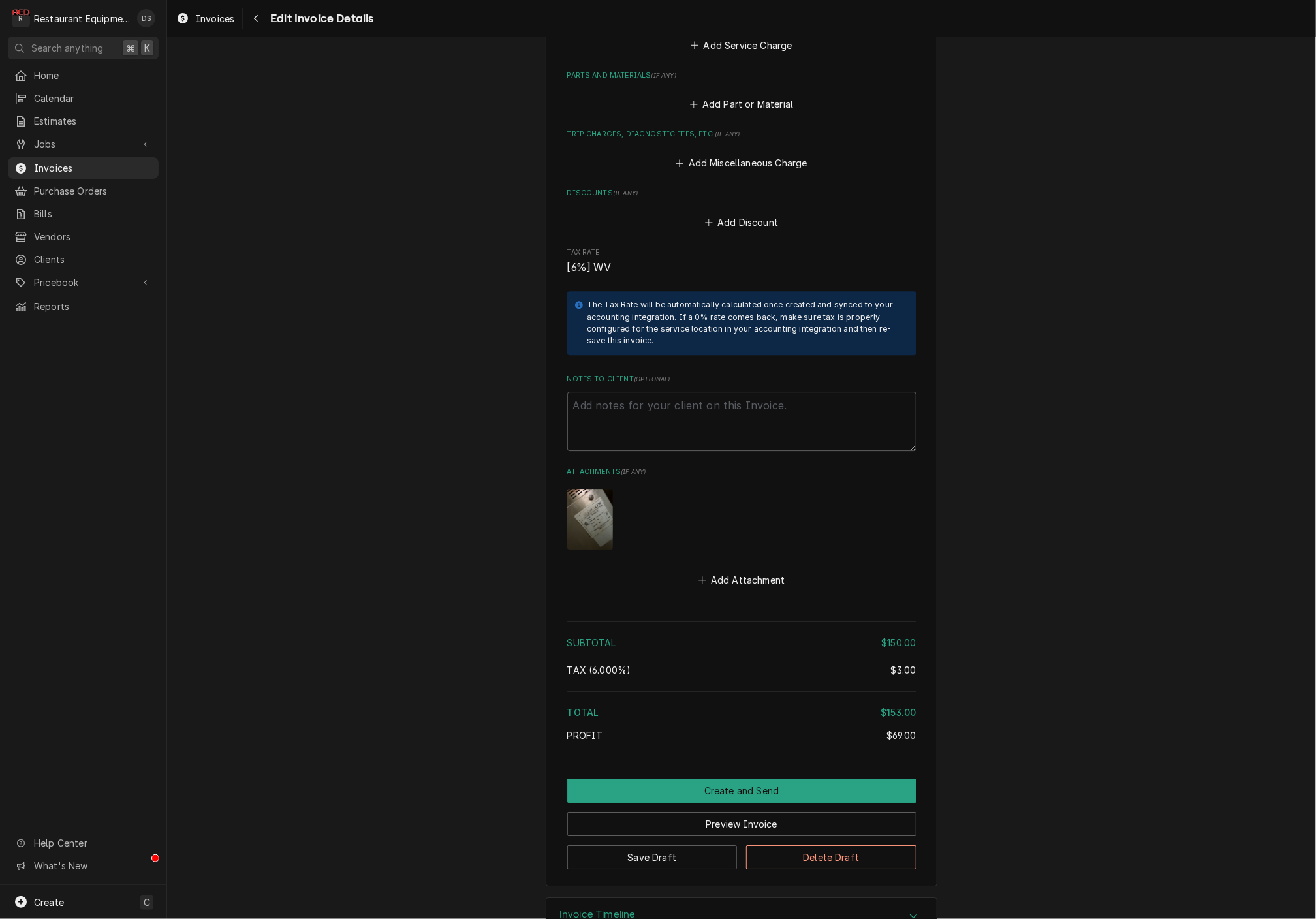
drag, startPoint x: 723, startPoint y: 787, endPoint x: 765, endPoint y: 768, distance: 46.1
click at [722, 812] on button "Preview Invoice" at bounding box center [742, 825] width 349 height 24
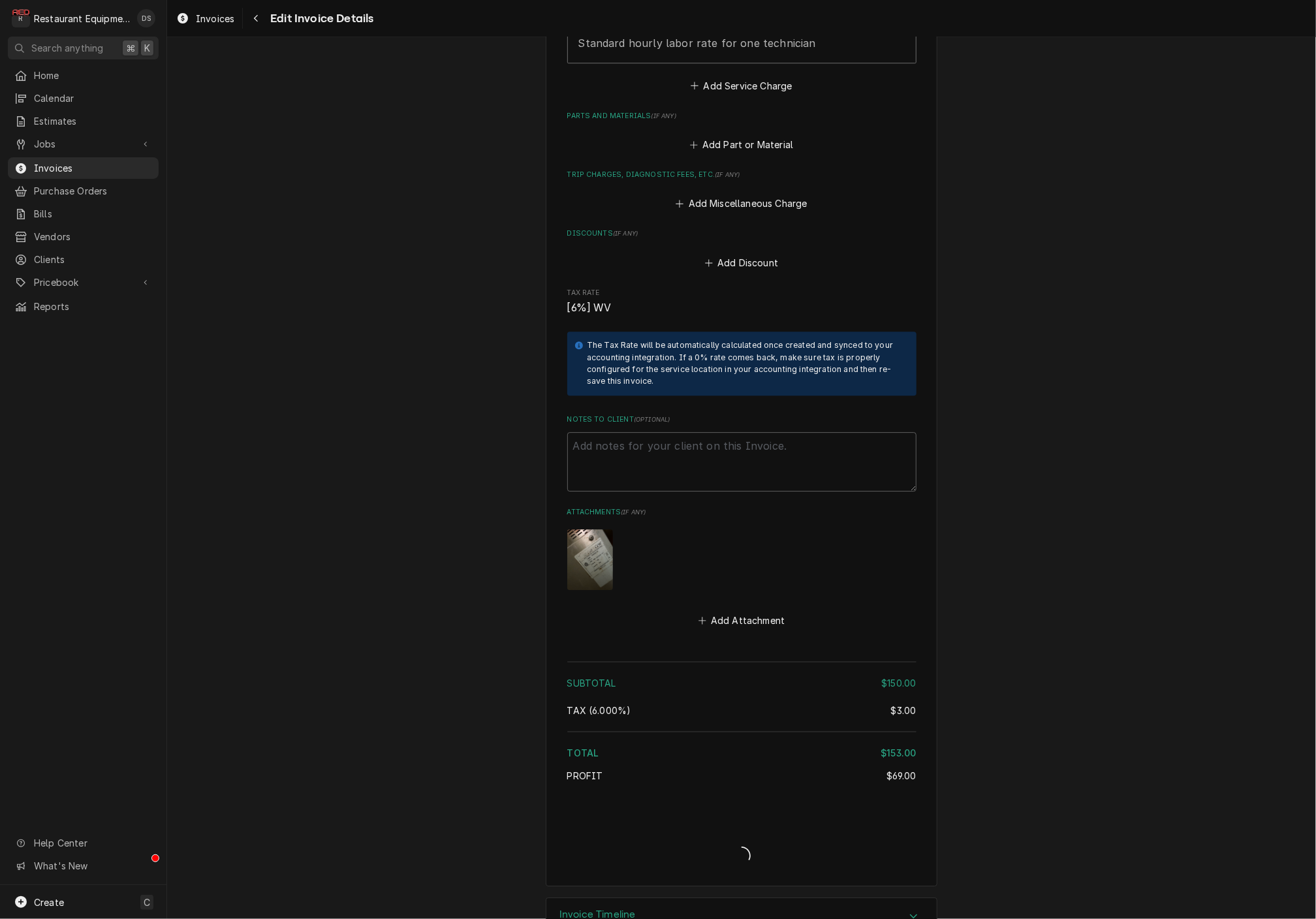
type textarea "x"
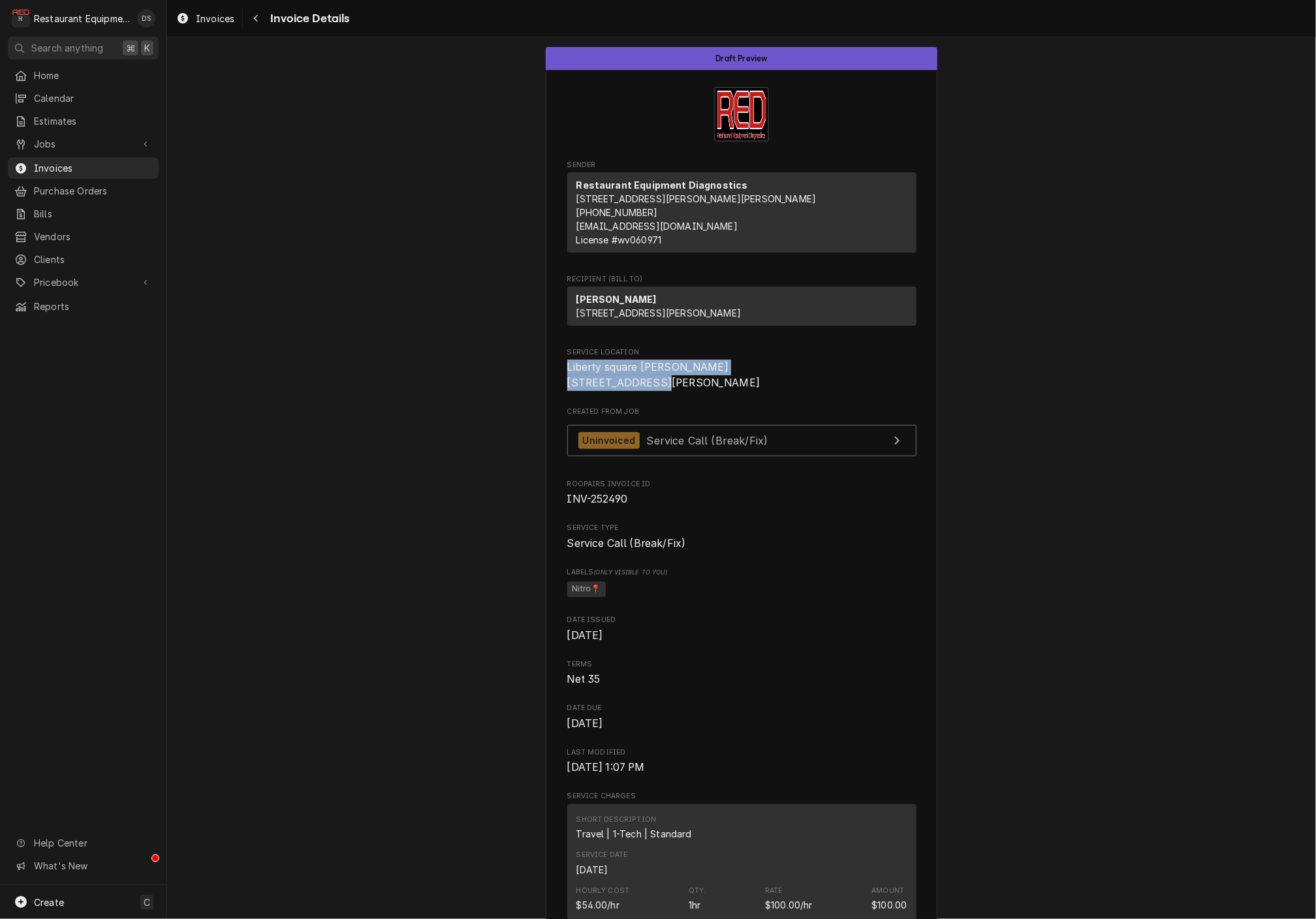
drag, startPoint x: 567, startPoint y: 386, endPoint x: 662, endPoint y: 395, distance: 95.4
click at [673, 391] on span "Liberty square Bob Evans 70 Liberty Square Dr Hurricane, WV 25526" at bounding box center [742, 375] width 349 height 31
copy span "Liberty square Bob Evans 70 Liberty Square Dr"
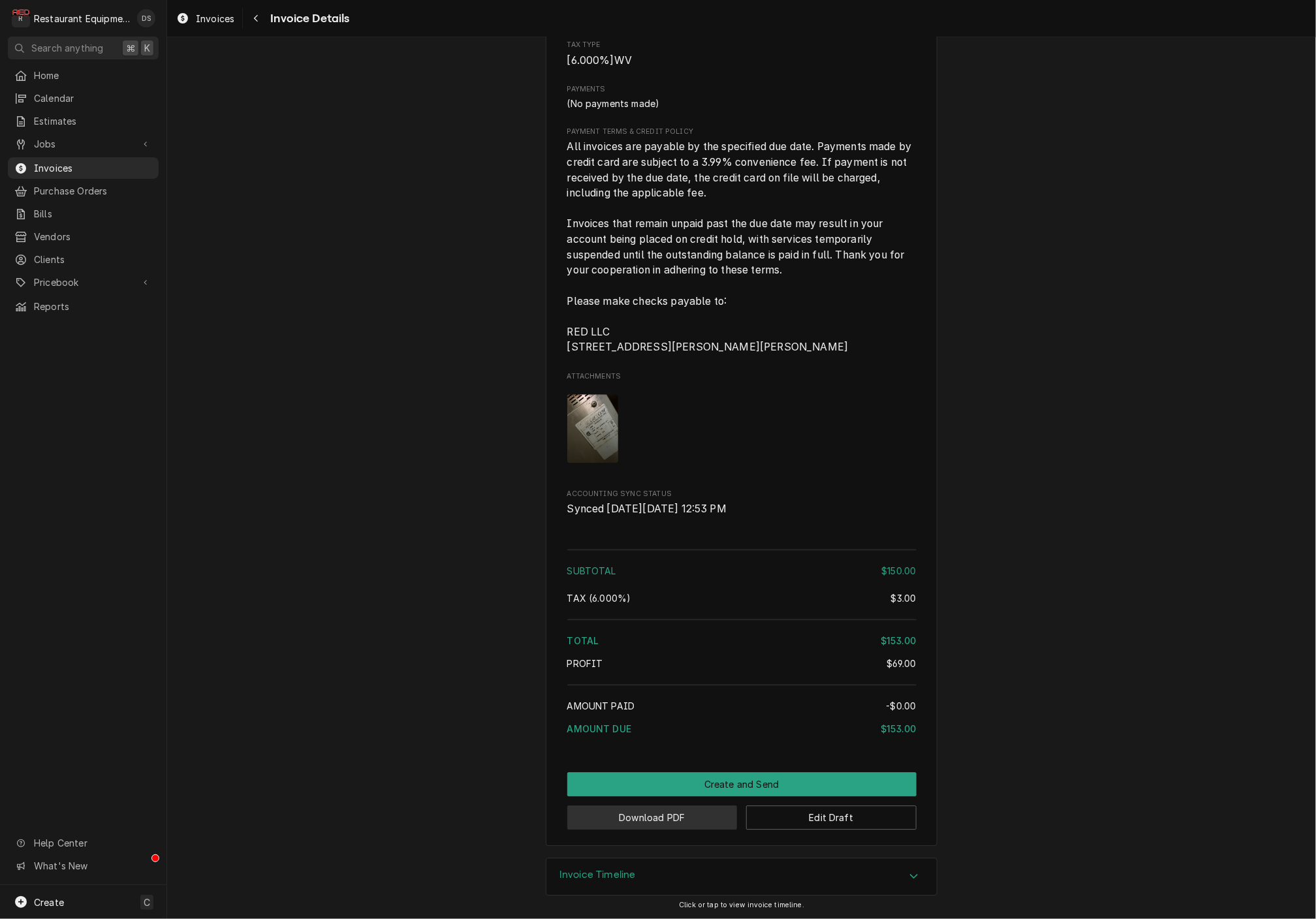
click at [695, 822] on button "Download PDF" at bounding box center [652, 818] width 170 height 24
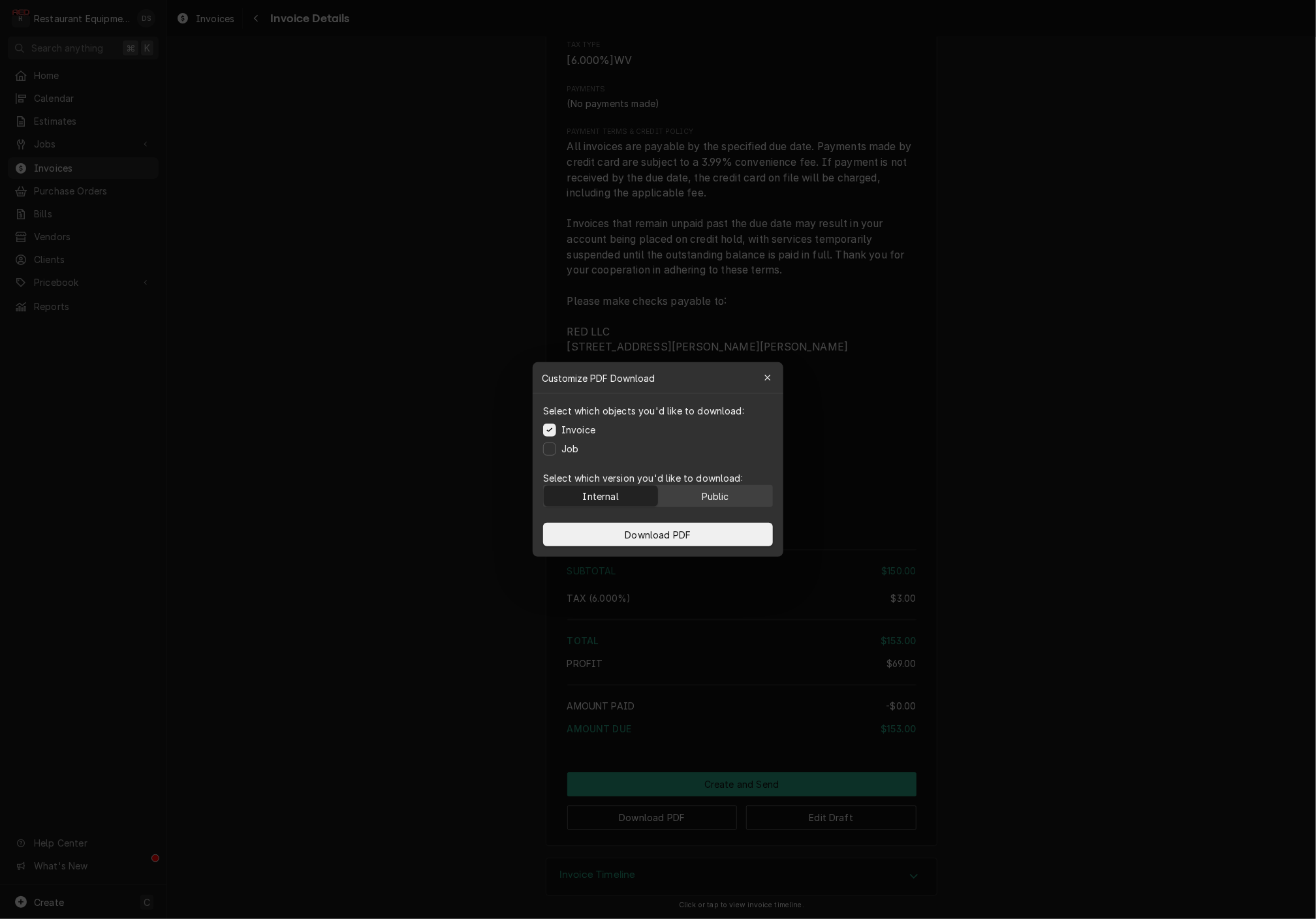
click at [695, 494] on button "Public" at bounding box center [716, 497] width 114 height 21
click at [698, 534] on button "Download PDF" at bounding box center [658, 534] width 230 height 23
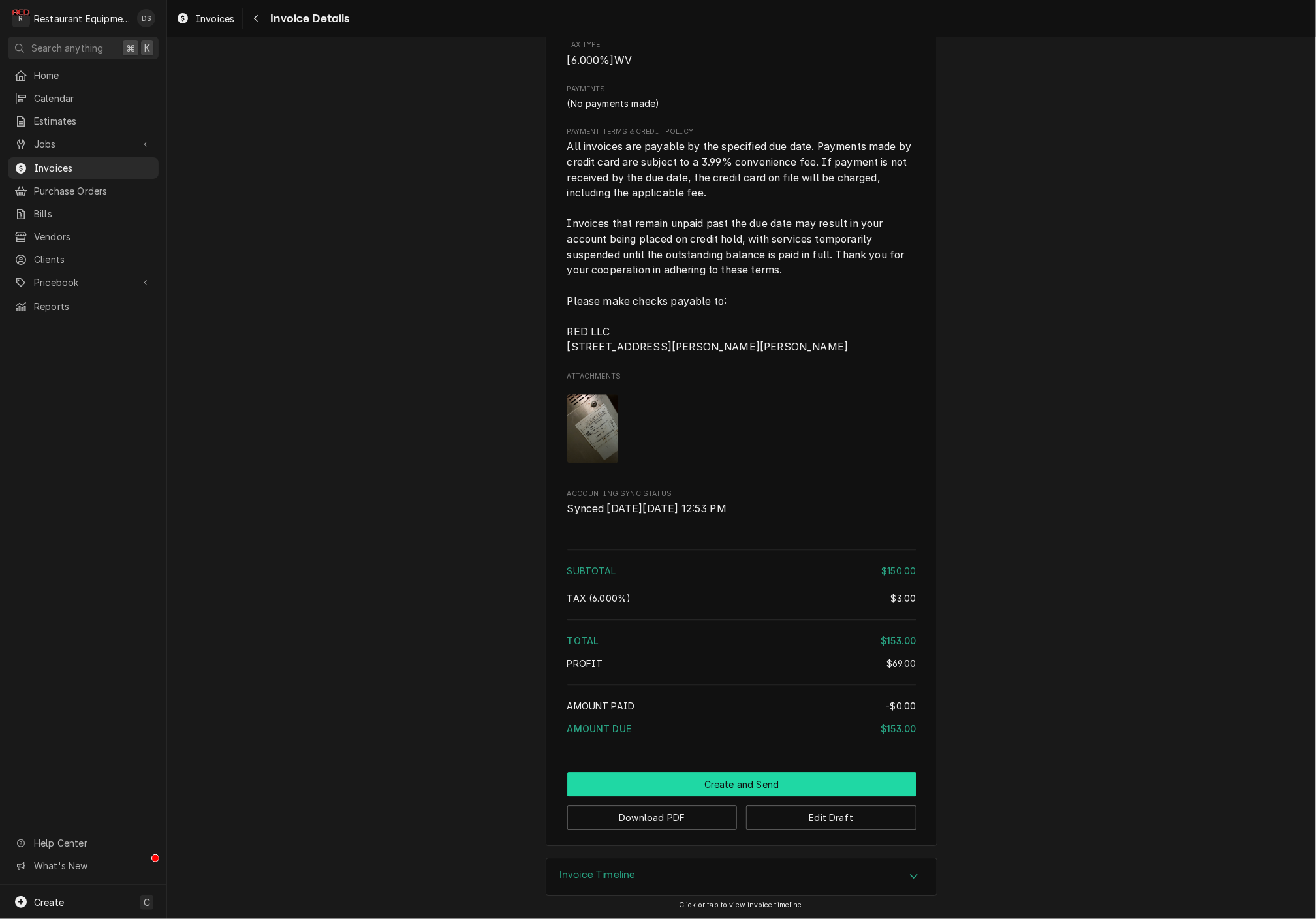
click at [767, 781] on button "Create and Send" at bounding box center [742, 784] width 349 height 24
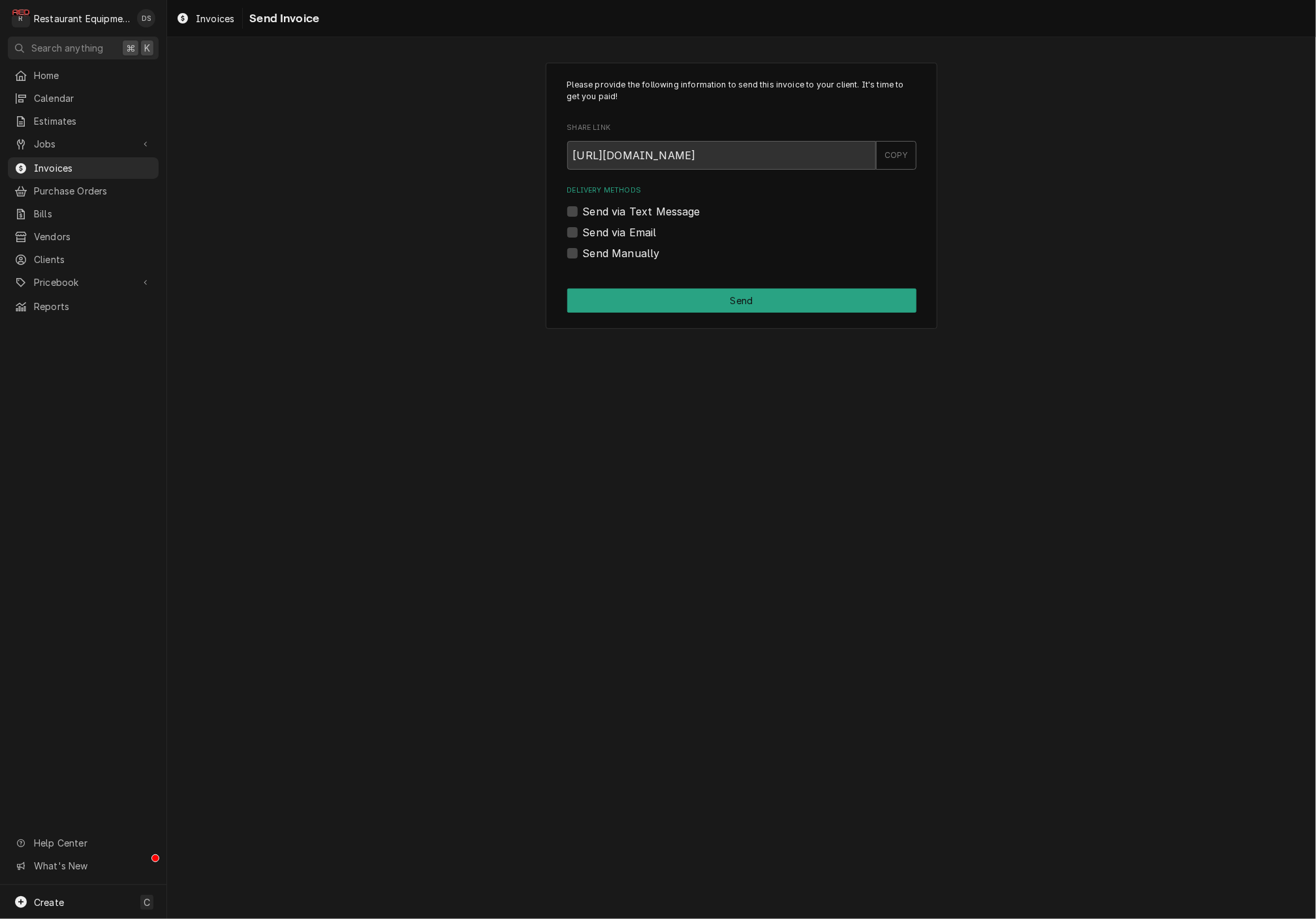
click at [583, 254] on label "Send Manually" at bounding box center [621, 253] width 77 height 16
click at [583, 254] on input "Send Manually" at bounding box center [757, 260] width 349 height 29
checkbox input "true"
click at [745, 293] on button "Send" at bounding box center [742, 301] width 349 height 24
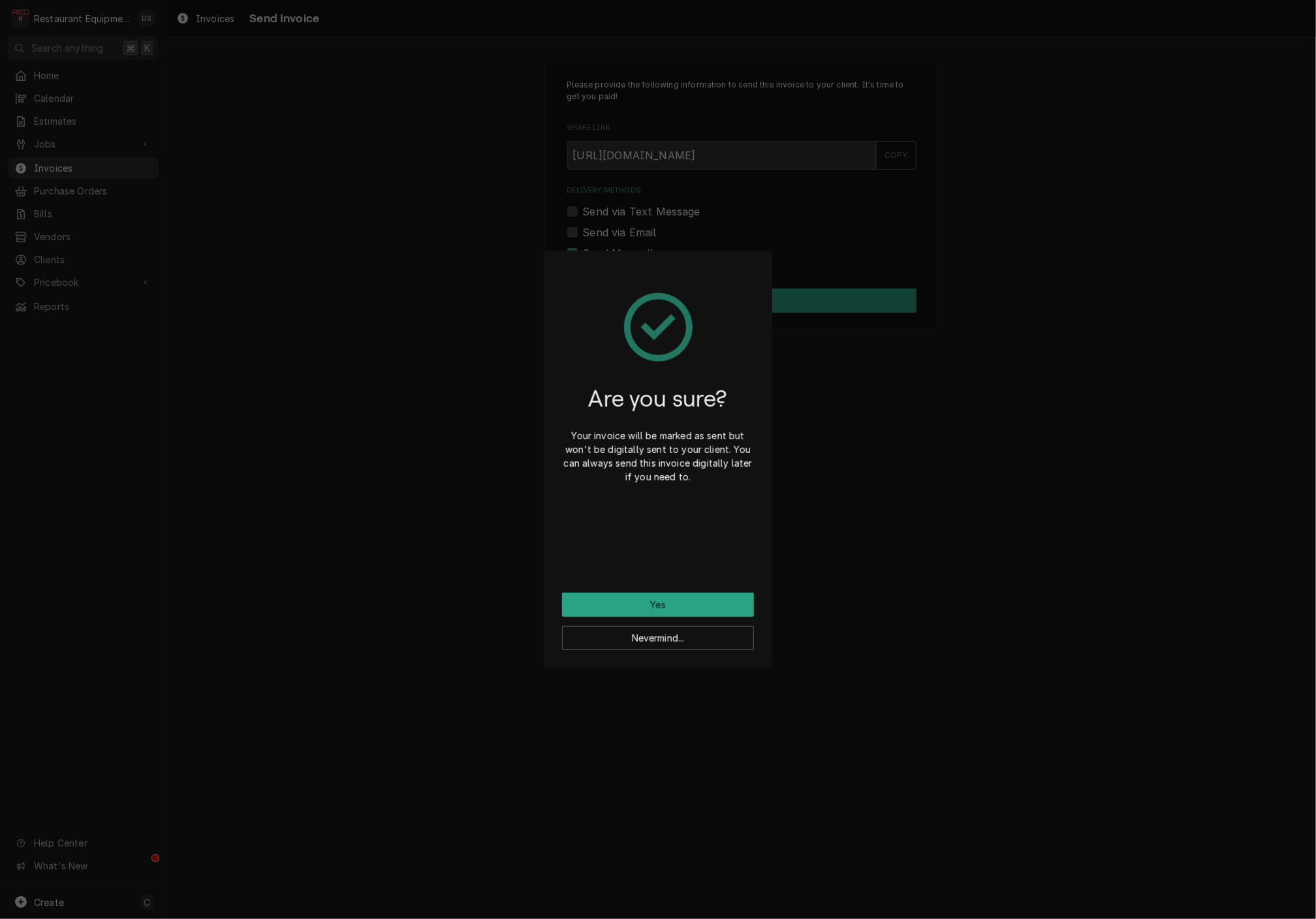
drag, startPoint x: 698, startPoint y: 598, endPoint x: 707, endPoint y: 599, distance: 9.1
click at [698, 599] on button "Yes" at bounding box center [658, 605] width 192 height 24
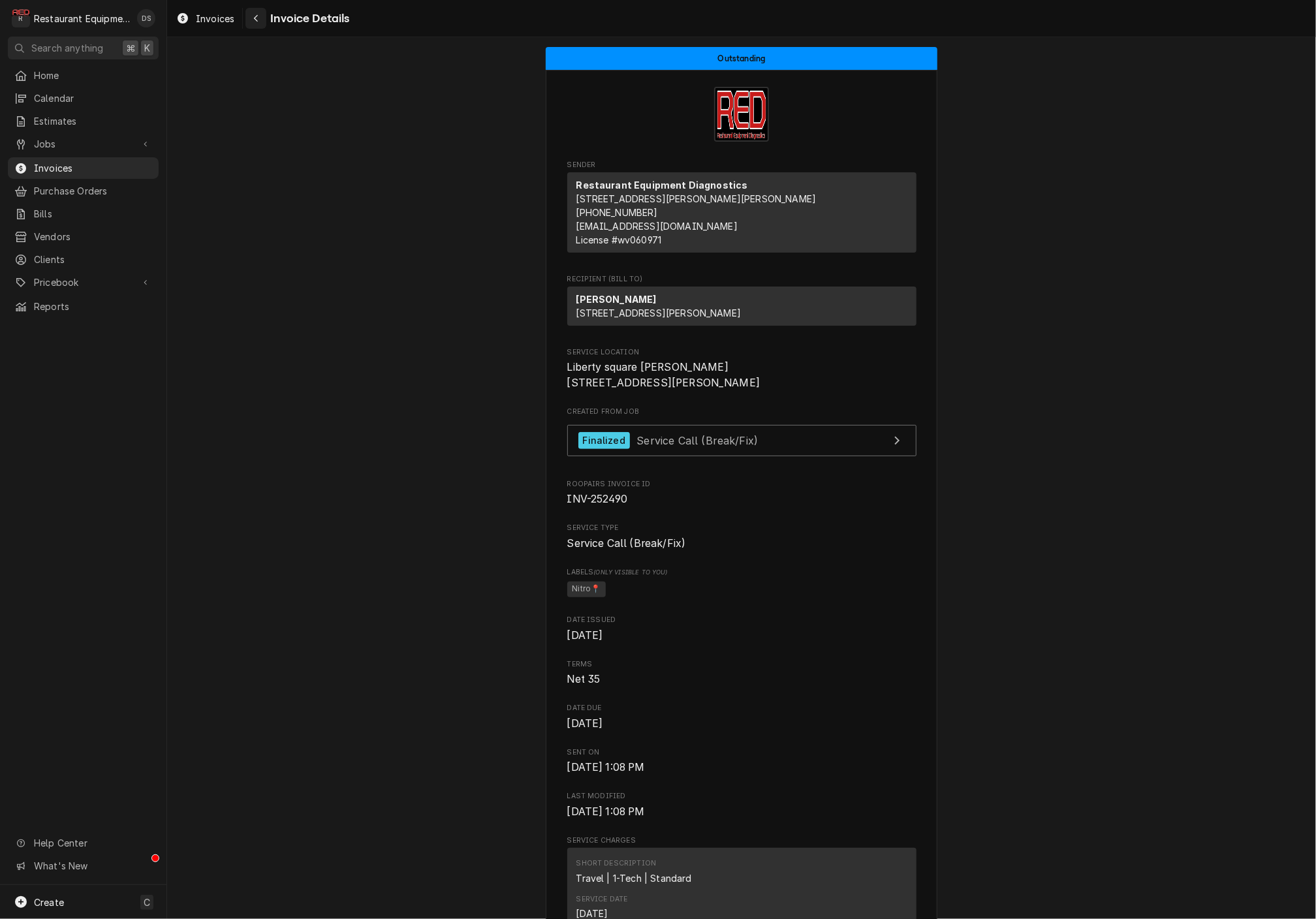
click at [257, 22] on icon "Navigate back" at bounding box center [256, 18] width 6 height 9
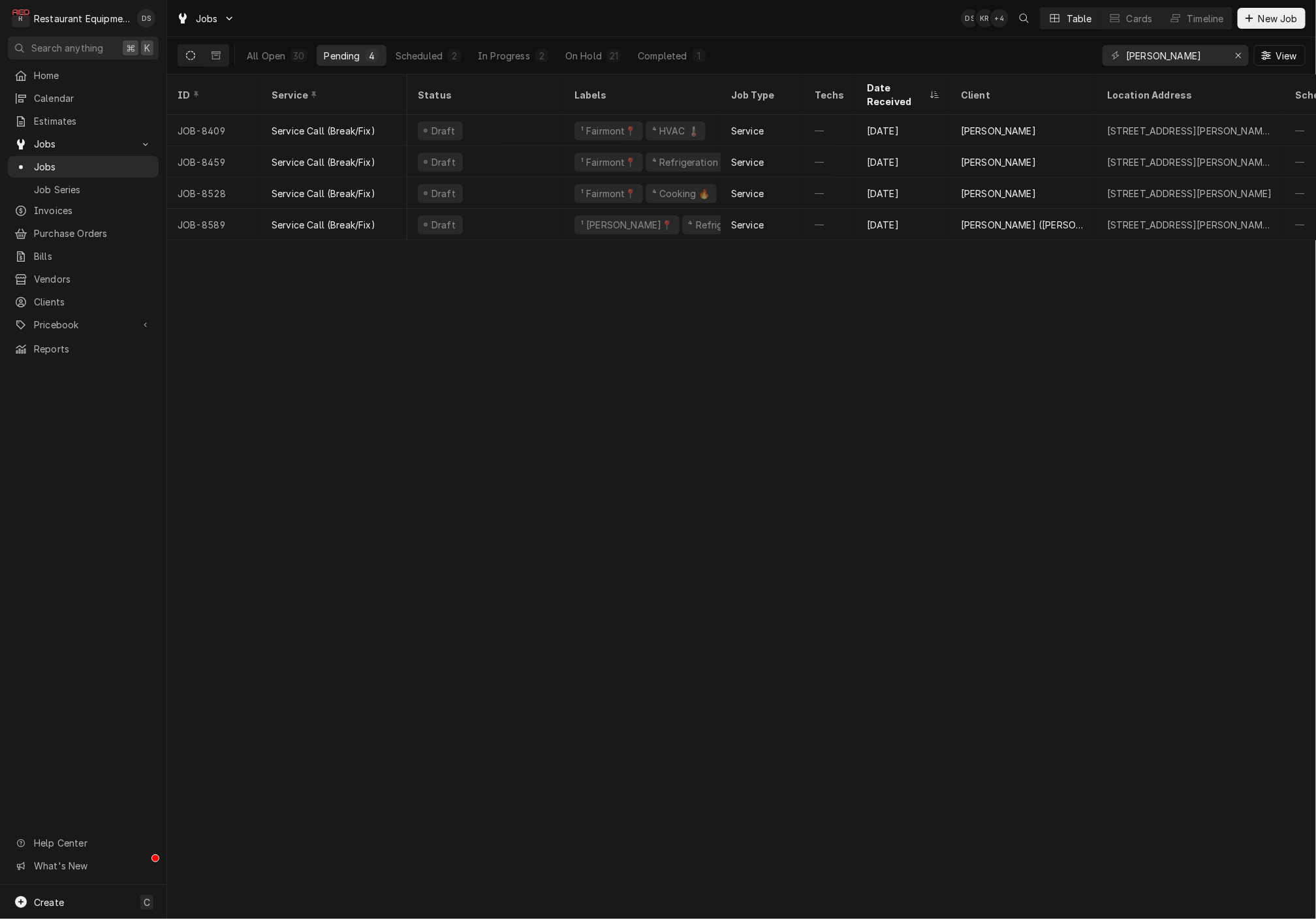
scroll to position [0, 255]
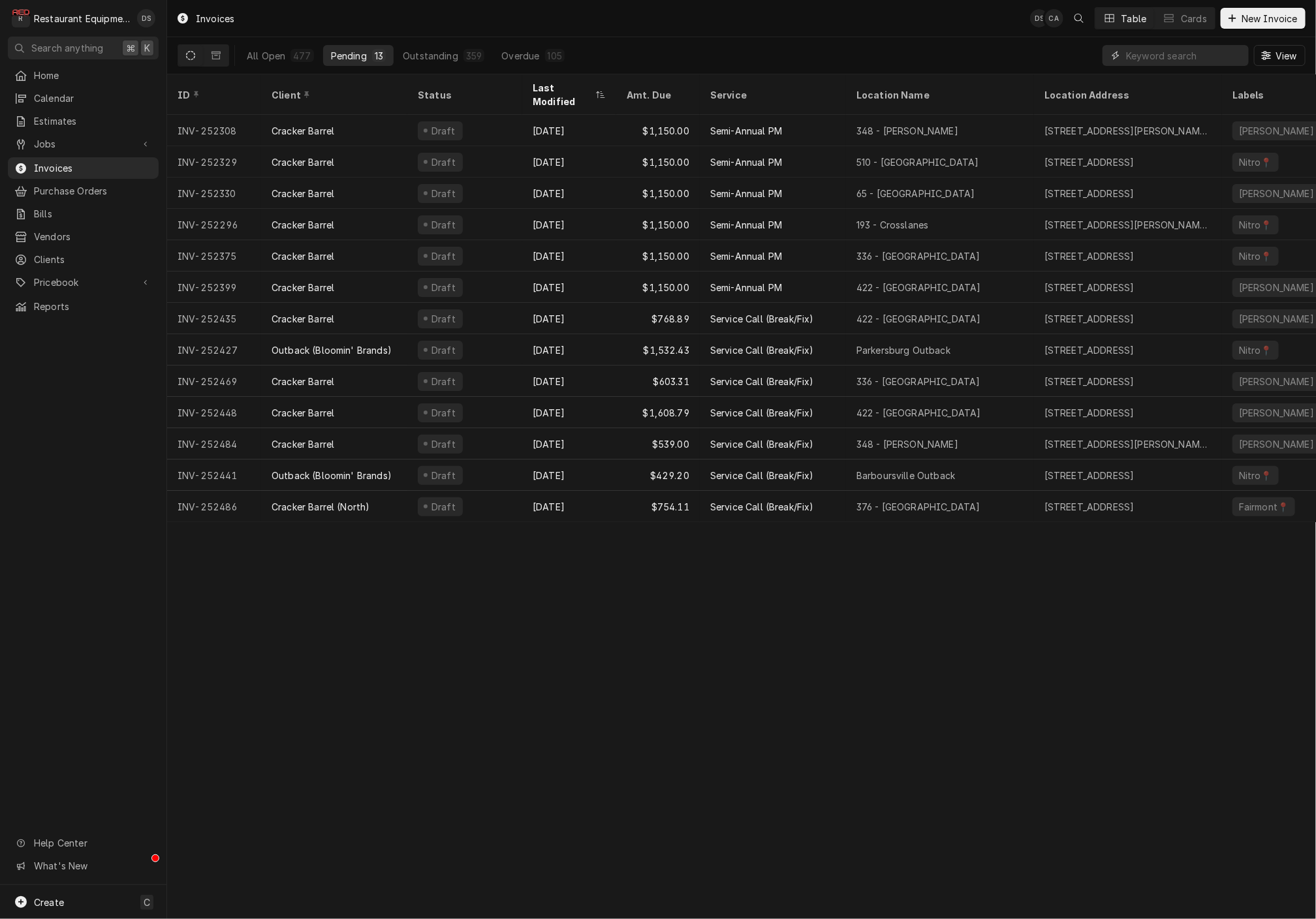
click at [1177, 55] on input "Dynamic Content Wrapper" at bounding box center [1184, 56] width 116 height 21
click at [216, 51] on icon "Dynamic Content Wrapper" at bounding box center [216, 55] width 9 height 8
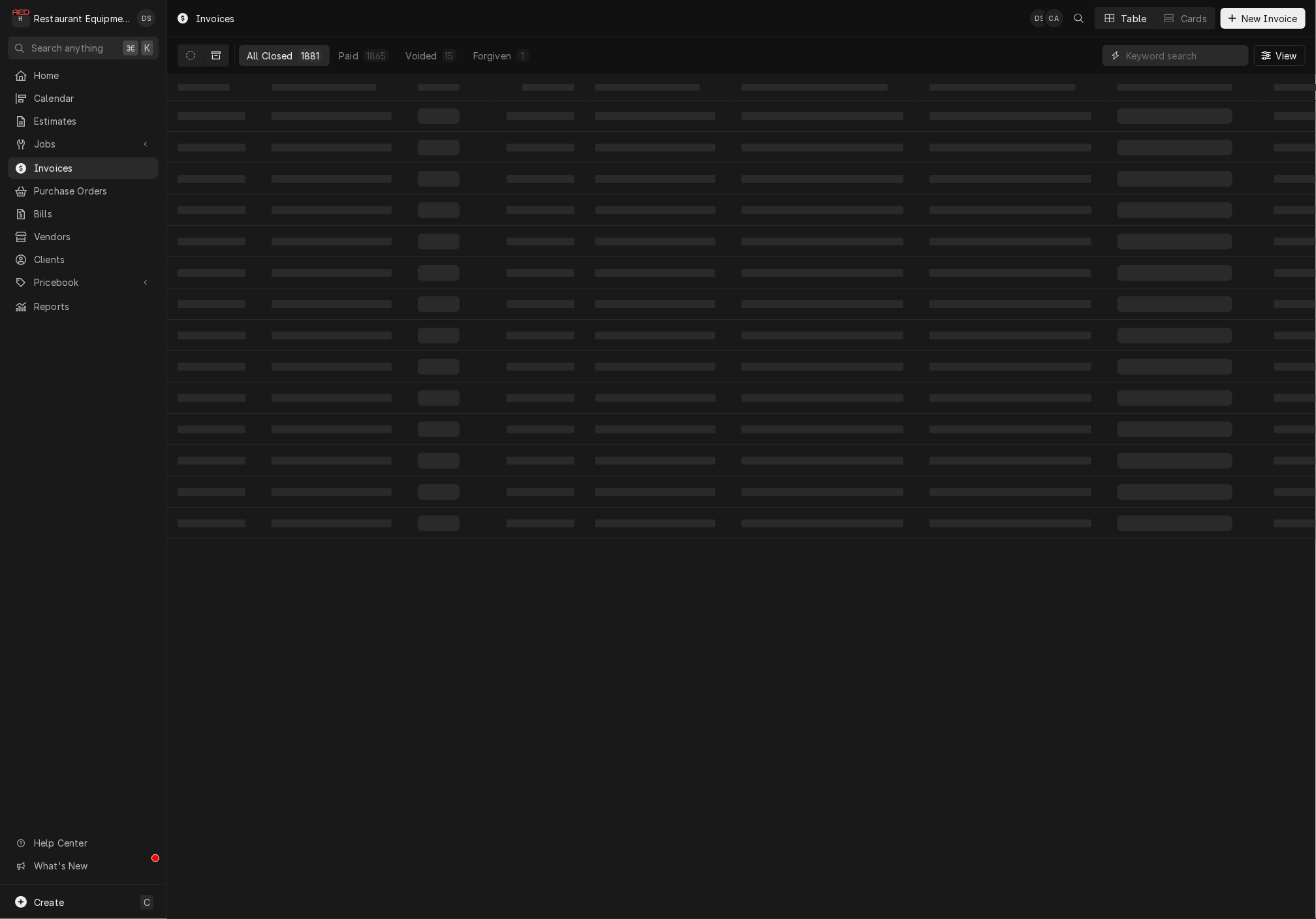
click at [1197, 55] on input "Dynamic Content Wrapper" at bounding box center [1184, 56] width 116 height 21
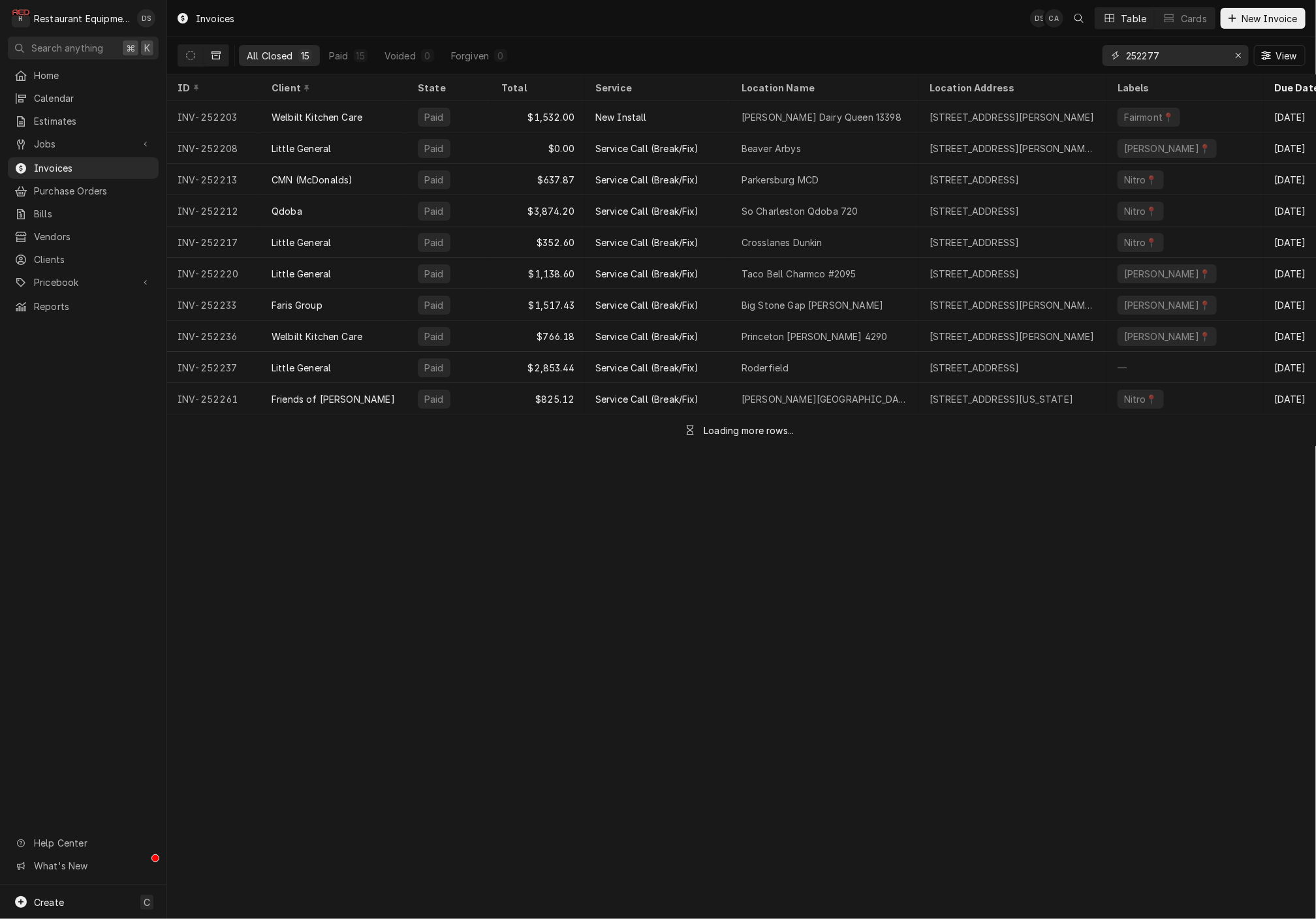
type input "252277"
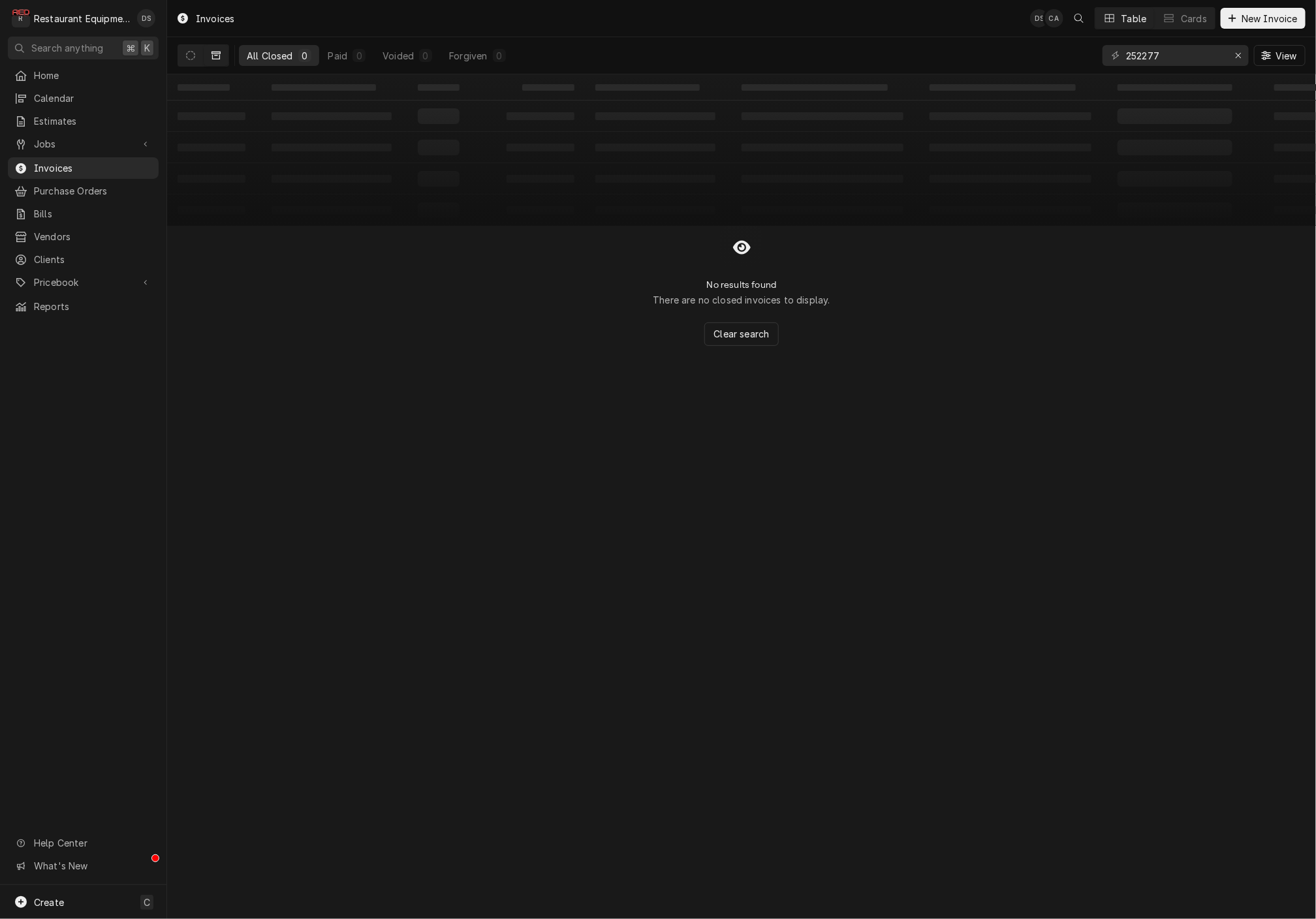
click at [207, 55] on button "Dynamic Content Wrapper" at bounding box center [216, 56] width 25 height 21
click at [190, 58] on icon "Dynamic Content Wrapper" at bounding box center [190, 55] width 9 height 9
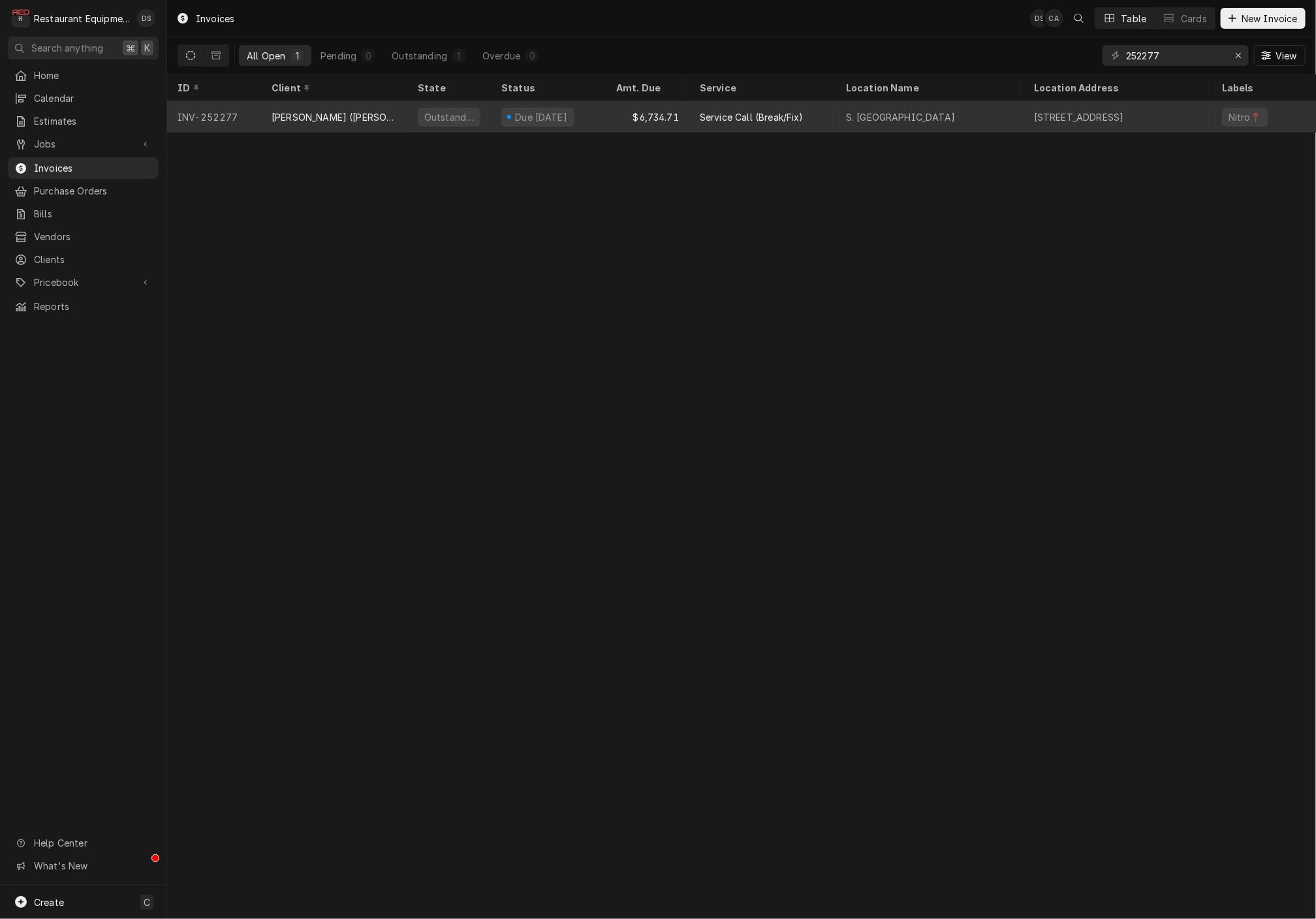
click at [593, 117] on div "Due in 19 days" at bounding box center [549, 116] width 115 height 31
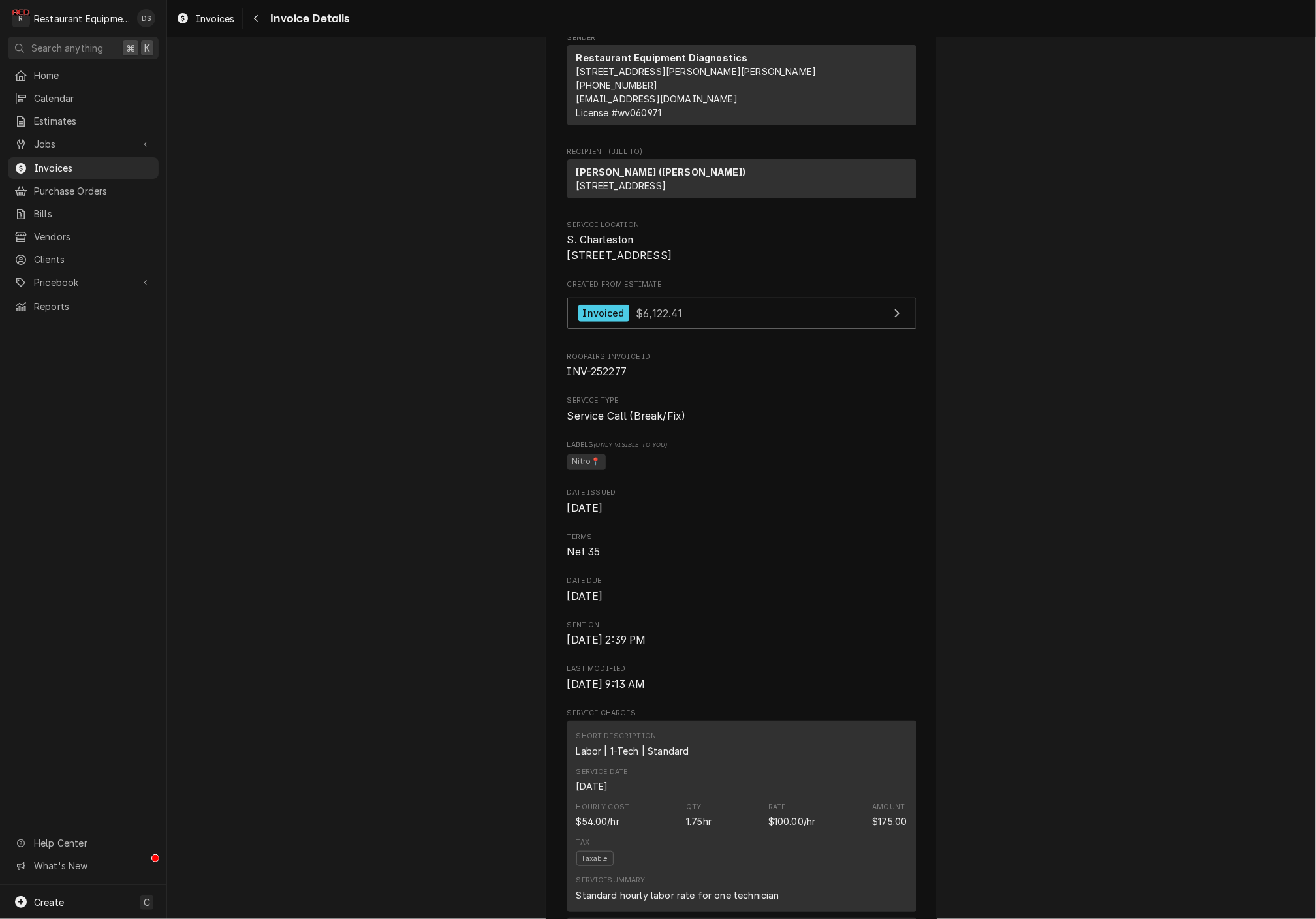
scroll to position [94, 0]
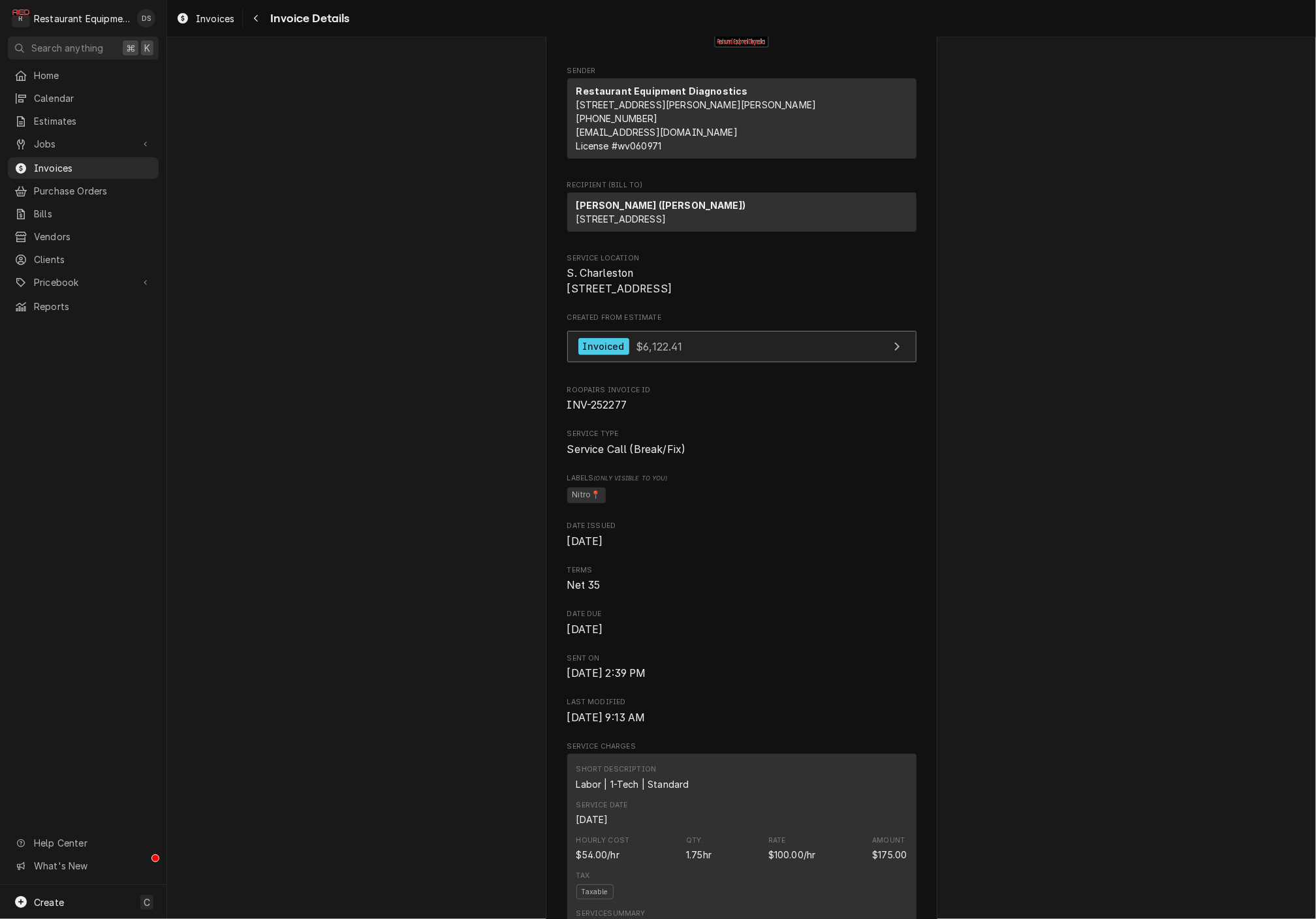
click at [838, 363] on link "Invoiced $6,122.41" at bounding box center [742, 347] width 349 height 32
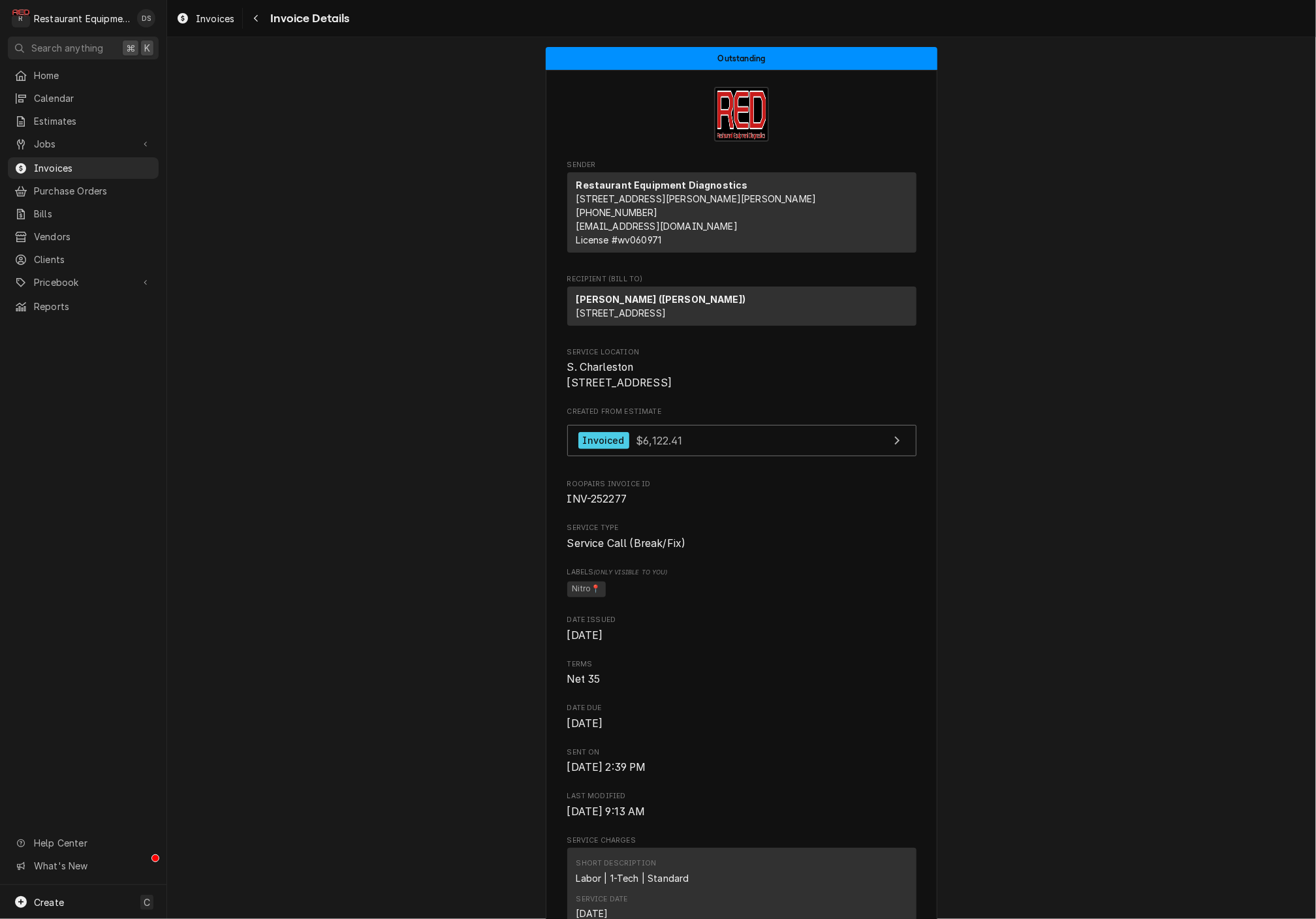
scroll to position [0, 0]
click at [260, 22] on div "Navigate back" at bounding box center [255, 18] width 13 height 13
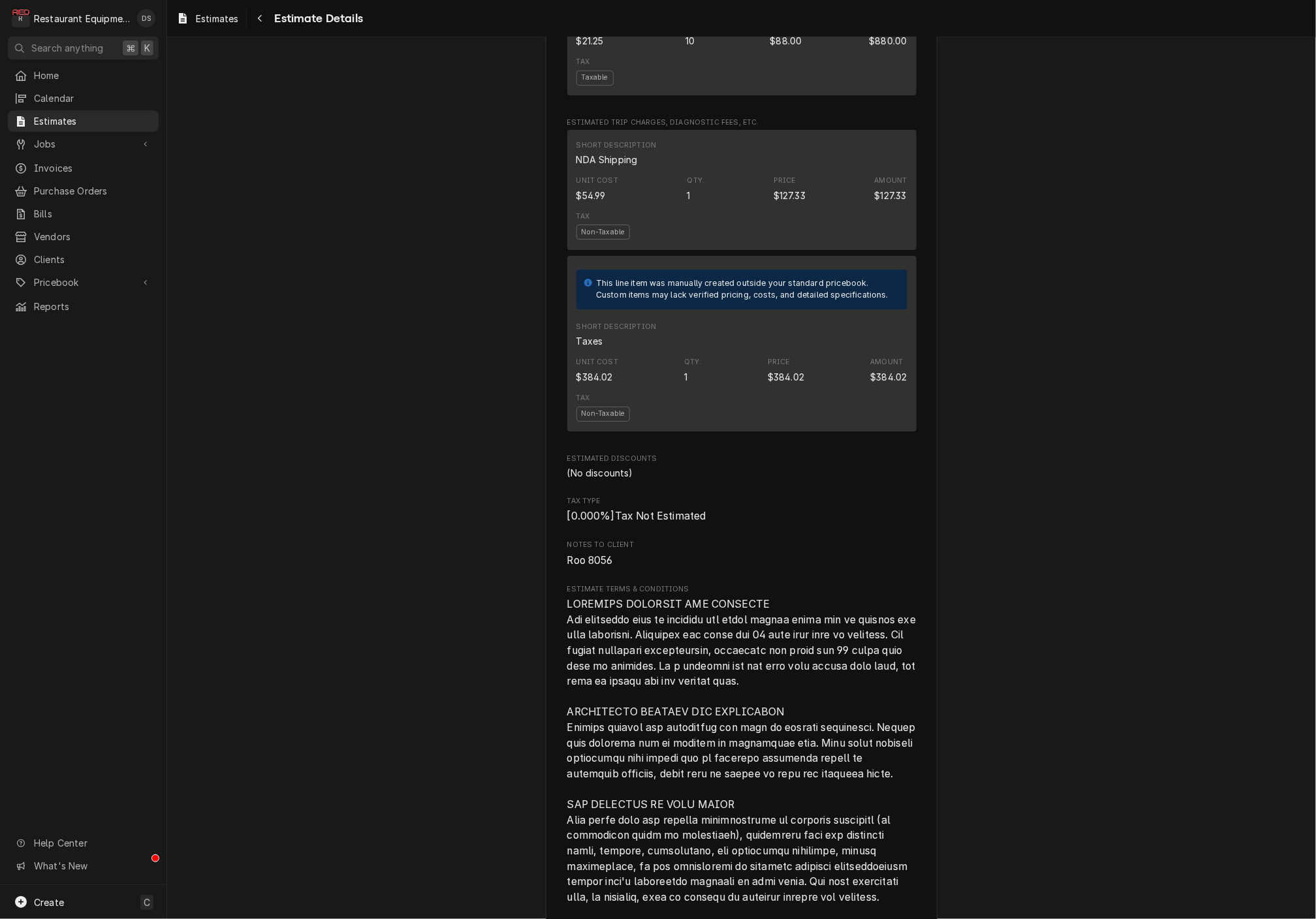
scroll to position [2596, 0]
drag, startPoint x: 621, startPoint y: 540, endPoint x: 590, endPoint y: 541, distance: 31.0
click at [590, 552] on span "Roo 8056" at bounding box center [742, 559] width 349 height 16
copy span "8056"
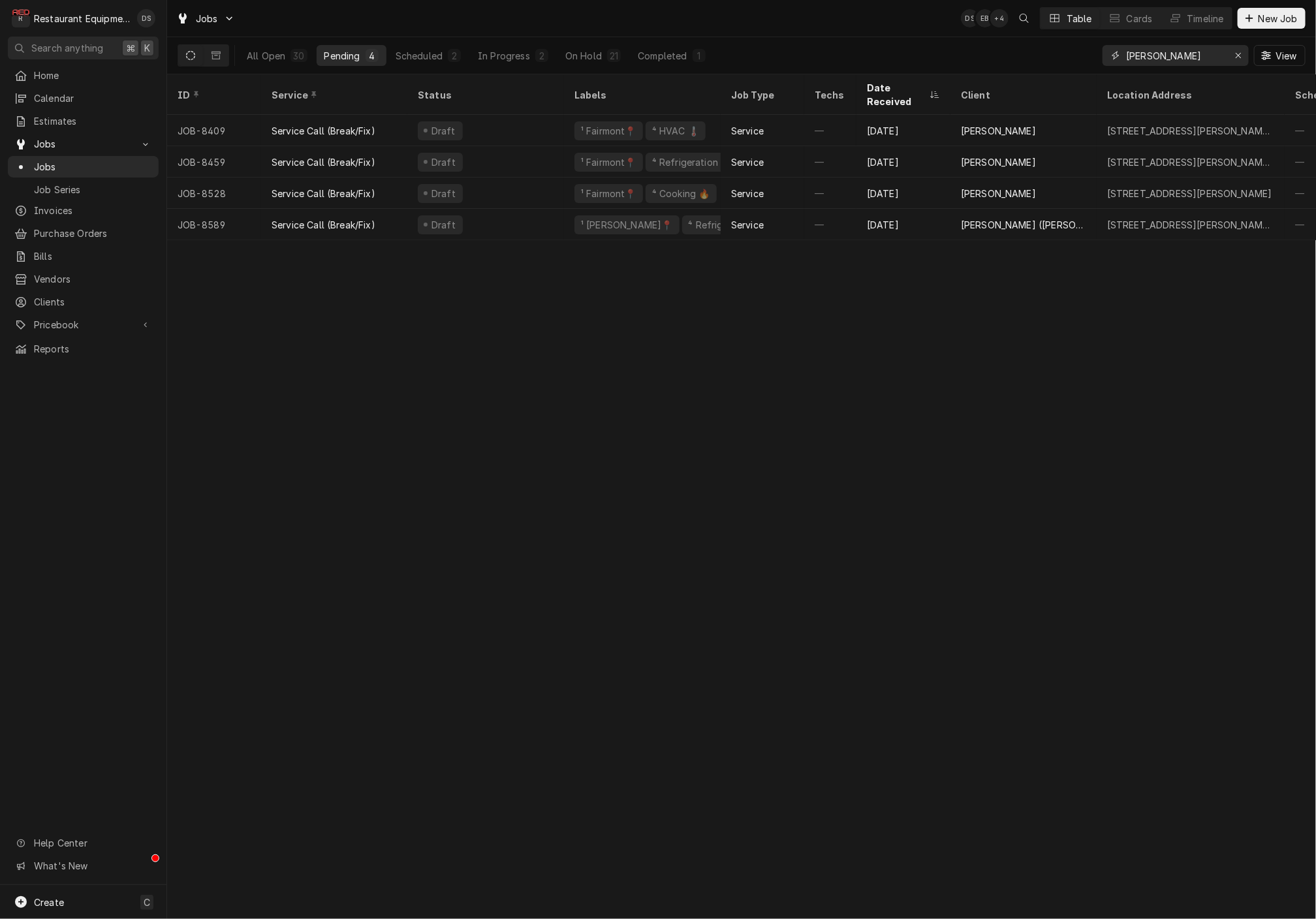
drag, startPoint x: 1235, startPoint y: 55, endPoint x: 1178, endPoint y: 57, distance: 57.0
click at [1235, 55] on icon "Erase input" at bounding box center [1239, 55] width 8 height 9
click at [1174, 57] on input "Dynamic Content Wrapper" at bounding box center [1187, 56] width 122 height 21
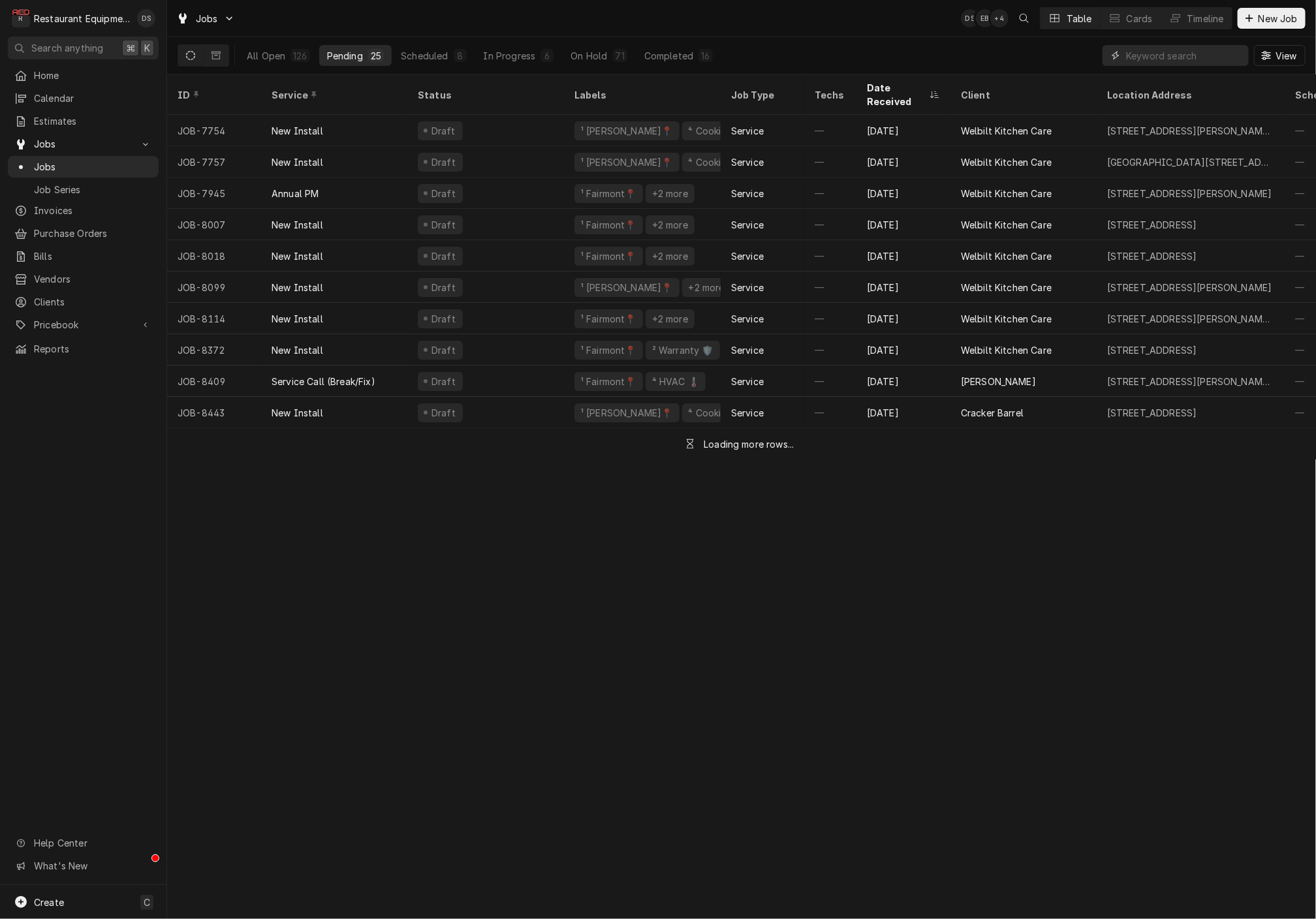
paste input "8056"
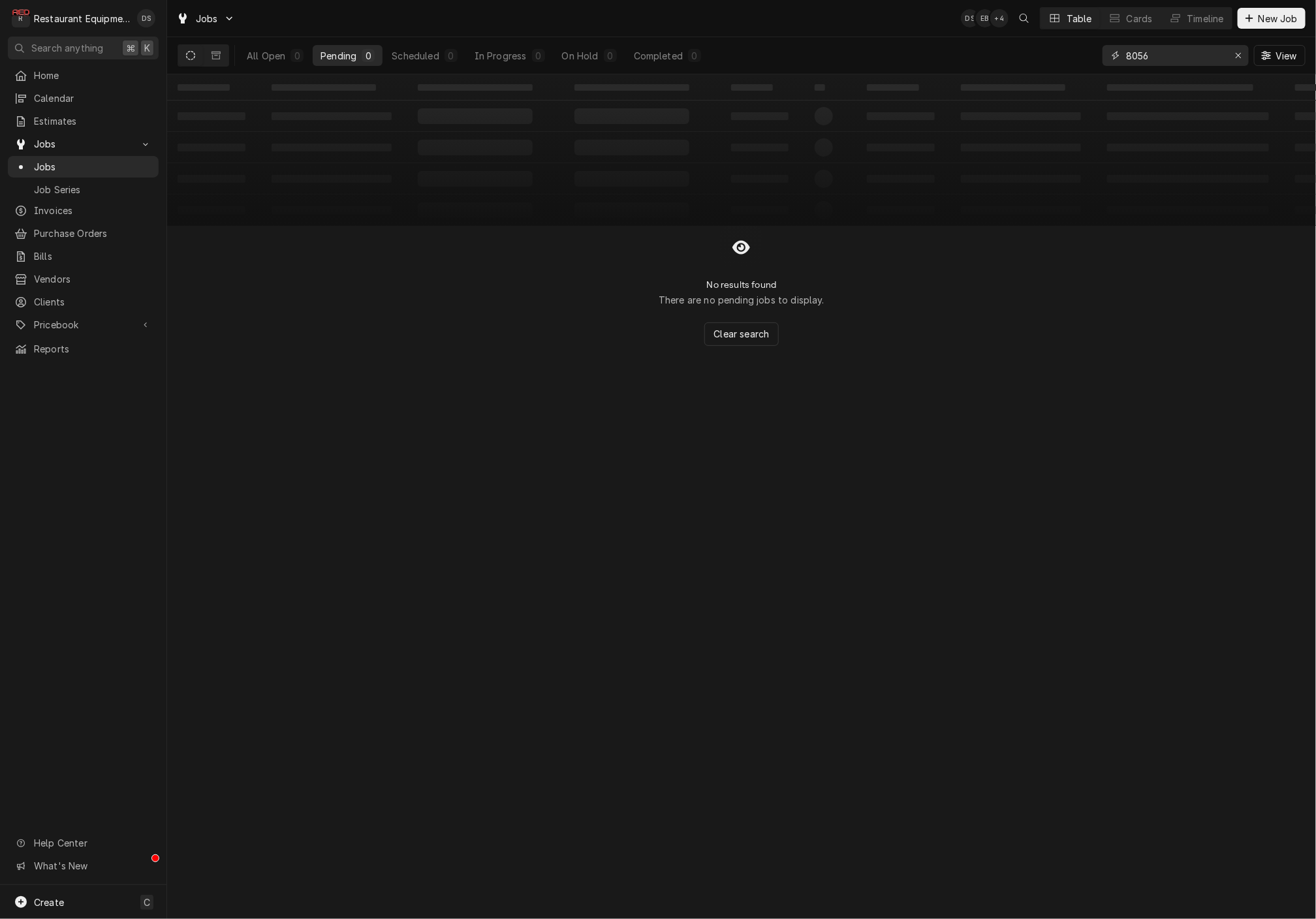
type input "8056"
click at [219, 49] on button "Dynamic Content Wrapper" at bounding box center [216, 56] width 25 height 21
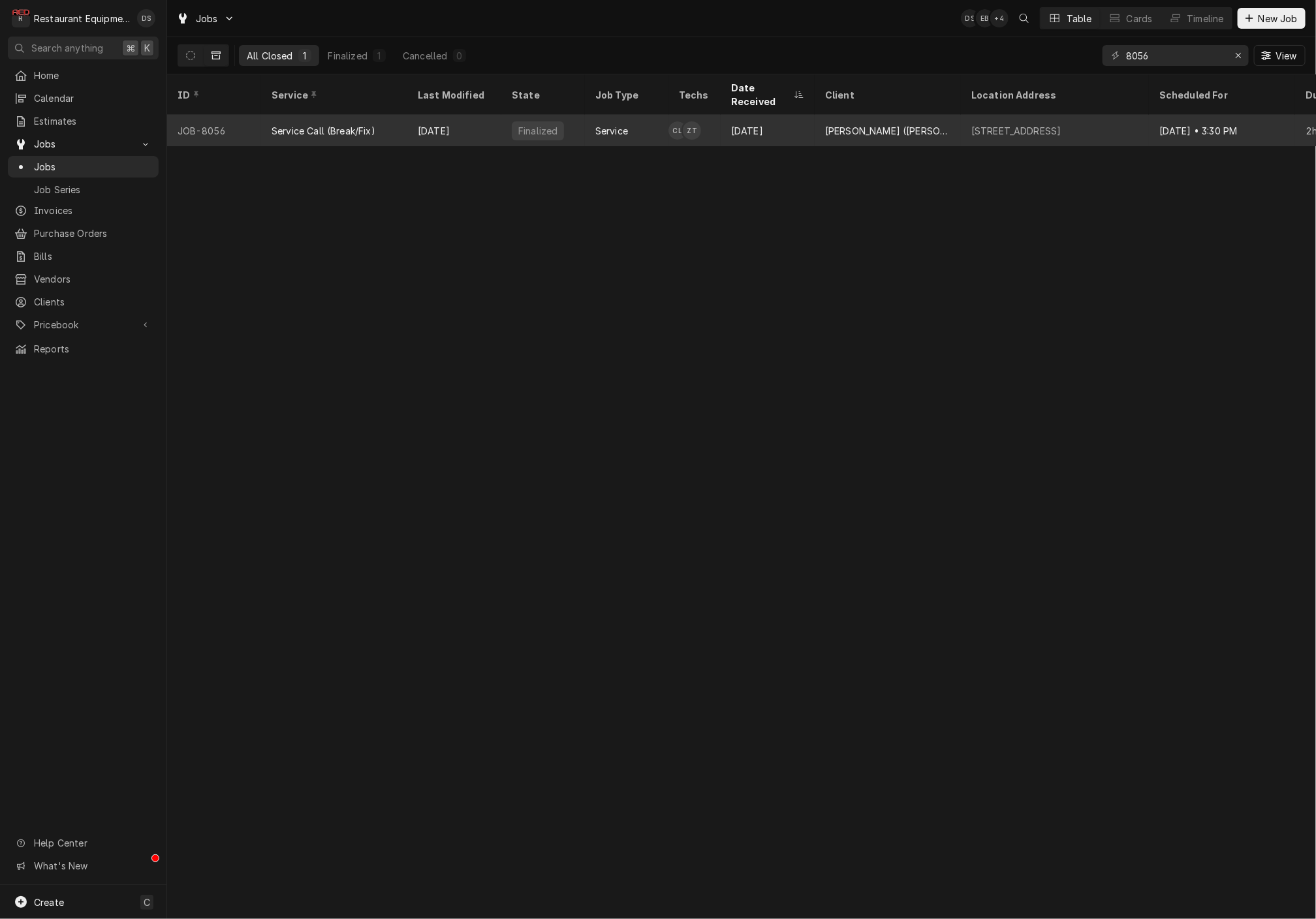
click at [407, 115] on div "Service Call (Break/Fix)" at bounding box center [334, 130] width 146 height 31
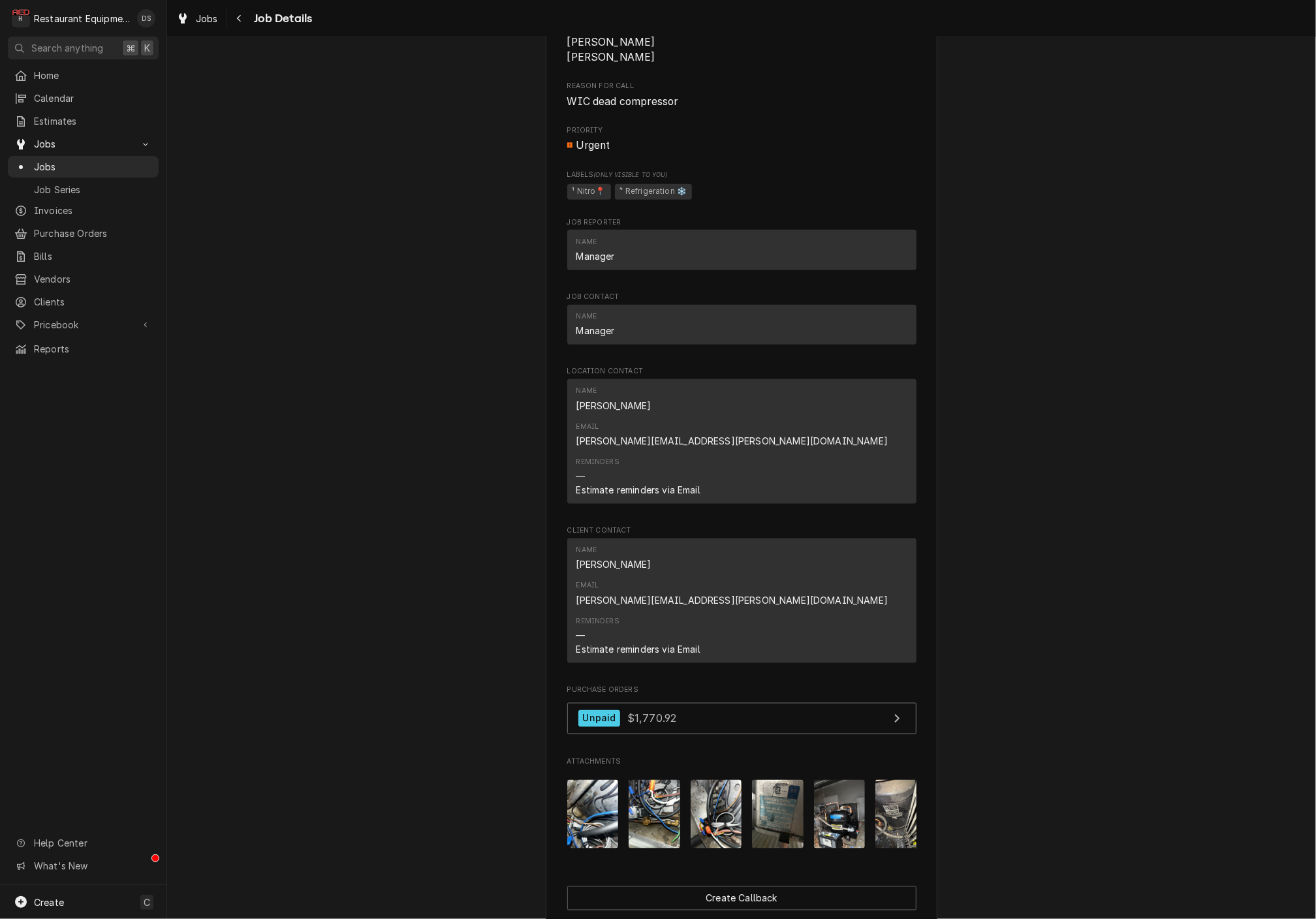
scroll to position [716, 0]
click at [246, 26] on button "Navigate back" at bounding box center [240, 18] width 21 height 21
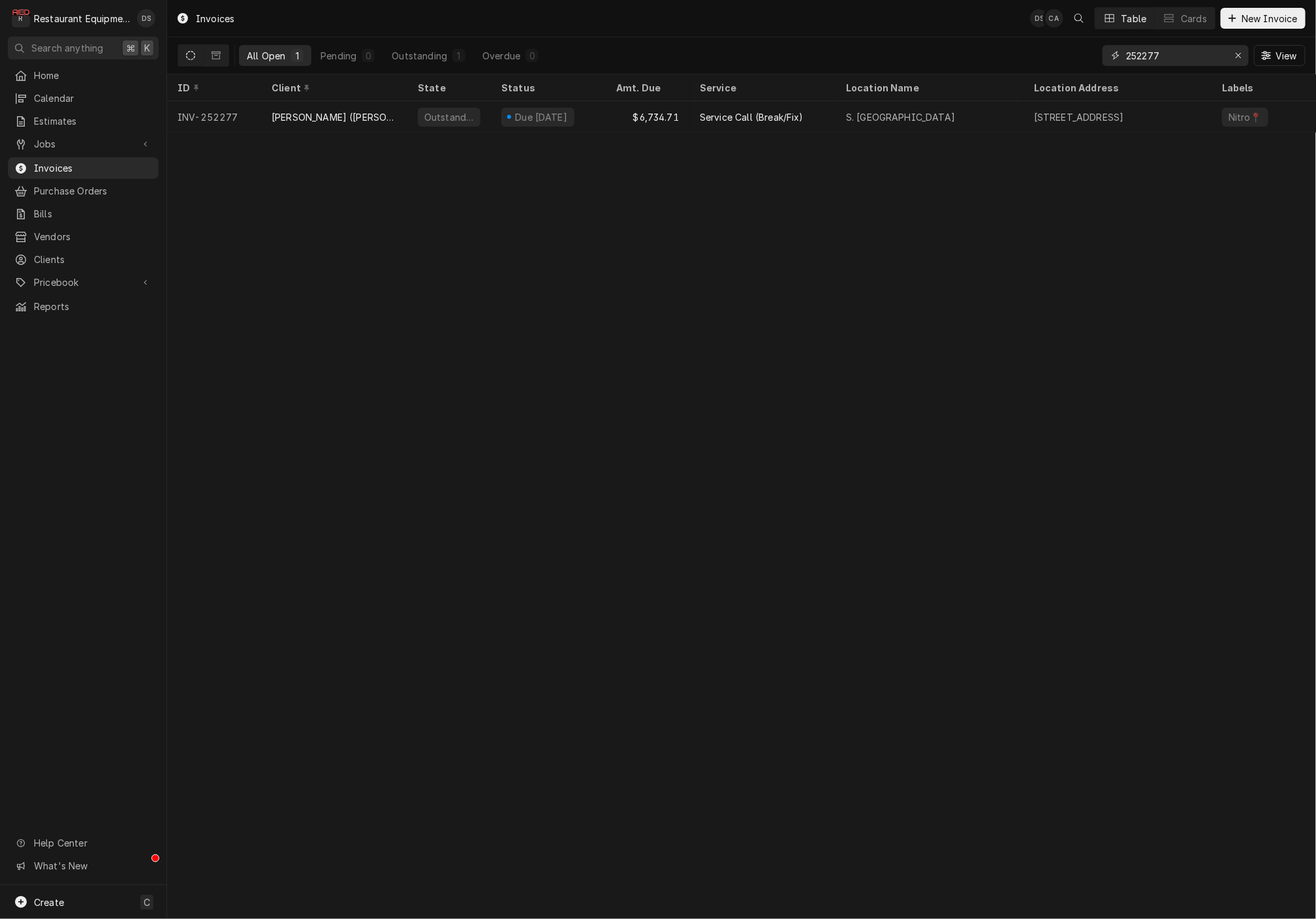
click at [1243, 55] on div "Erase input" at bounding box center [1238, 55] width 13 height 13
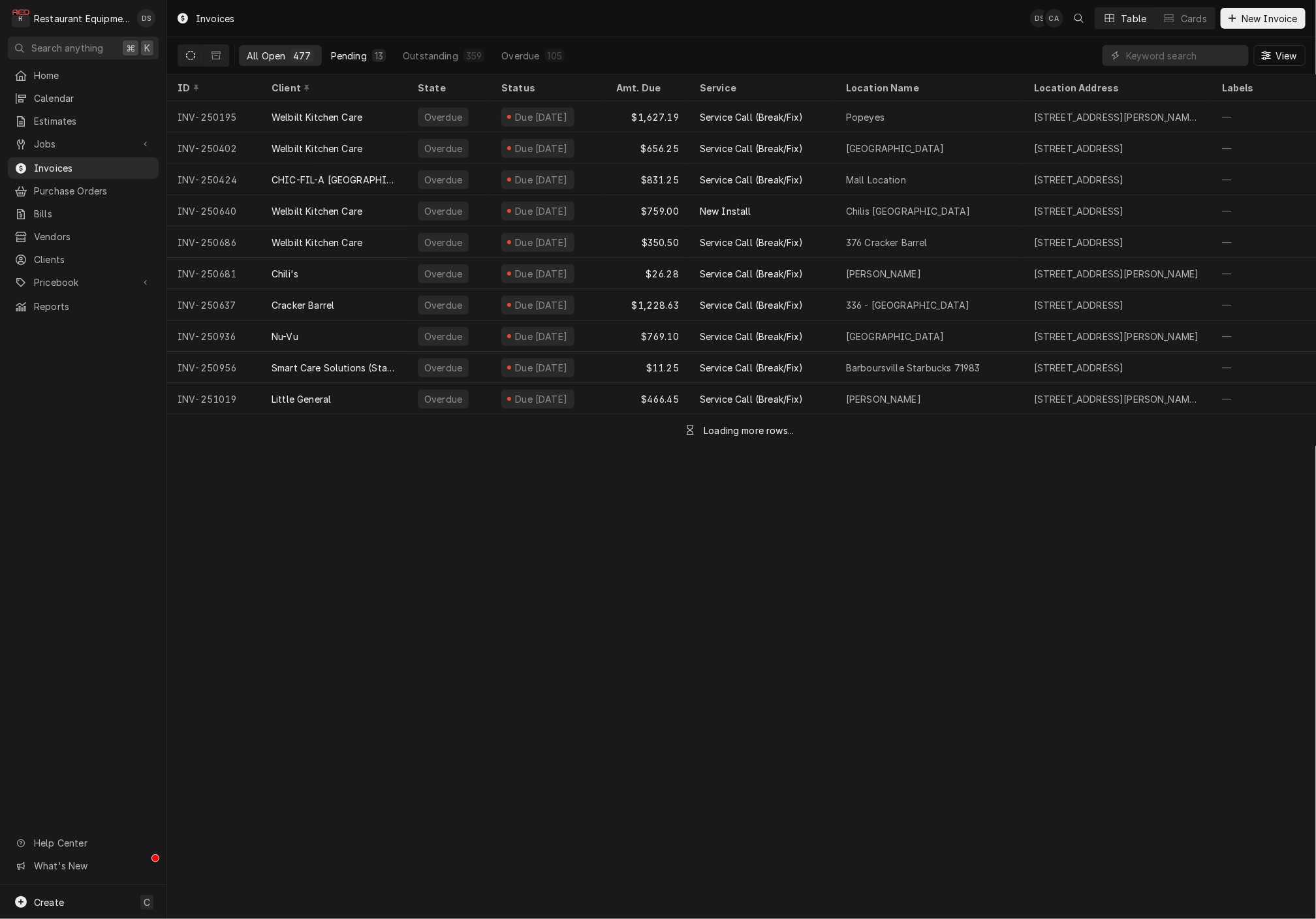
click at [372, 57] on div "13" at bounding box center [379, 55] width 14 height 13
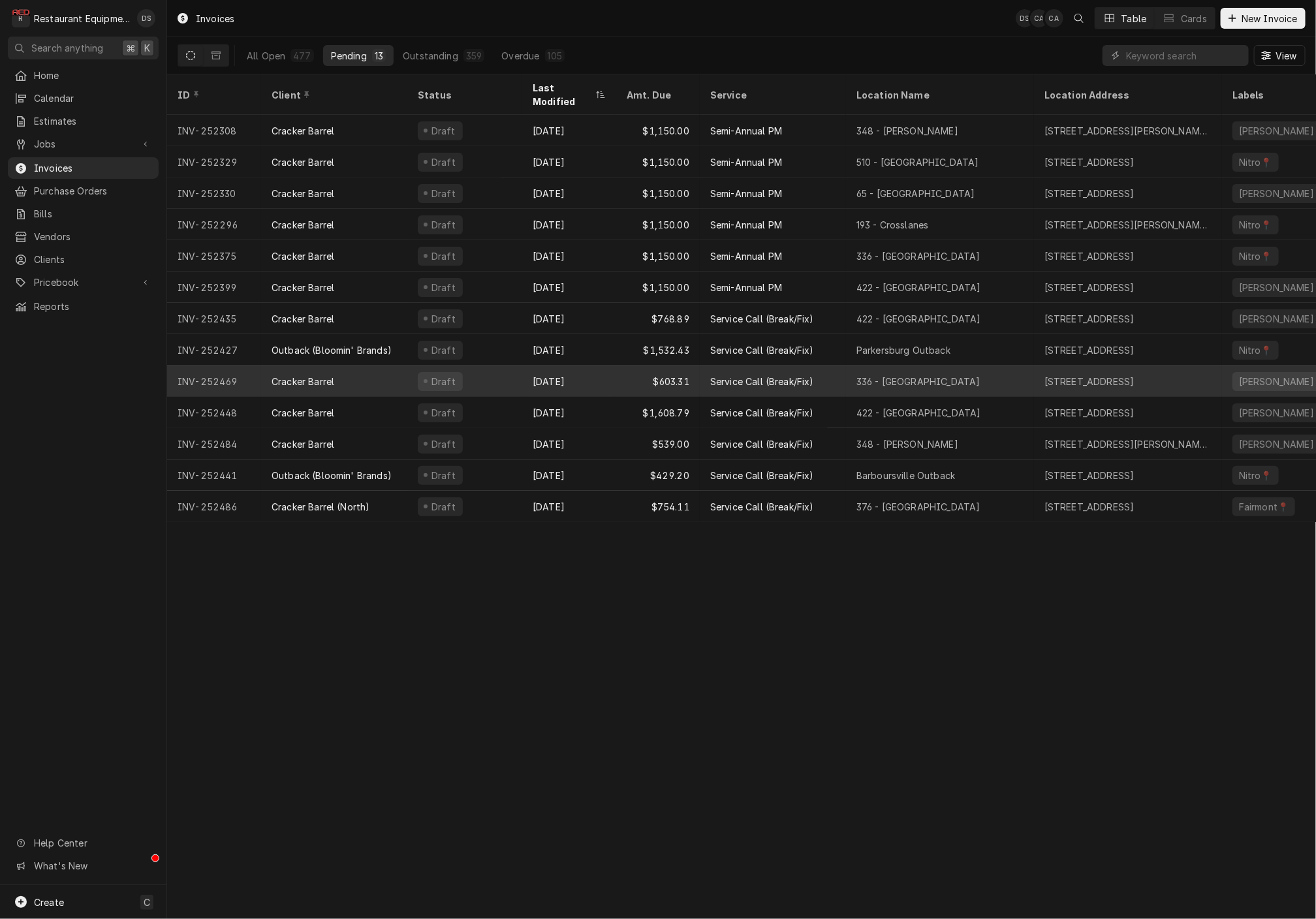
click at [604, 367] on div "[DATE]" at bounding box center [569, 381] width 94 height 31
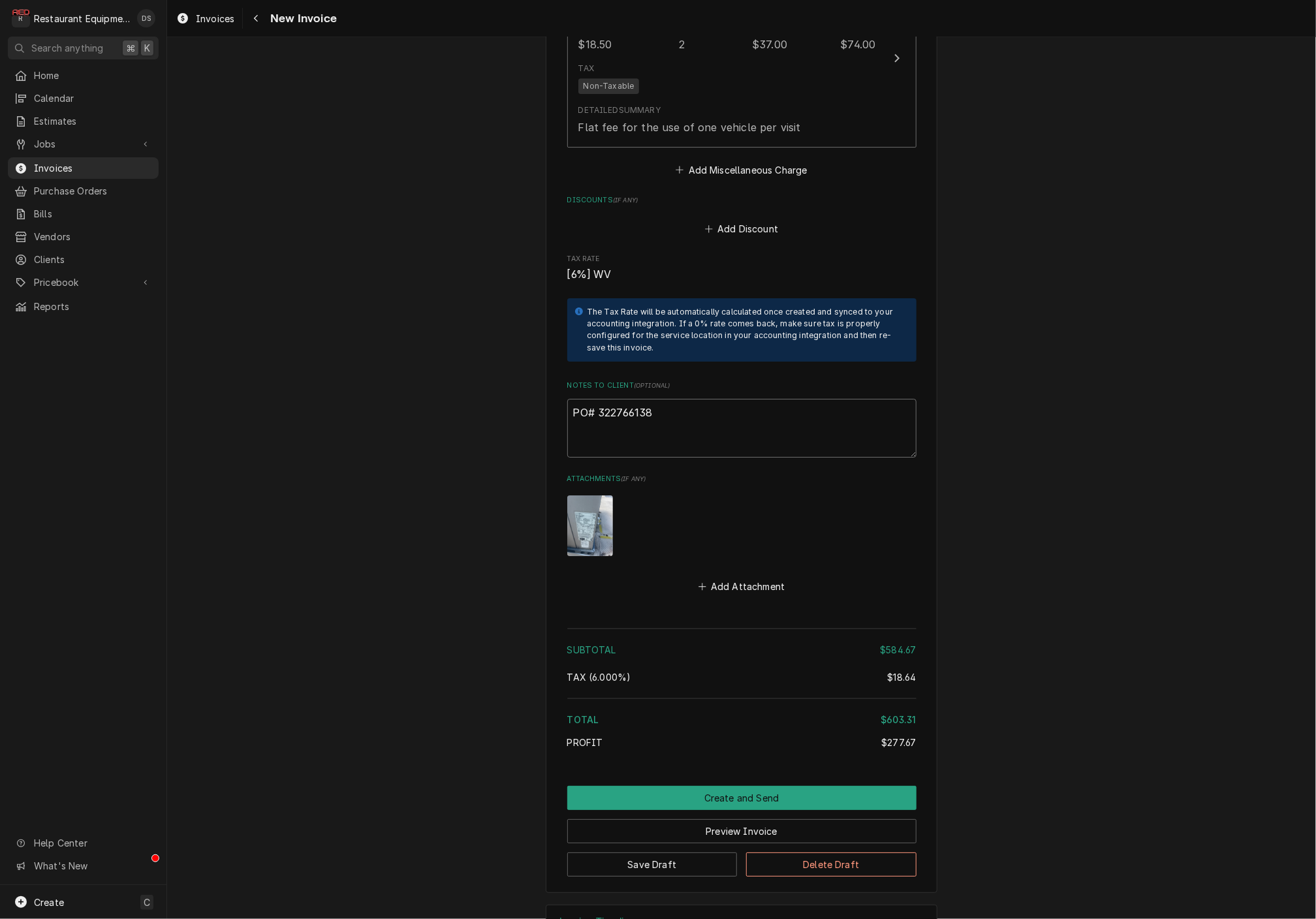
drag, startPoint x: 664, startPoint y: 367, endPoint x: 612, endPoint y: 368, distance: 52.0
click at [599, 399] on textarea "PO# 322766138" at bounding box center [742, 429] width 349 height 59
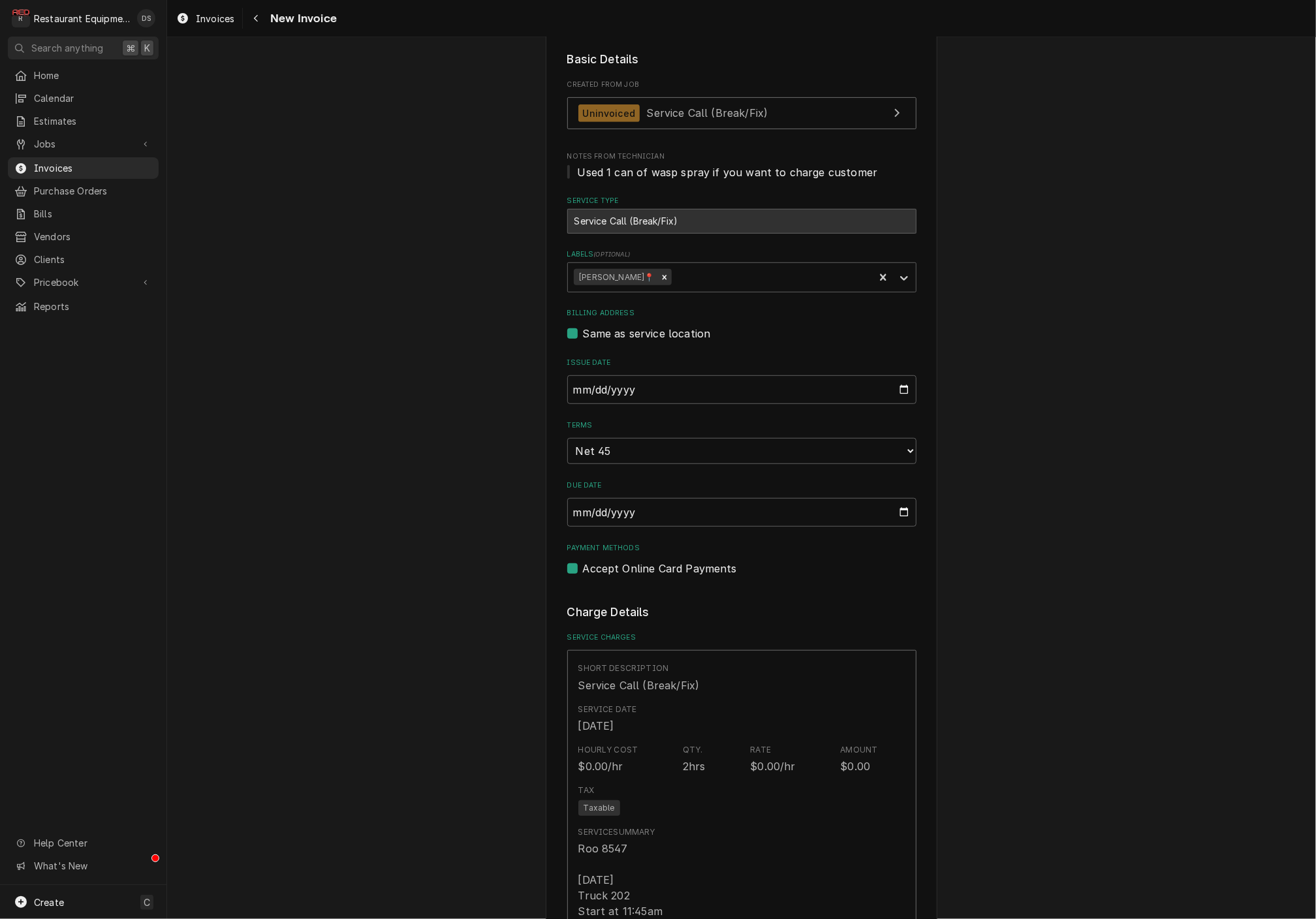
scroll to position [254, 0]
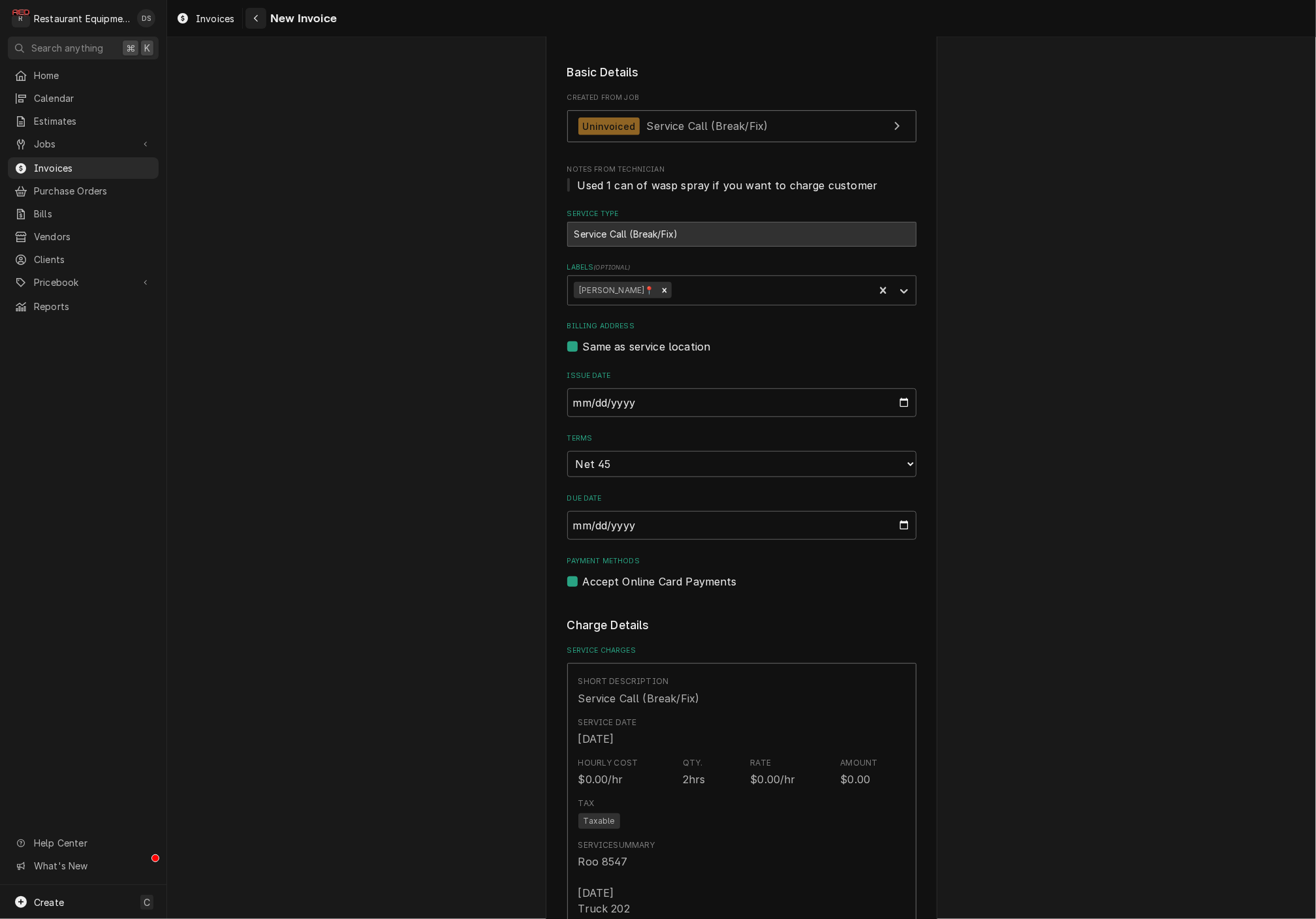
click at [249, 22] on div "Navigate back" at bounding box center [255, 18] width 13 height 13
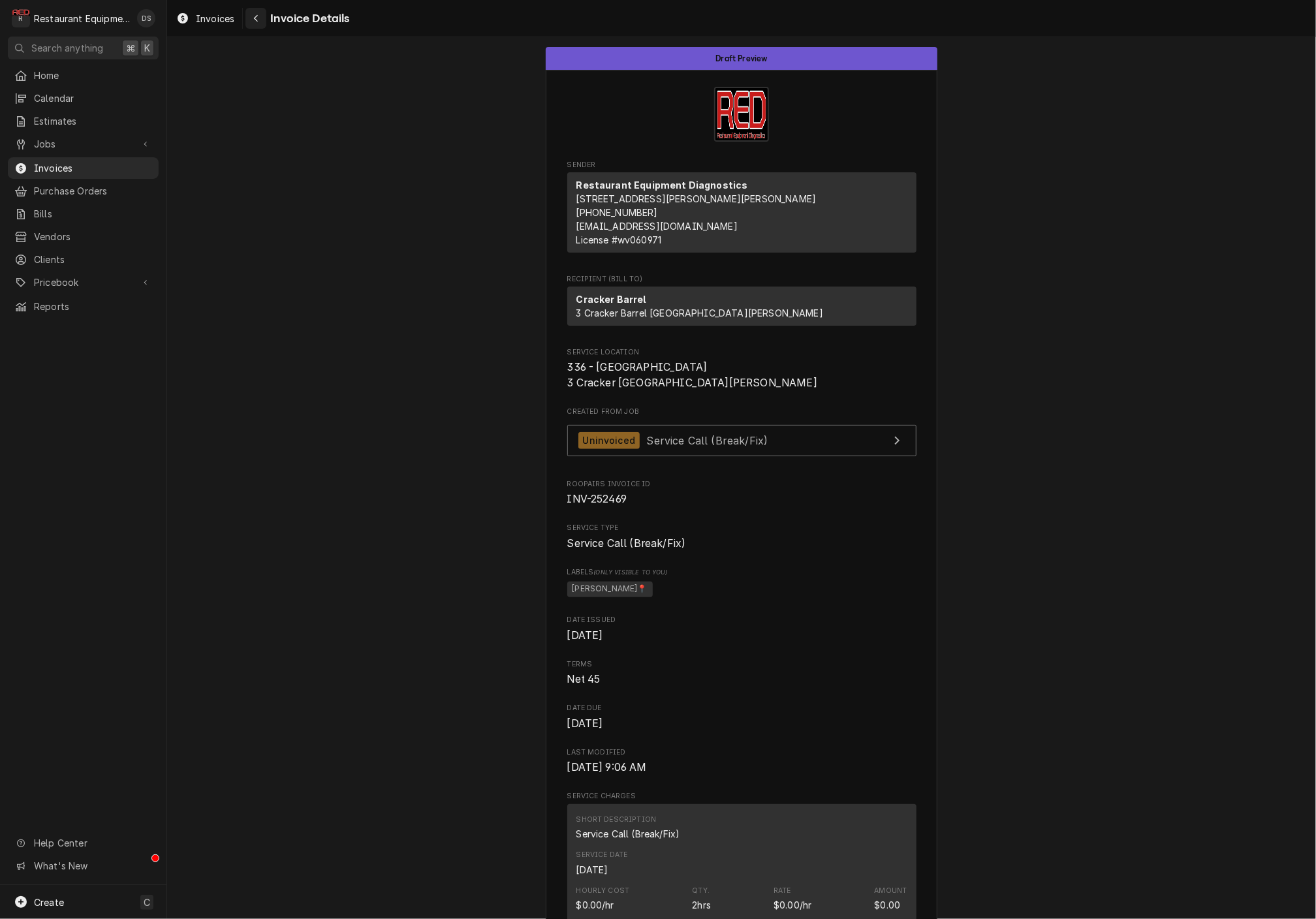
click at [259, 20] on icon "Navigate back" at bounding box center [256, 18] width 6 height 9
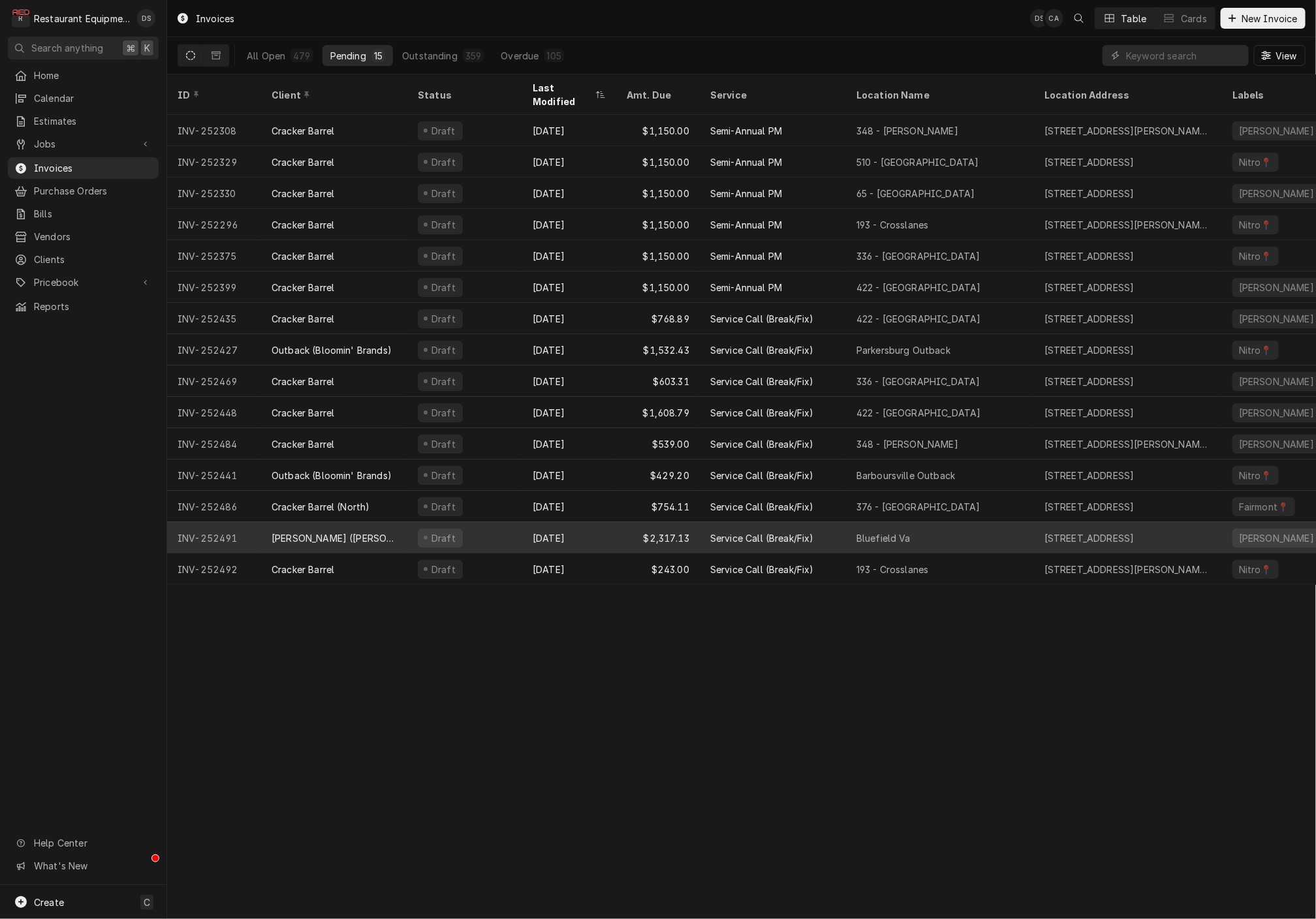
click at [599, 522] on div "[DATE]" at bounding box center [569, 537] width 94 height 31
